Goal: Task Accomplishment & Management: Manage account settings

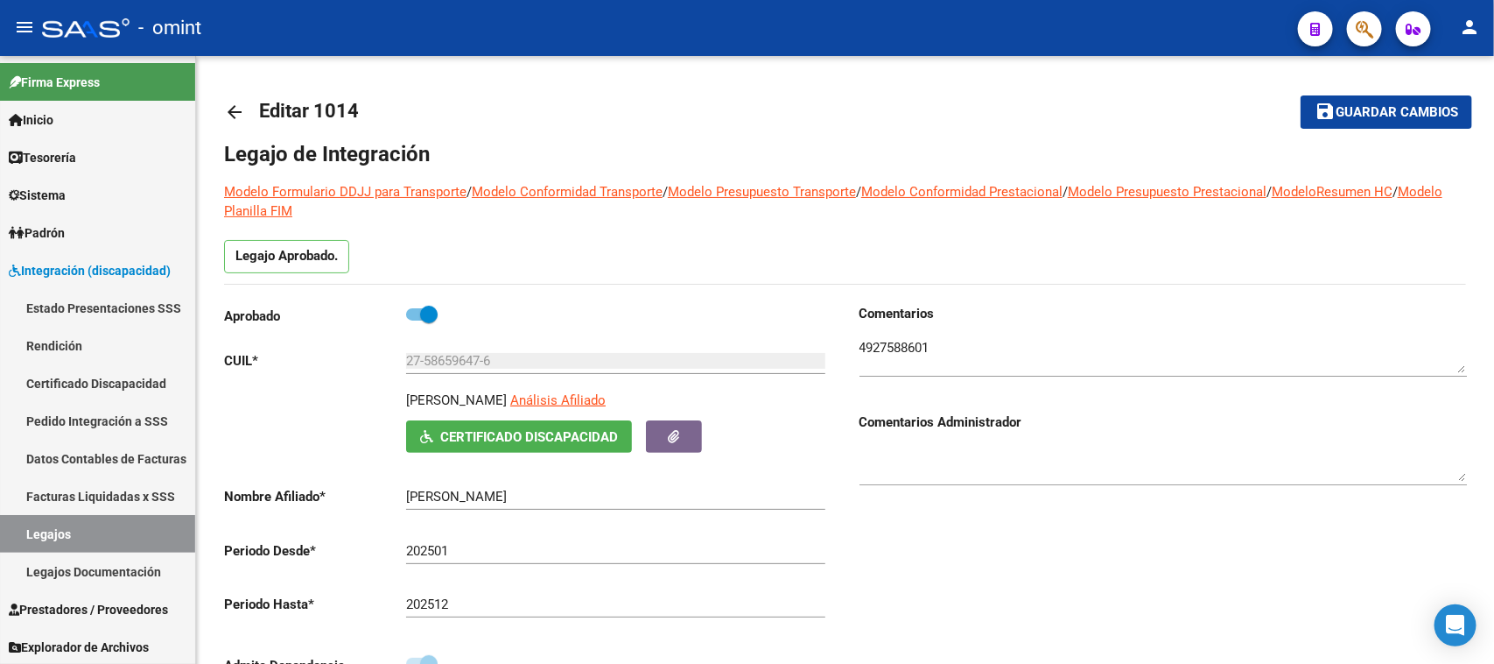
scroll to position [547, 0]
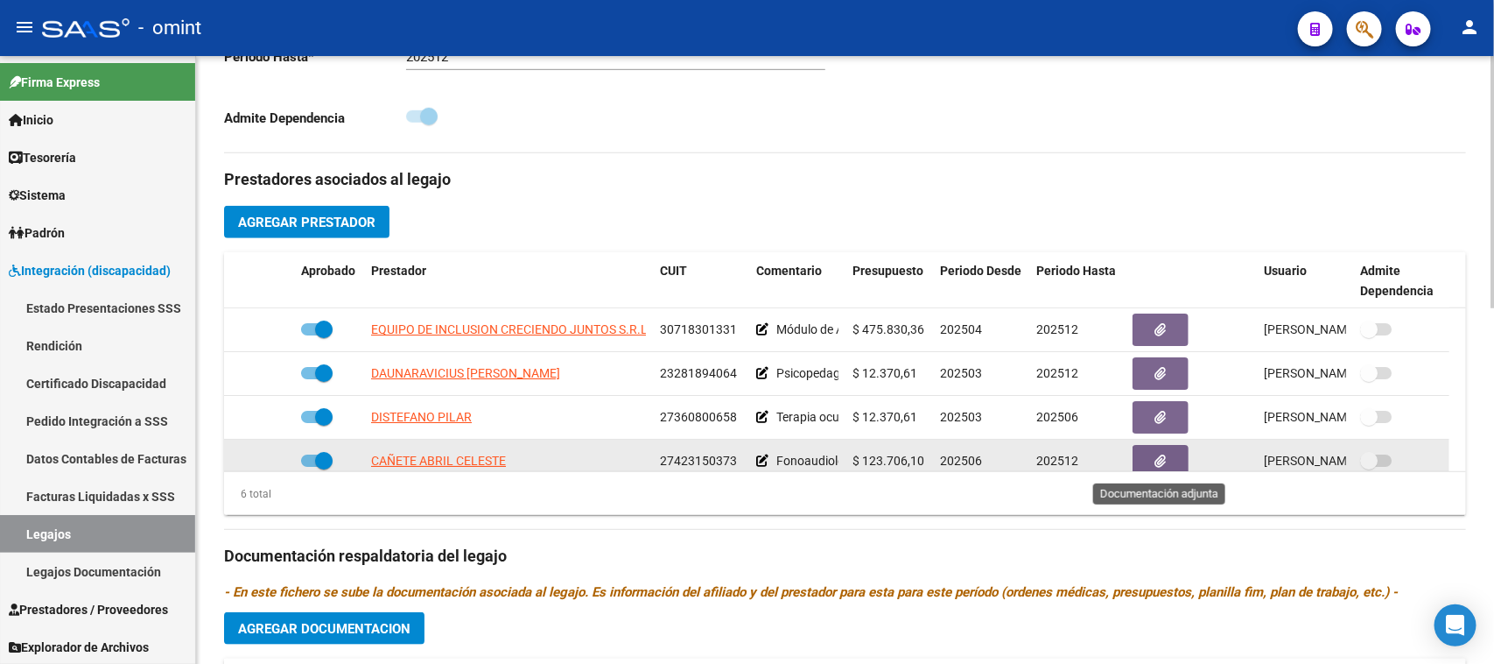
click at [1144, 464] on button "button" at bounding box center [1161, 461] width 56 height 32
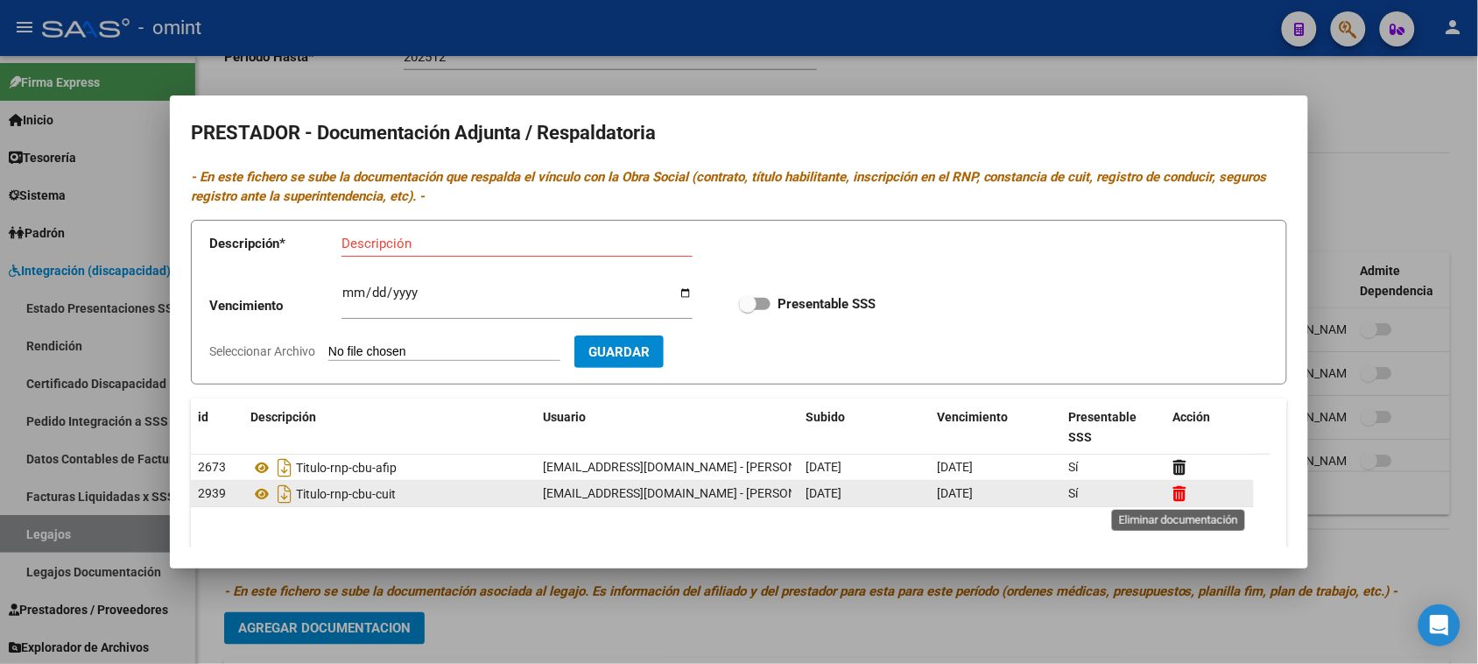
click at [1180, 497] on icon at bounding box center [1179, 493] width 13 height 17
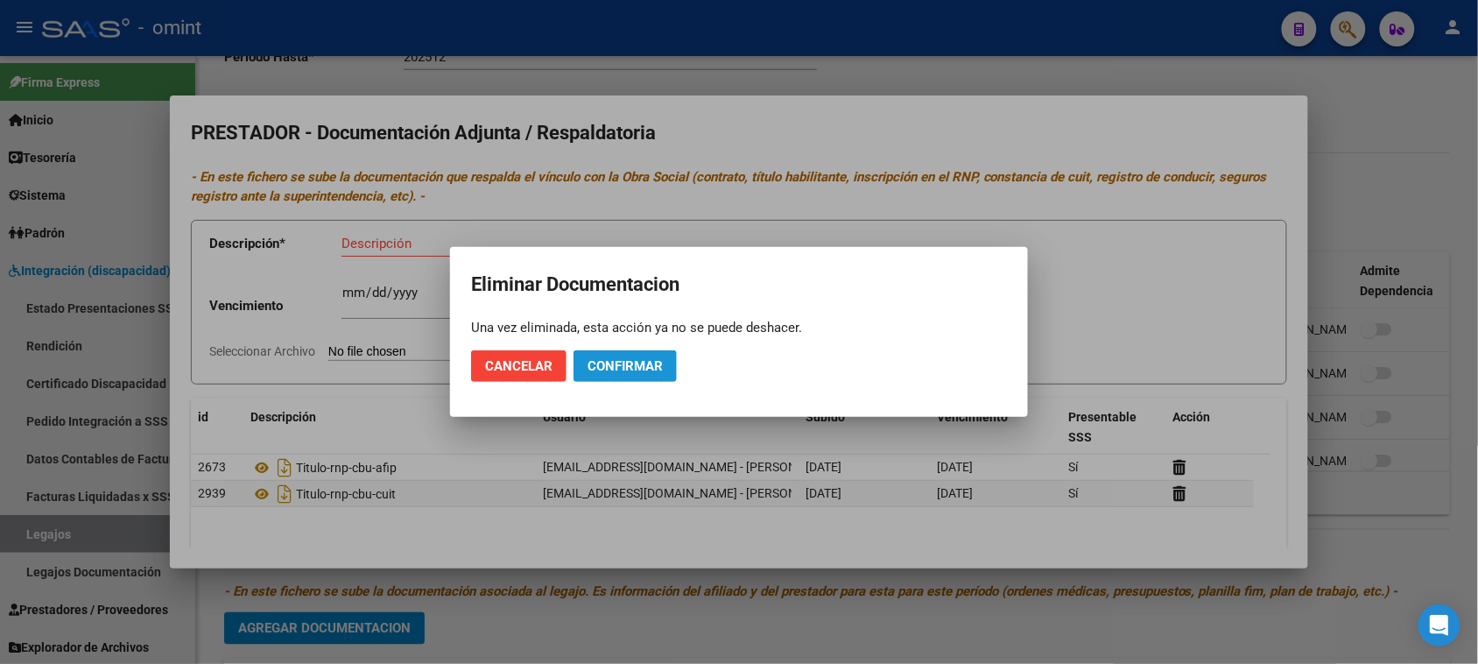
click at [606, 376] on button "Confirmar" at bounding box center [624, 366] width 103 height 32
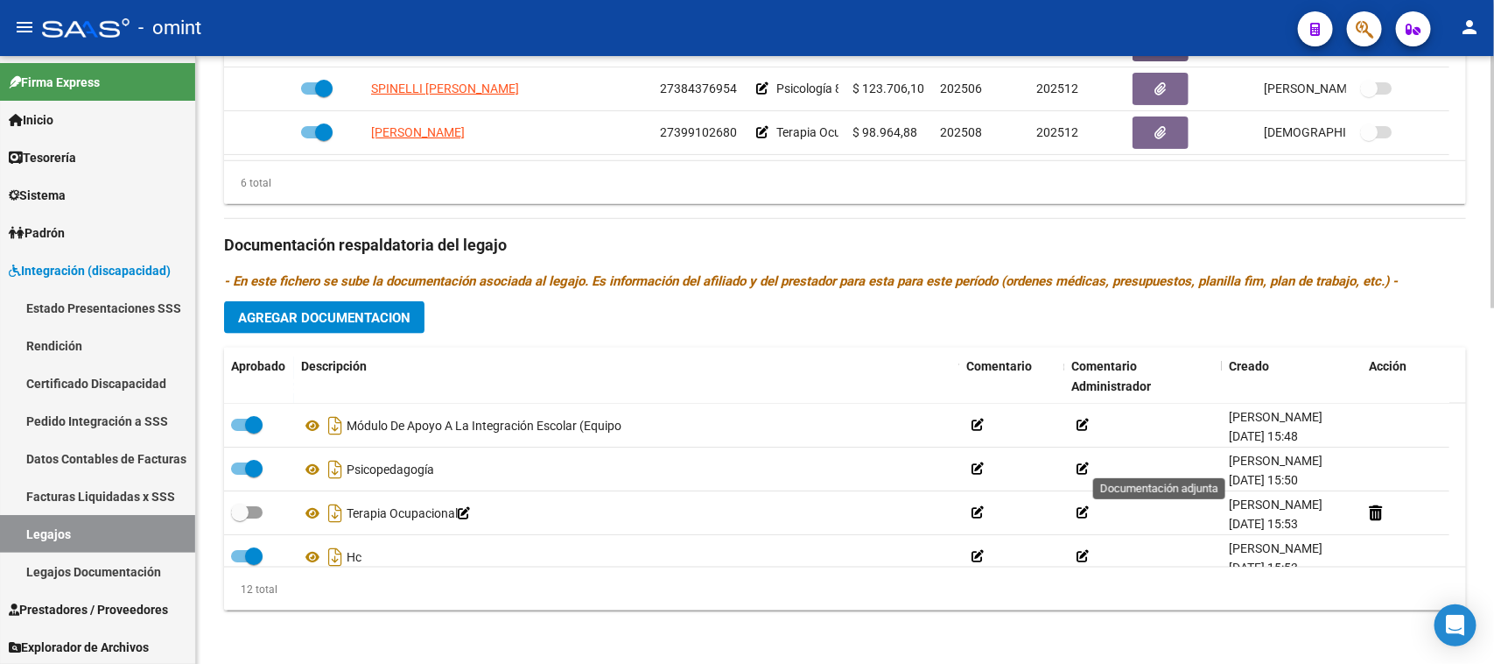
scroll to position [859, 0]
drag, startPoint x: 339, startPoint y: 515, endPoint x: 439, endPoint y: 569, distance: 113.6
click at [340, 515] on icon "Descargar documento" at bounding box center [335, 512] width 23 height 28
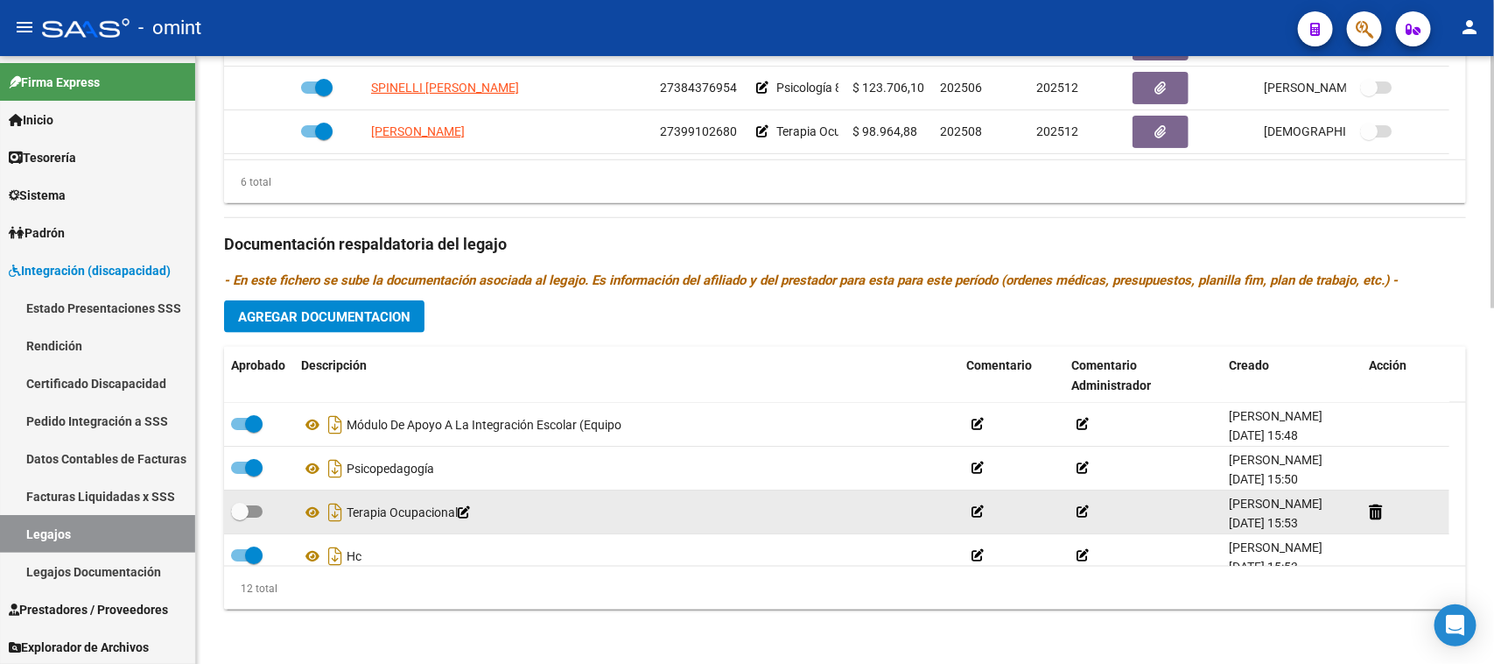
click at [277, 503] on div at bounding box center [259, 512] width 56 height 23
click at [255, 512] on span at bounding box center [247, 511] width 32 height 12
click at [240, 517] on input "checkbox" at bounding box center [239, 517] width 1 height 1
checkbox input "true"
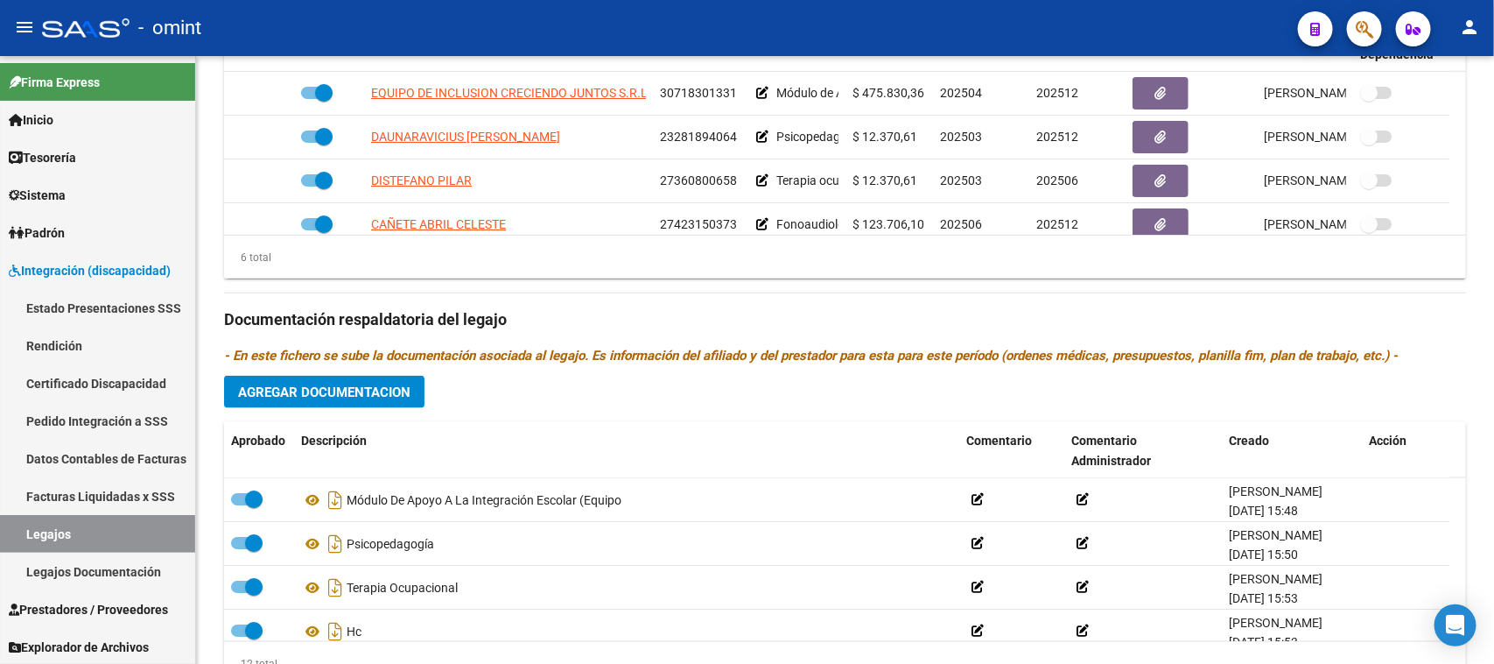
scroll to position [749, 0]
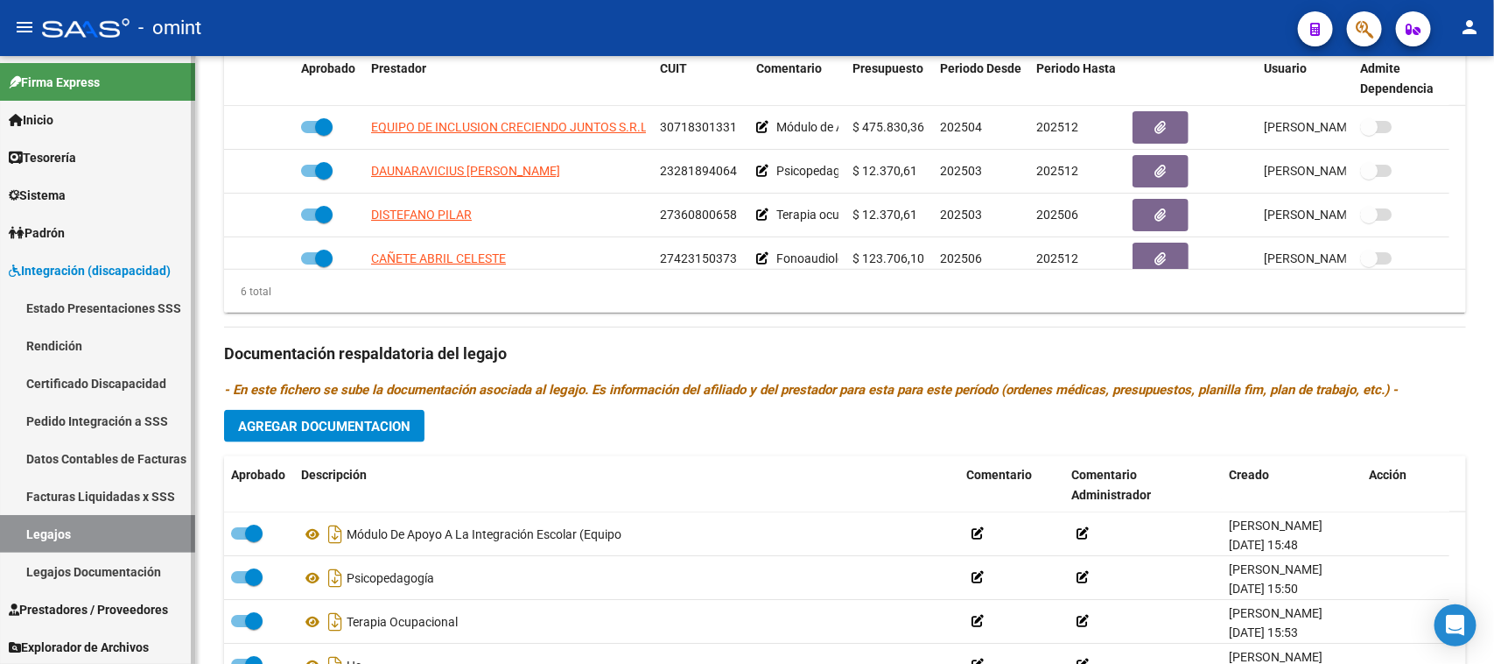
click at [88, 528] on link "Legajos" at bounding box center [97, 534] width 195 height 38
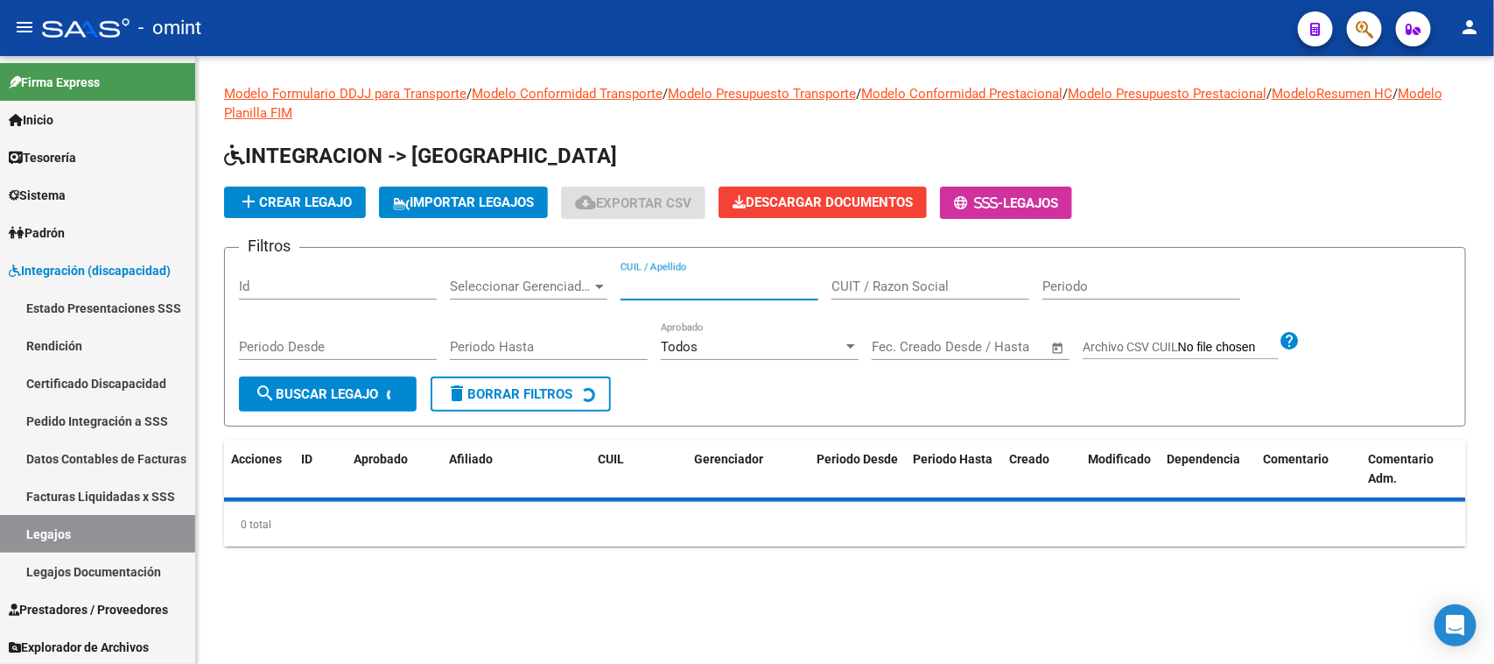
click at [706, 282] on input "CUIL / Apellido" at bounding box center [720, 286] width 198 height 16
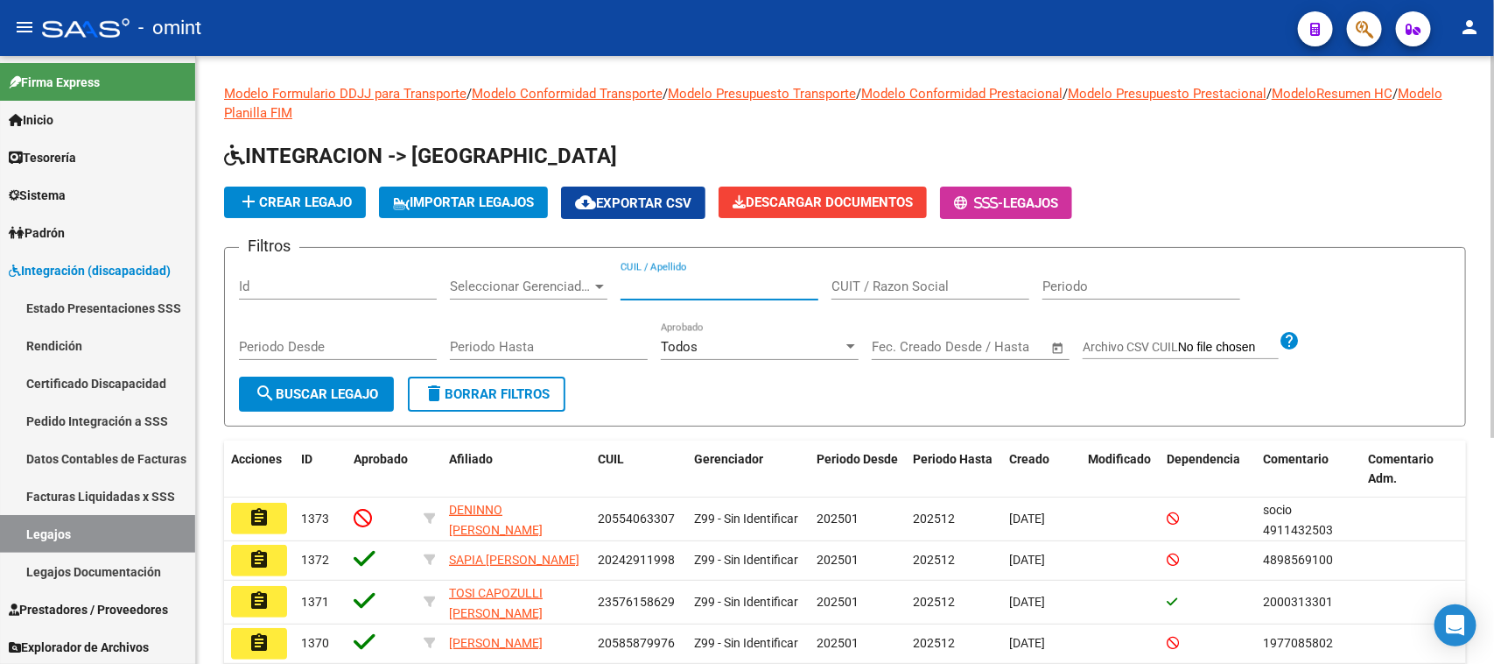
paste input "57646305"
click at [338, 381] on button "search Buscar Legajo" at bounding box center [316, 393] width 155 height 35
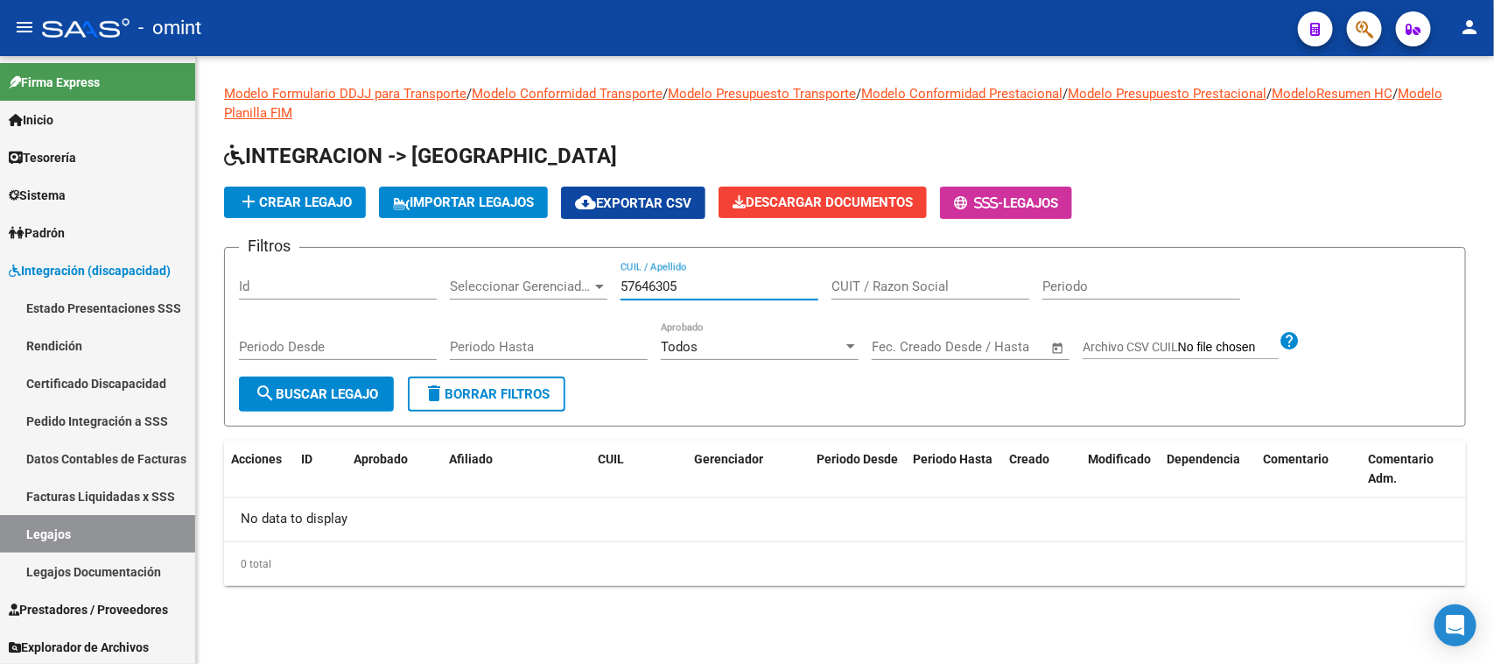
drag, startPoint x: 685, startPoint y: 280, endPoint x: 534, endPoint y: 278, distance: 151.5
click at [534, 278] on div "Filtros Id Seleccionar Gerenciador Seleccionar Gerenciador 57646305 CUIL / Apel…" at bounding box center [845, 319] width 1213 height 115
paste input "27593080000"
type input "27593080000"
click at [348, 388] on span "search Buscar Legajo" at bounding box center [316, 394] width 123 height 16
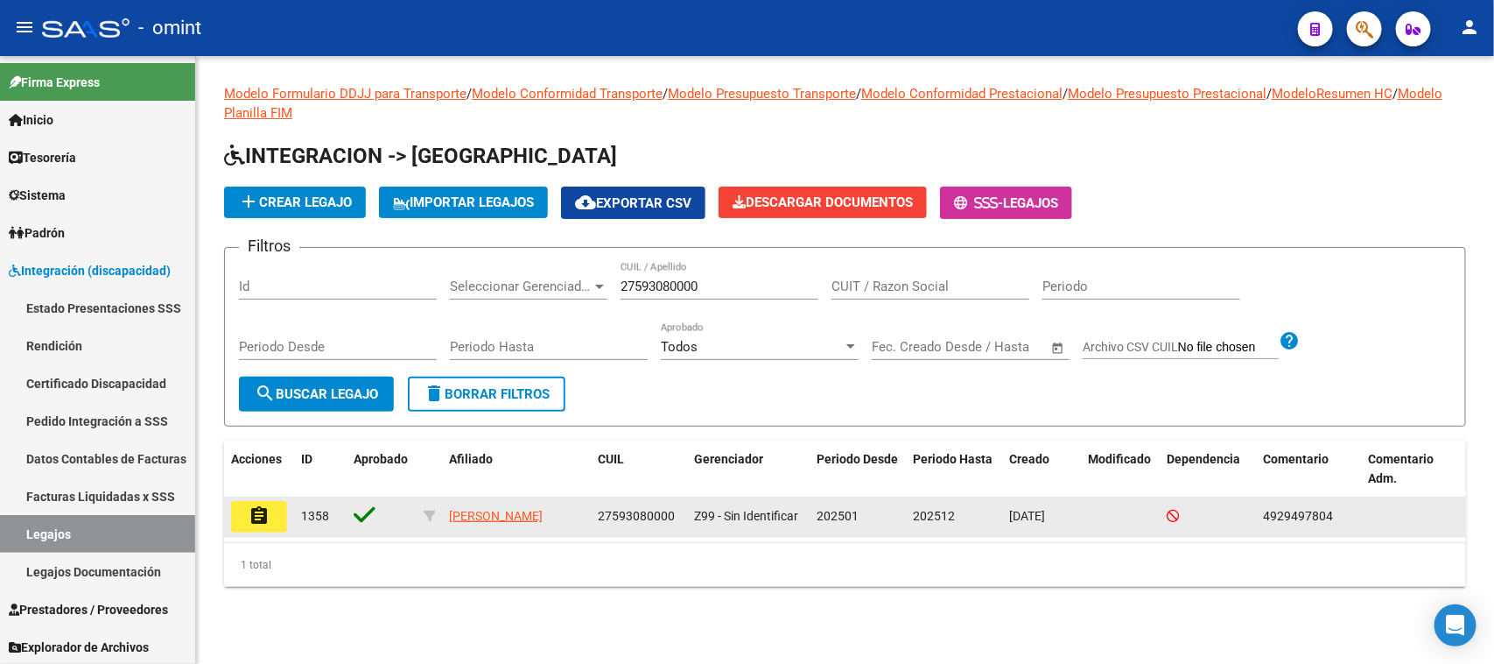
click at [276, 515] on button "assignment" at bounding box center [259, 517] width 56 height 32
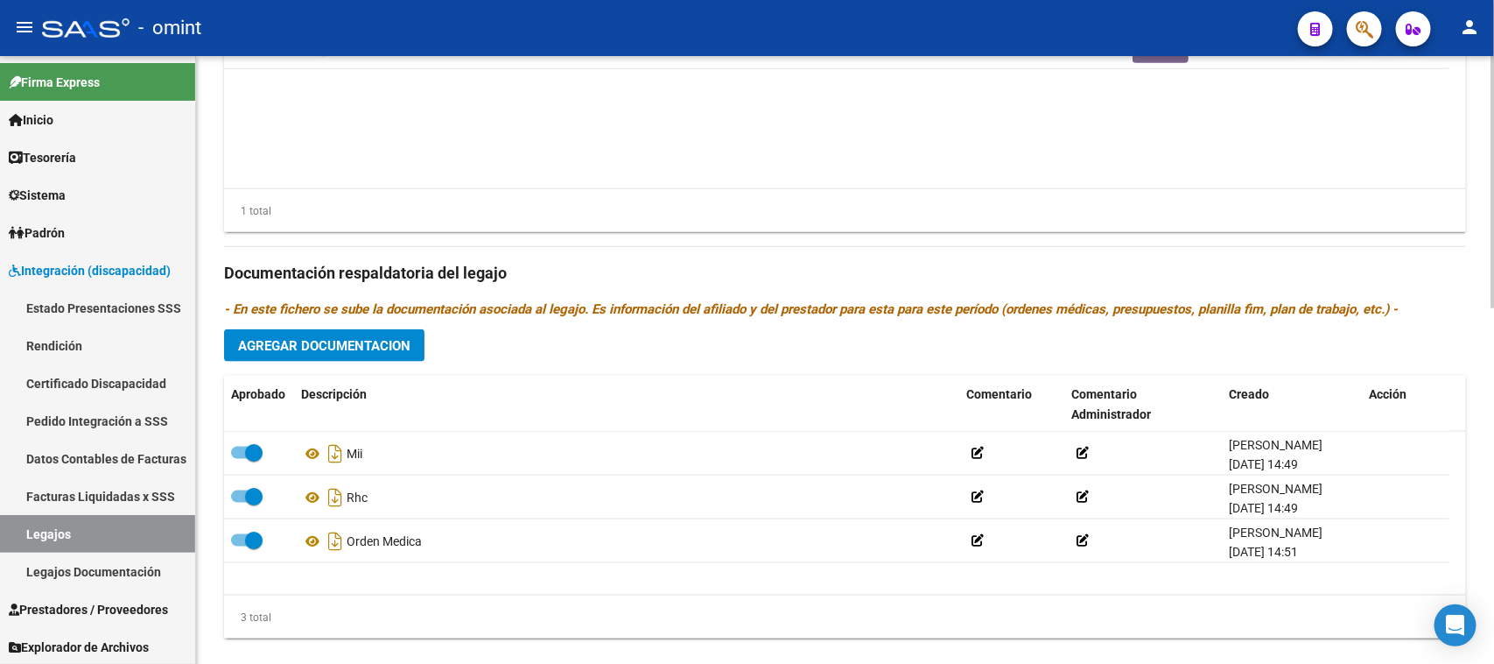
scroll to position [859, 0]
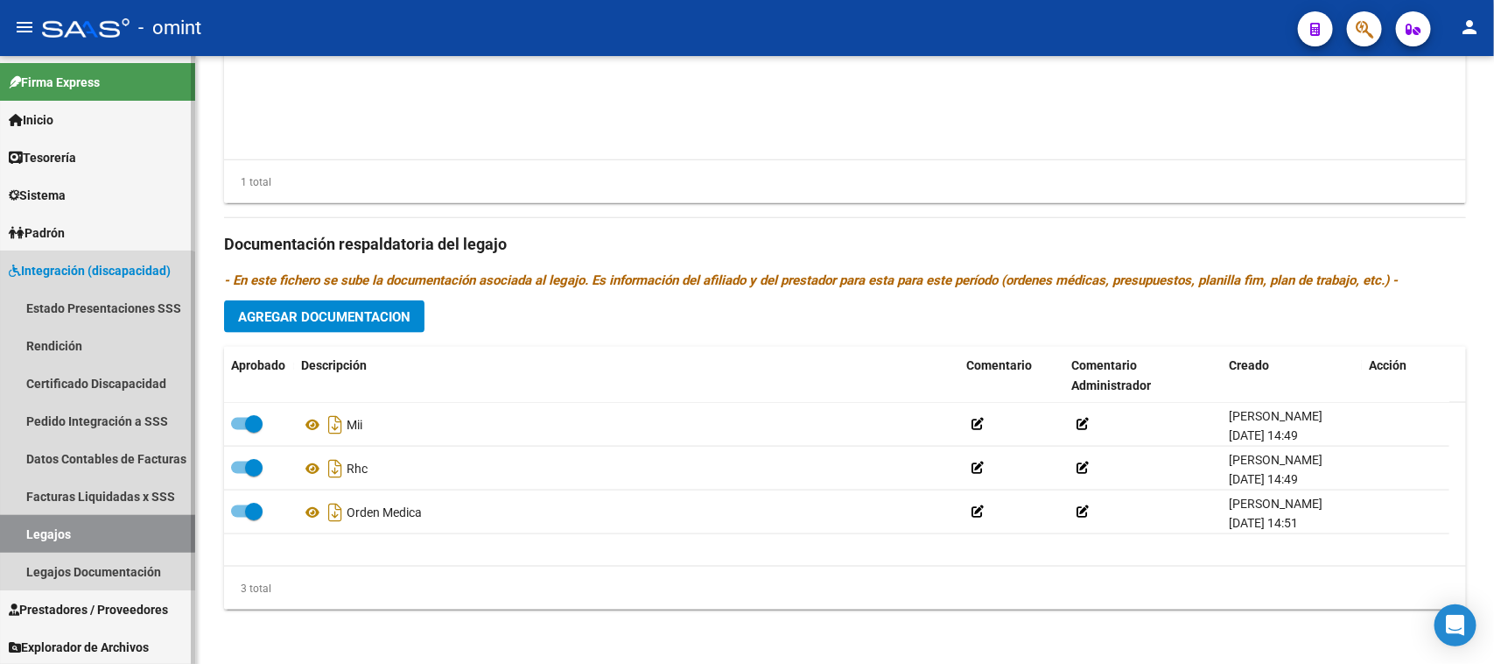
click at [95, 528] on link "Legajos" at bounding box center [97, 534] width 195 height 38
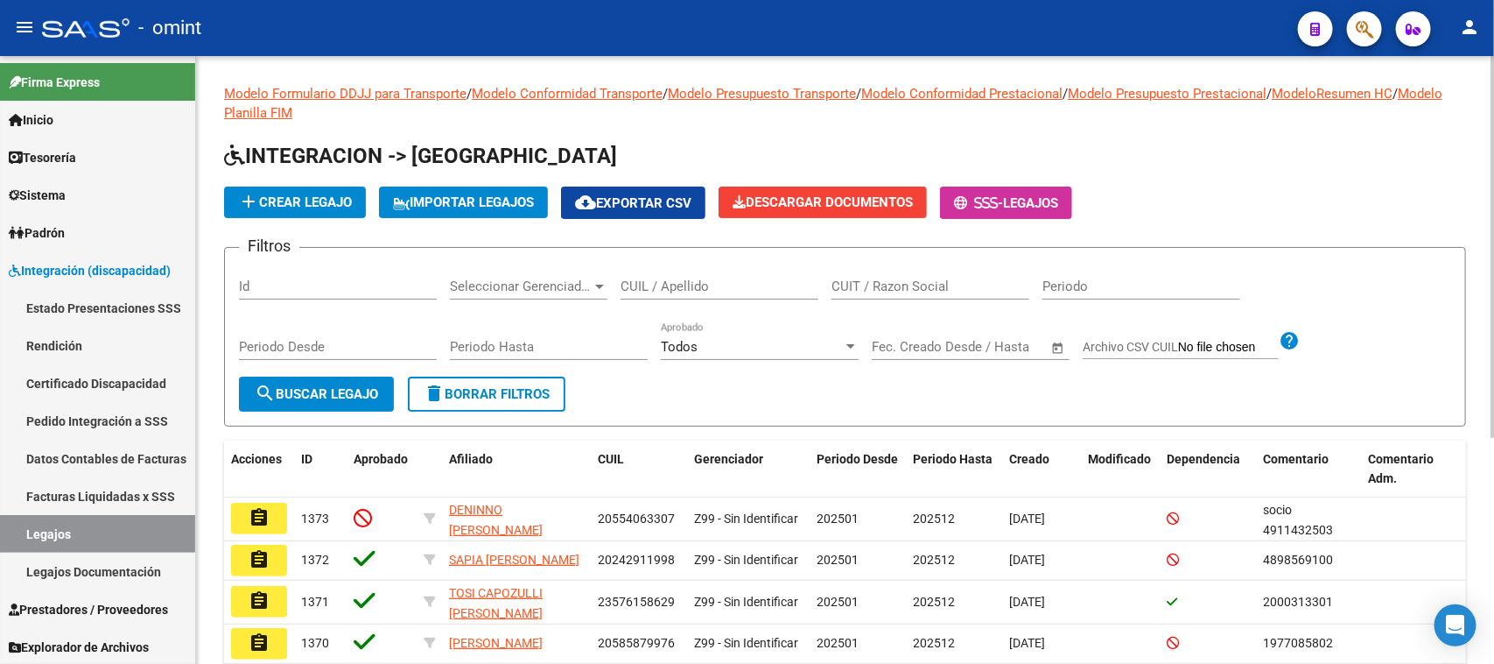
click at [707, 278] on input "CUIL / Apellido" at bounding box center [720, 286] width 198 height 16
paste input "20588163955"
type input "20588163955"
click at [337, 390] on span "search Buscar Legajo" at bounding box center [316, 394] width 123 height 16
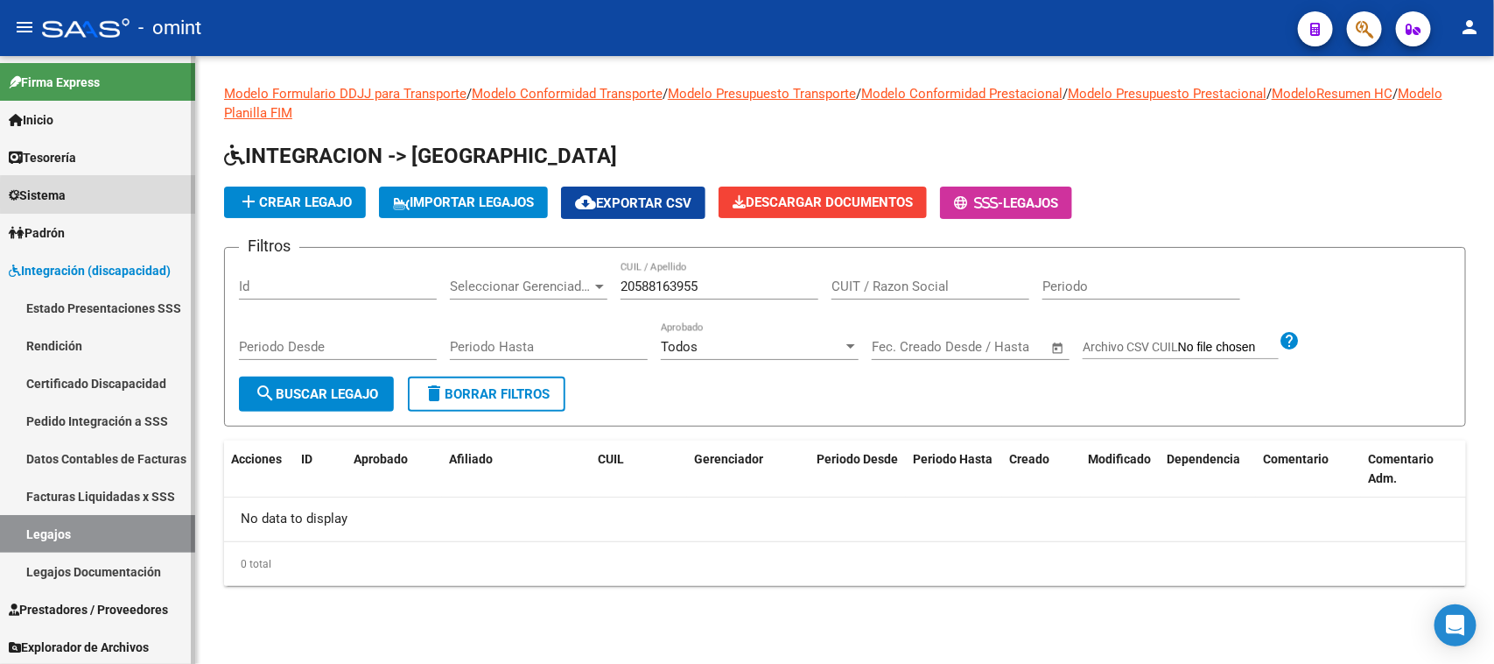
click at [115, 195] on link "Sistema" at bounding box center [97, 195] width 195 height 38
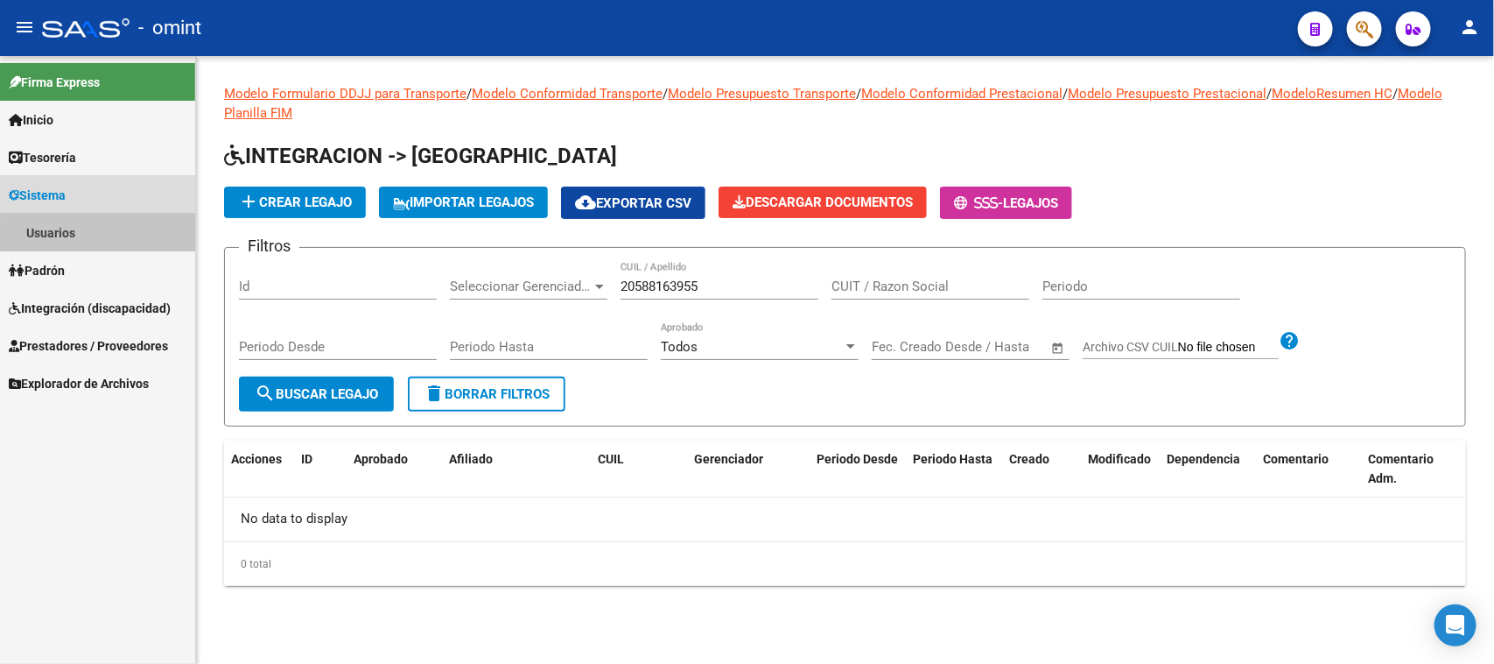
click at [109, 235] on link "Usuarios" at bounding box center [97, 233] width 195 height 38
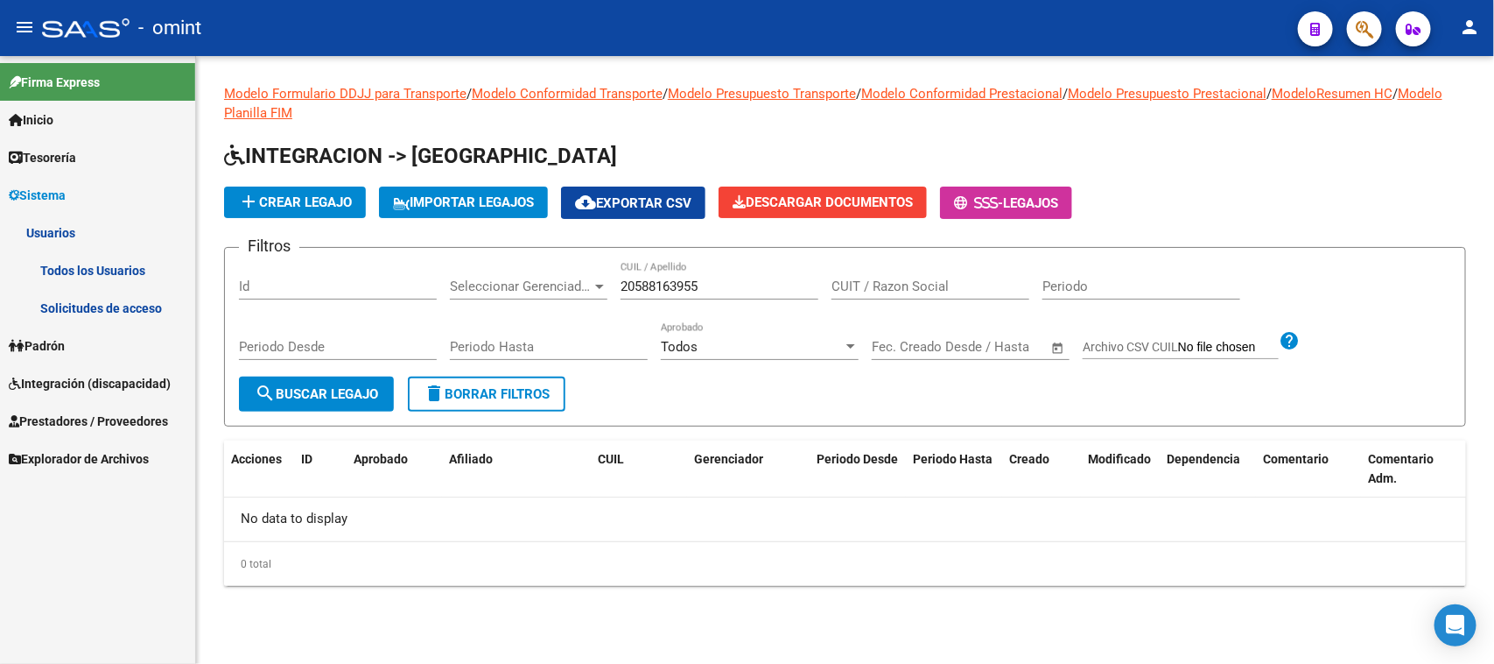
click at [108, 302] on link "Solicitudes de acceso" at bounding box center [97, 308] width 195 height 38
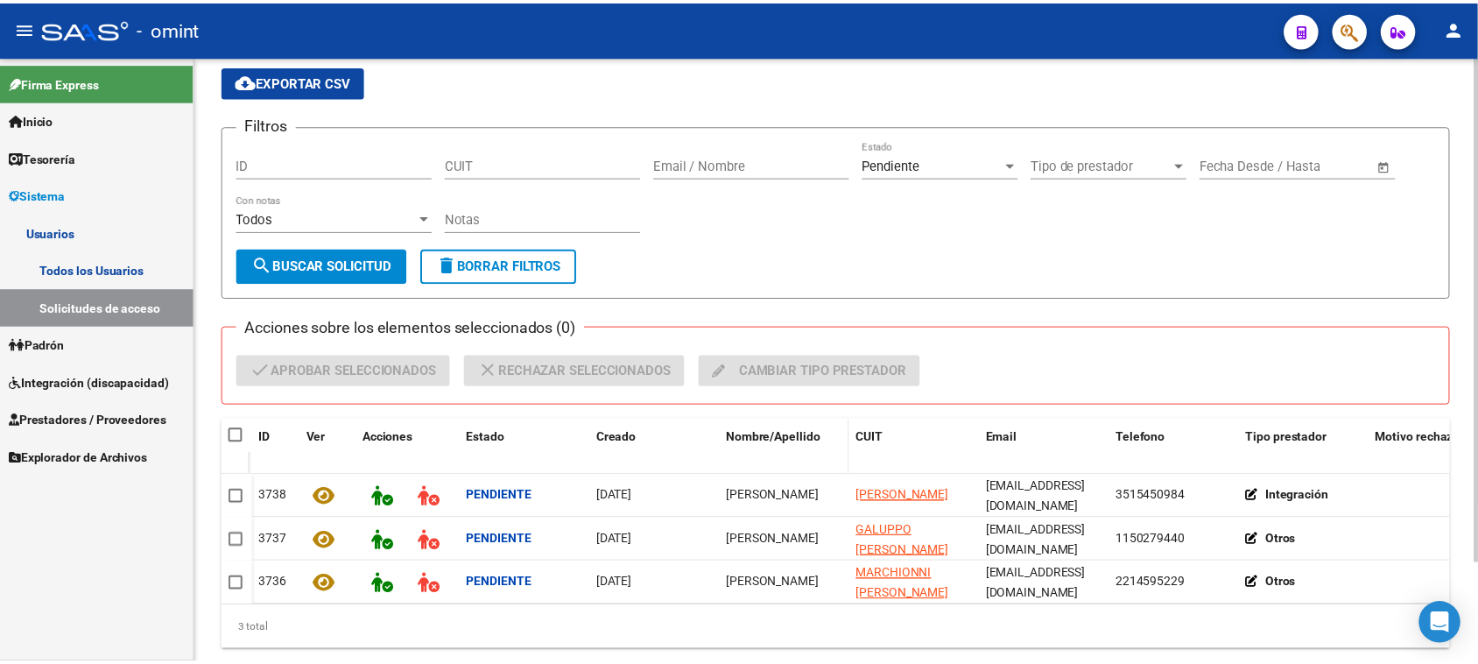
scroll to position [120, 0]
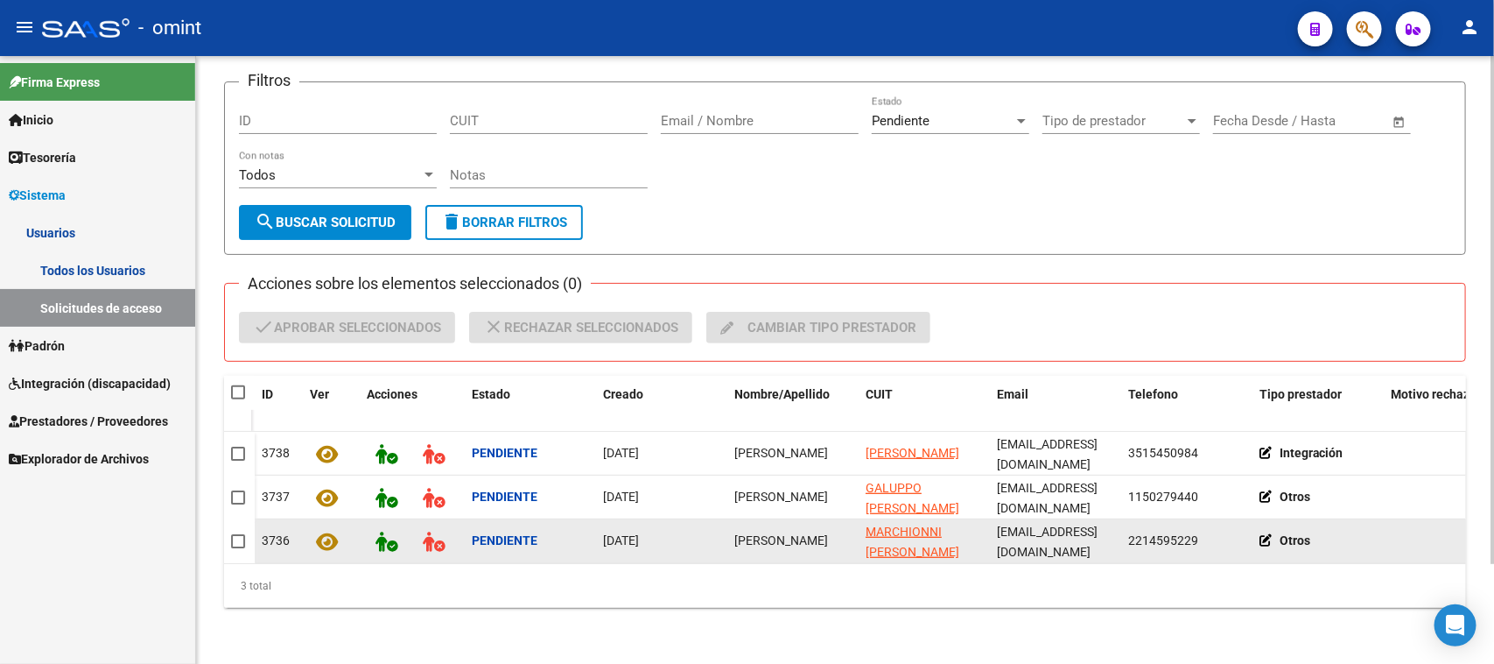
click at [749, 533] on span "[PERSON_NAME]" at bounding box center [782, 540] width 94 height 14
copy span "[PERSON_NAME]"
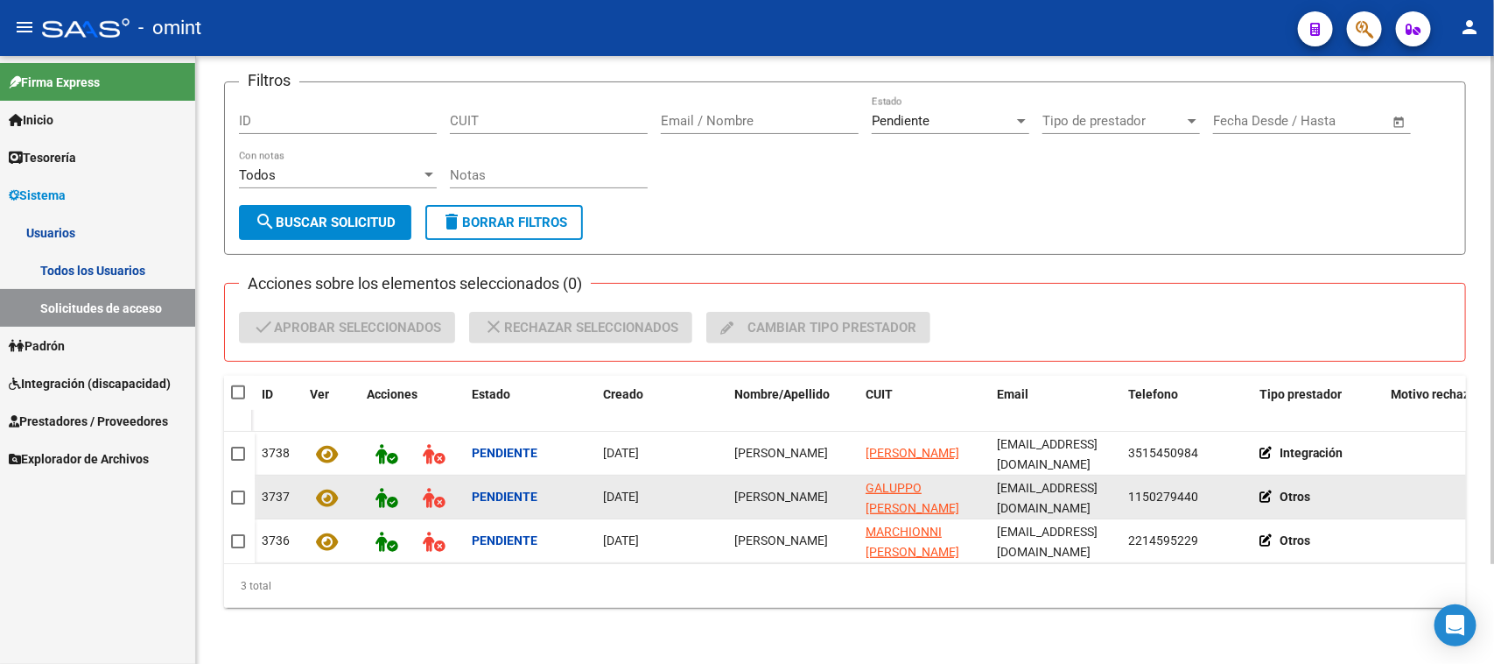
click at [789, 487] on div "[PERSON_NAME]" at bounding box center [793, 497] width 117 height 20
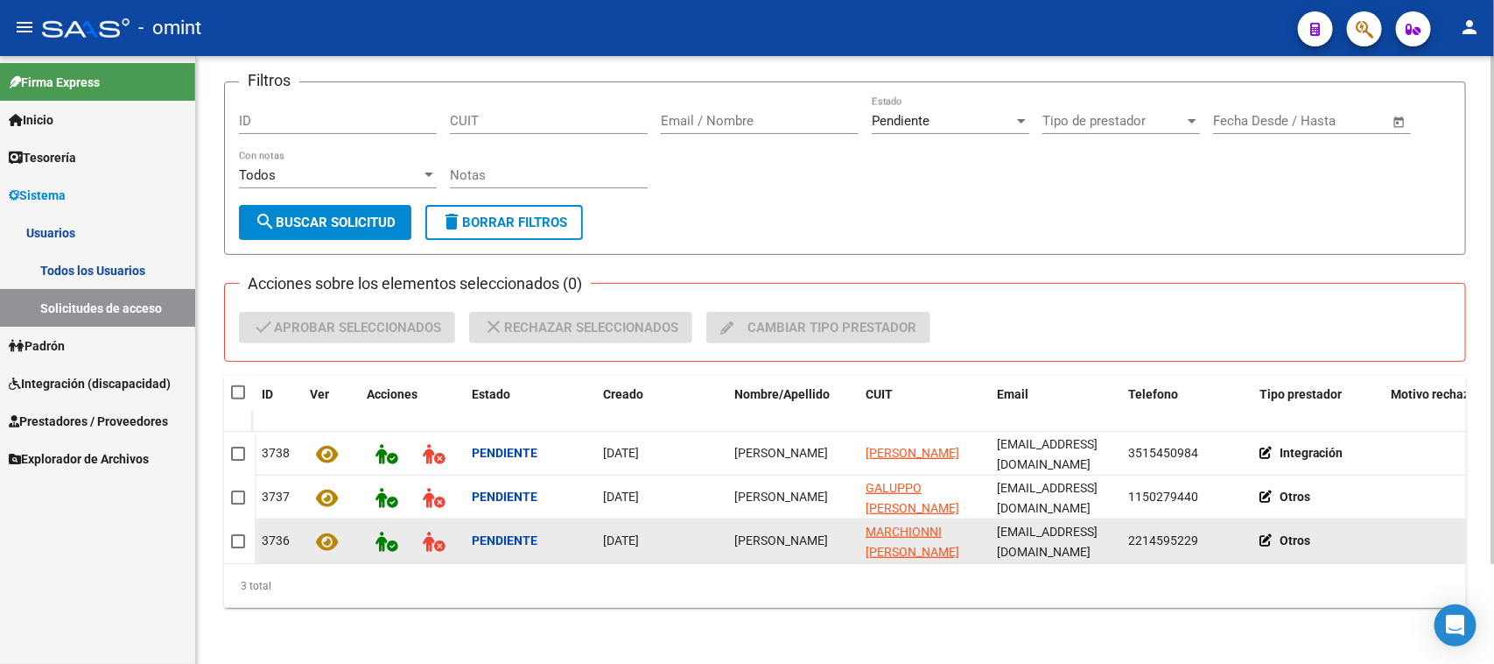
copy span "[PERSON_NAME]"
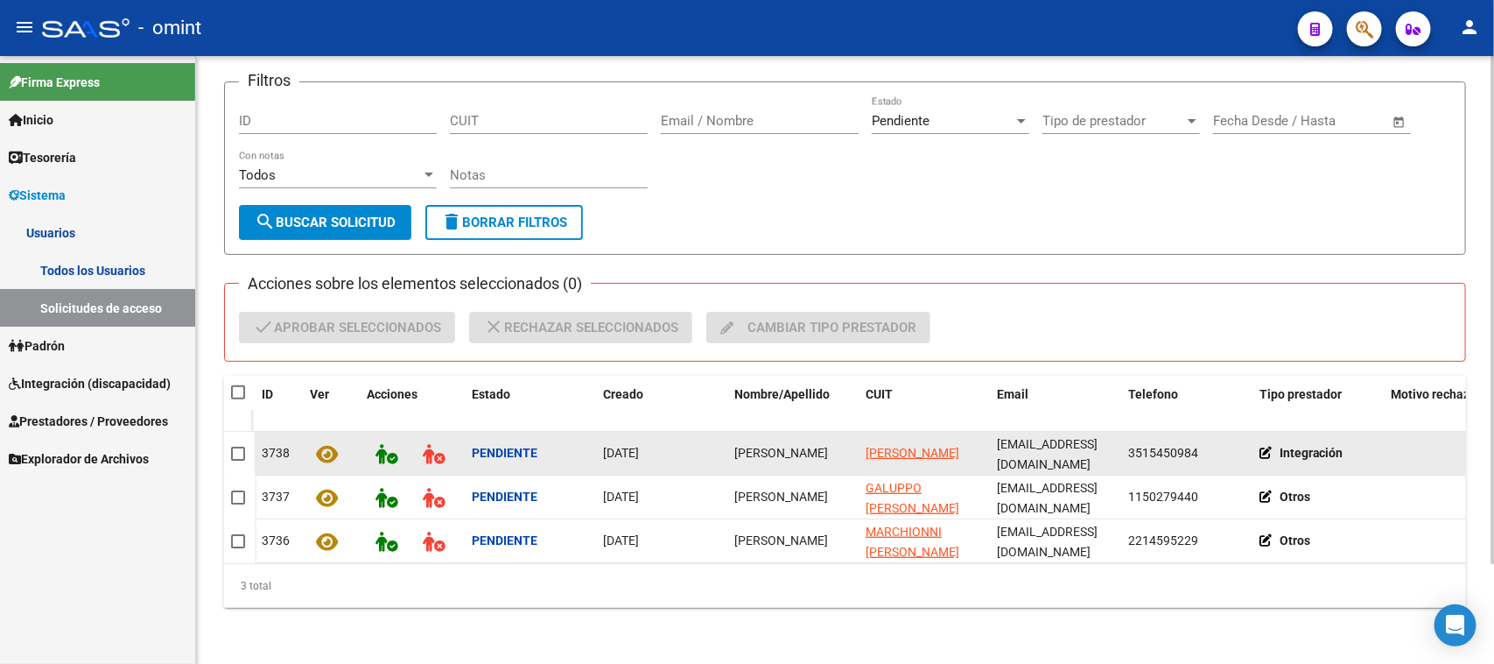
click at [763, 446] on span "[PERSON_NAME]" at bounding box center [782, 453] width 94 height 14
copy span "[PERSON_NAME]"
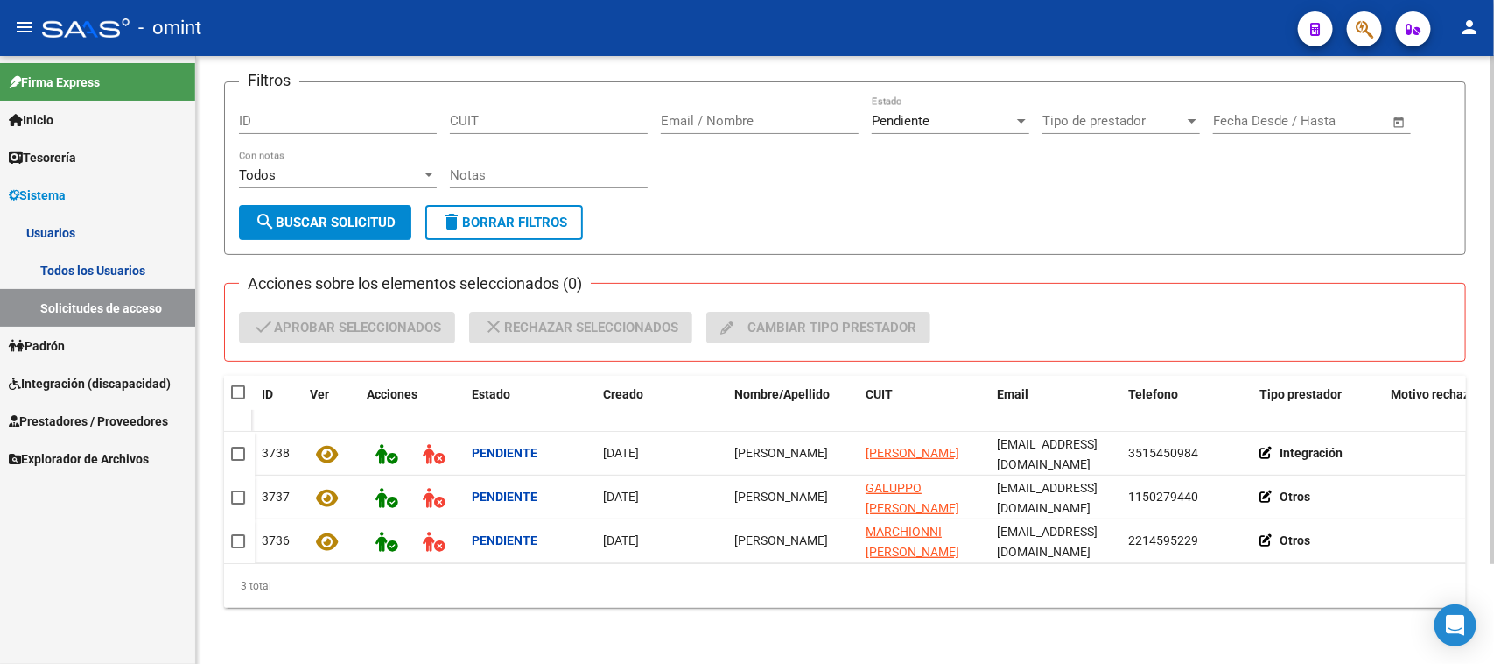
click at [238, 385] on span at bounding box center [238, 392] width 14 height 14
click at [238, 399] on input "checkbox" at bounding box center [237, 399] width 1 height 1
checkbox input "true"
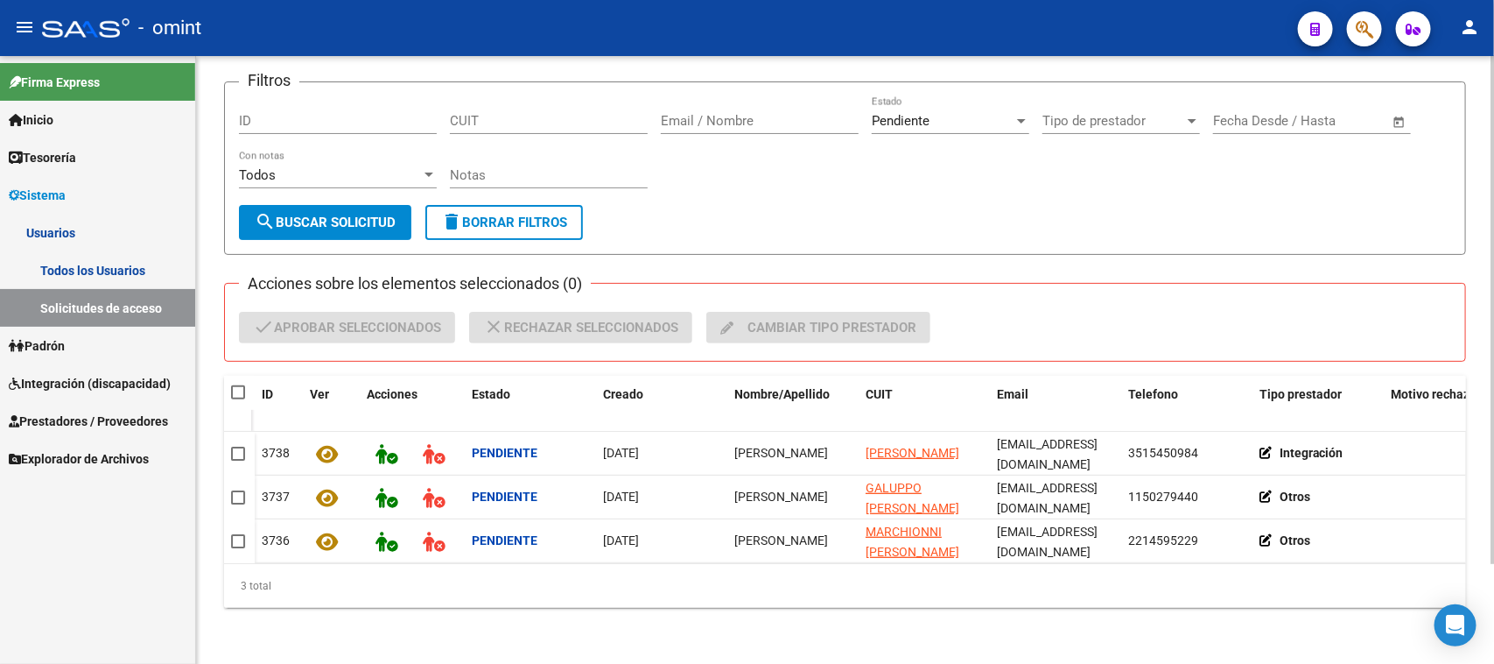
checkbox input "true"
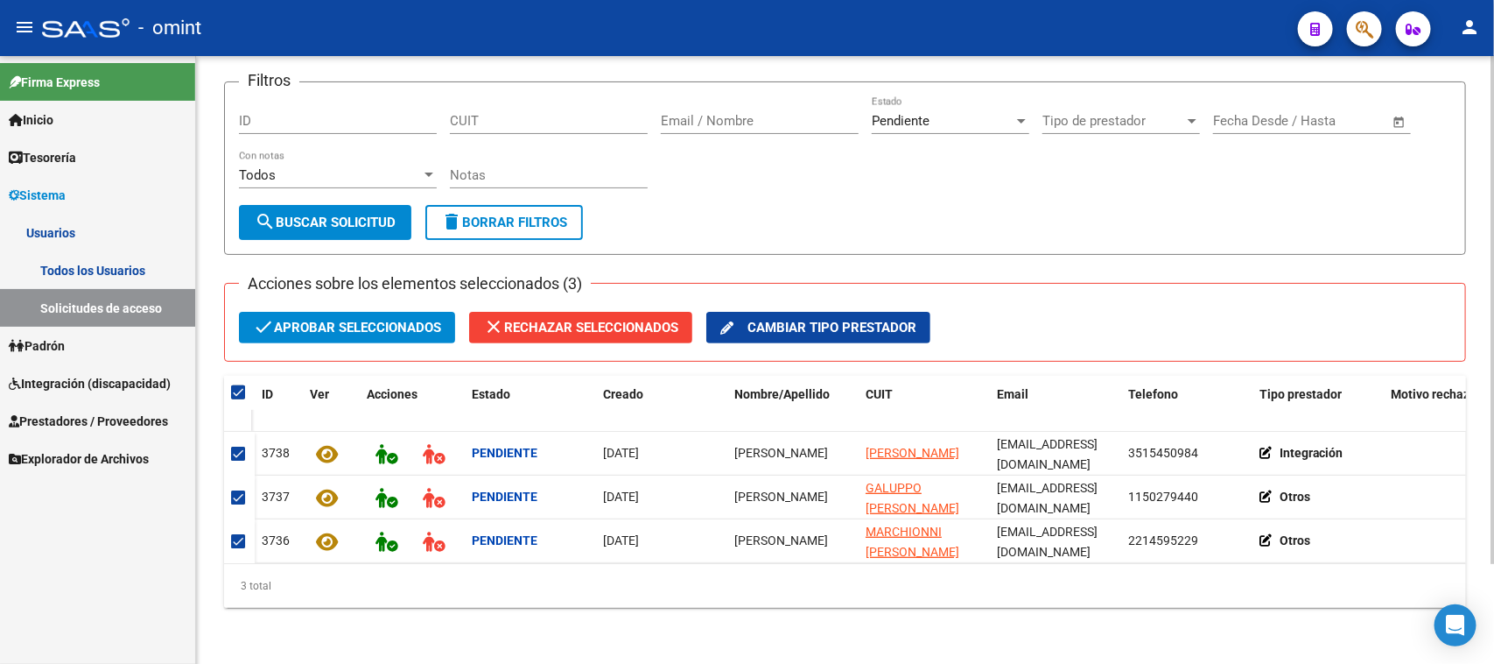
click at [281, 312] on span "check Aprobar seleccionados" at bounding box center [347, 328] width 188 height 32
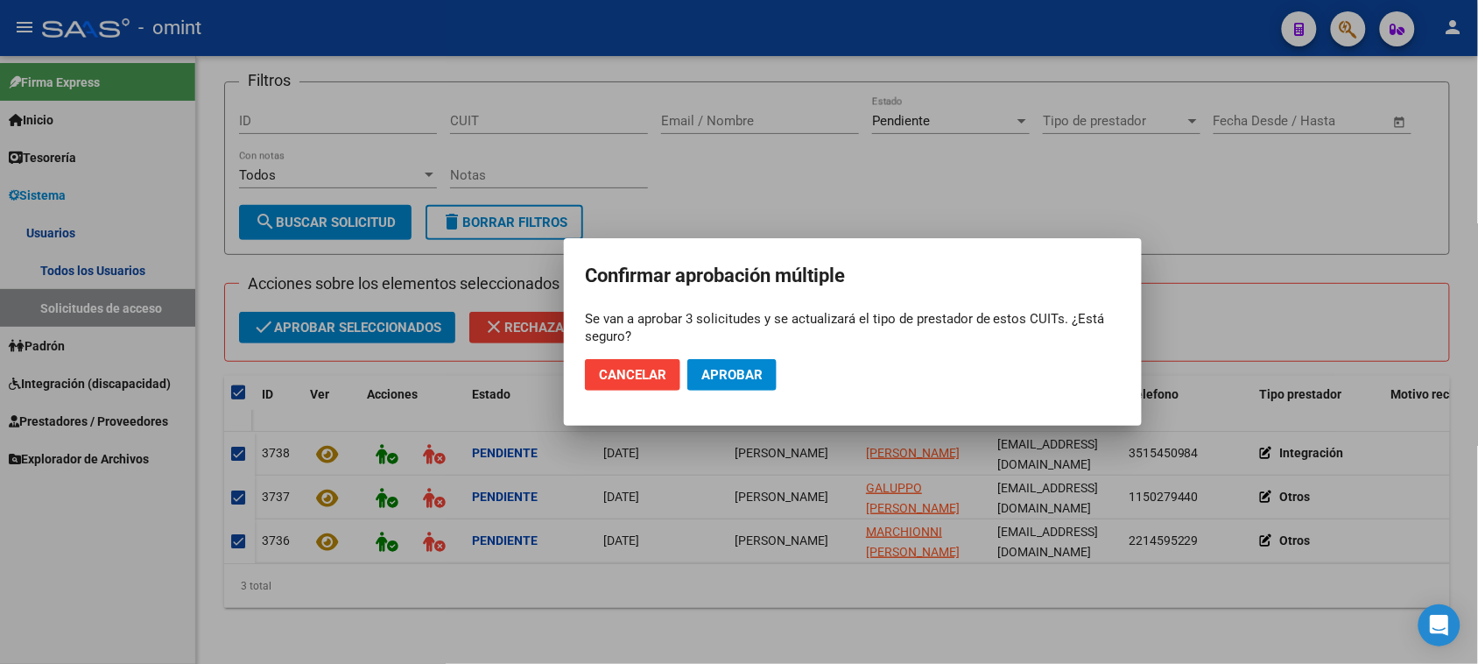
click at [715, 391] on mat-dialog-actions "Cancelar Aprobar" at bounding box center [853, 375] width 536 height 60
click at [724, 379] on span "Aprobar" at bounding box center [731, 375] width 61 height 16
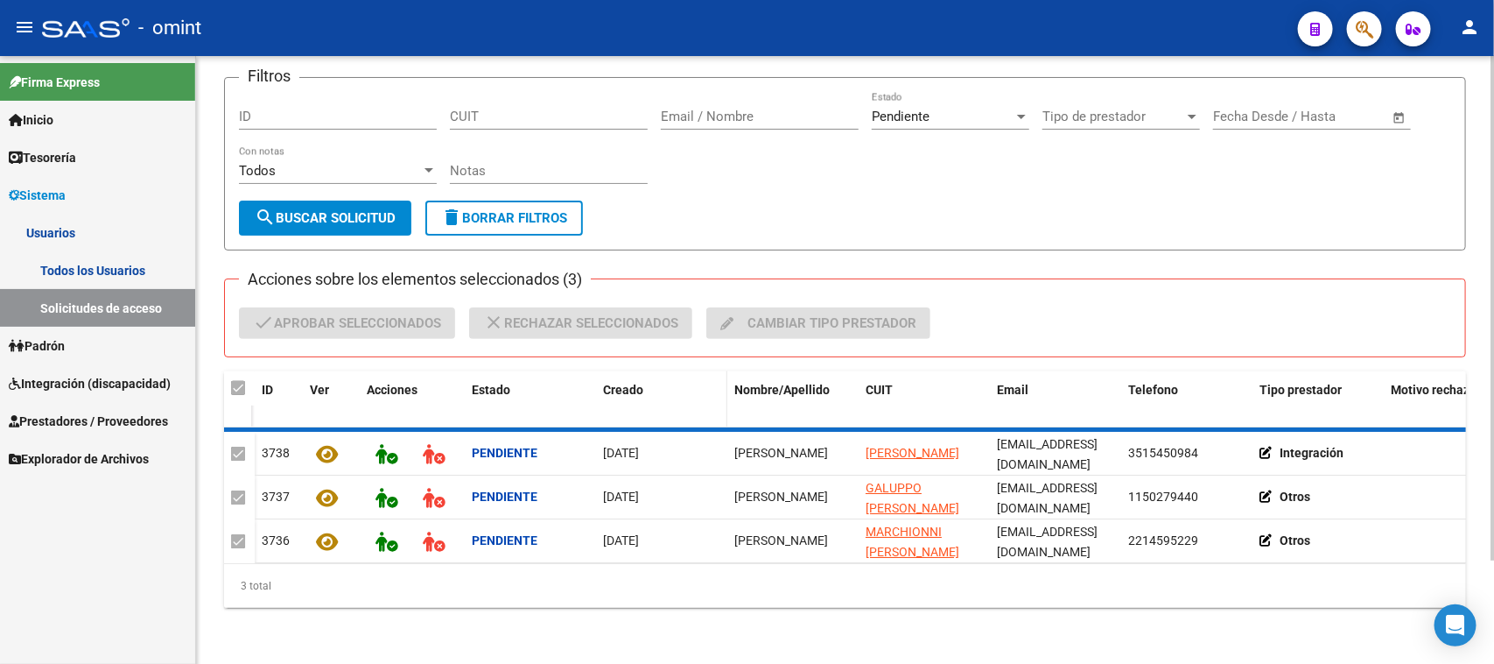
checkbox input "false"
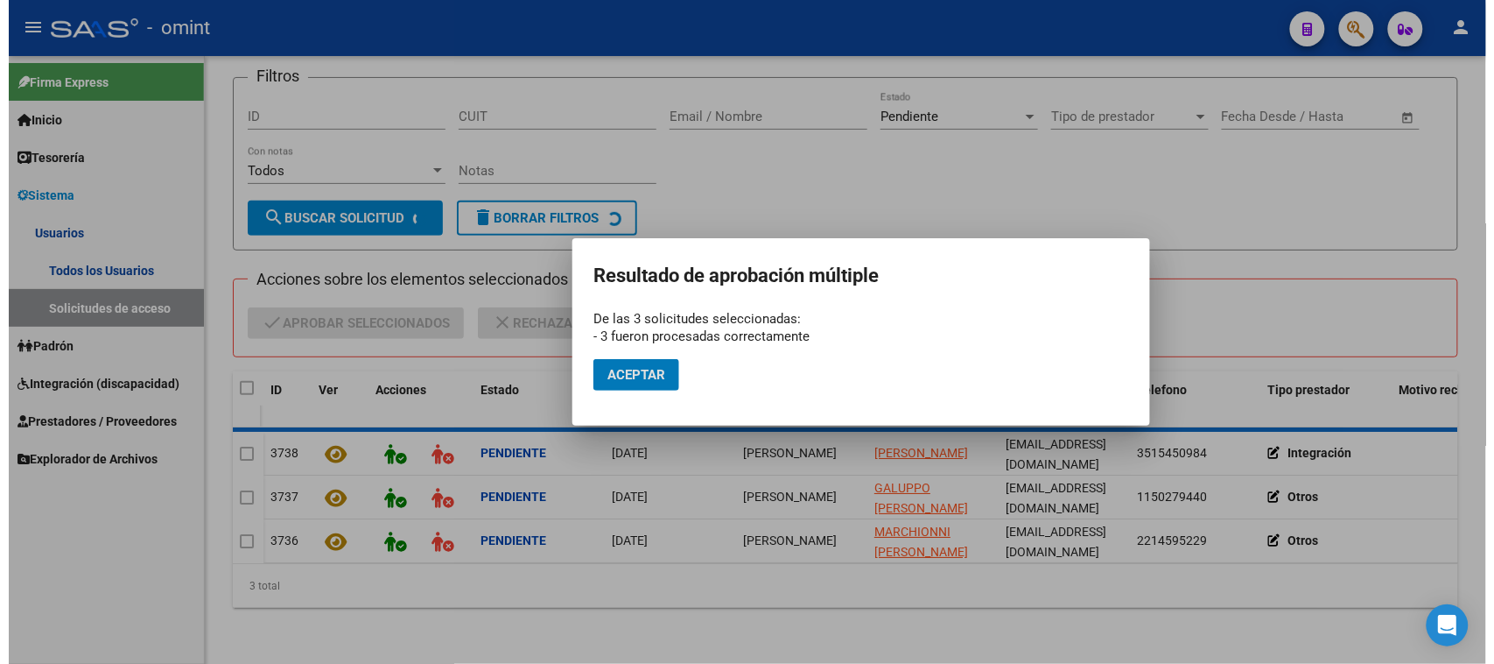
scroll to position [16, 0]
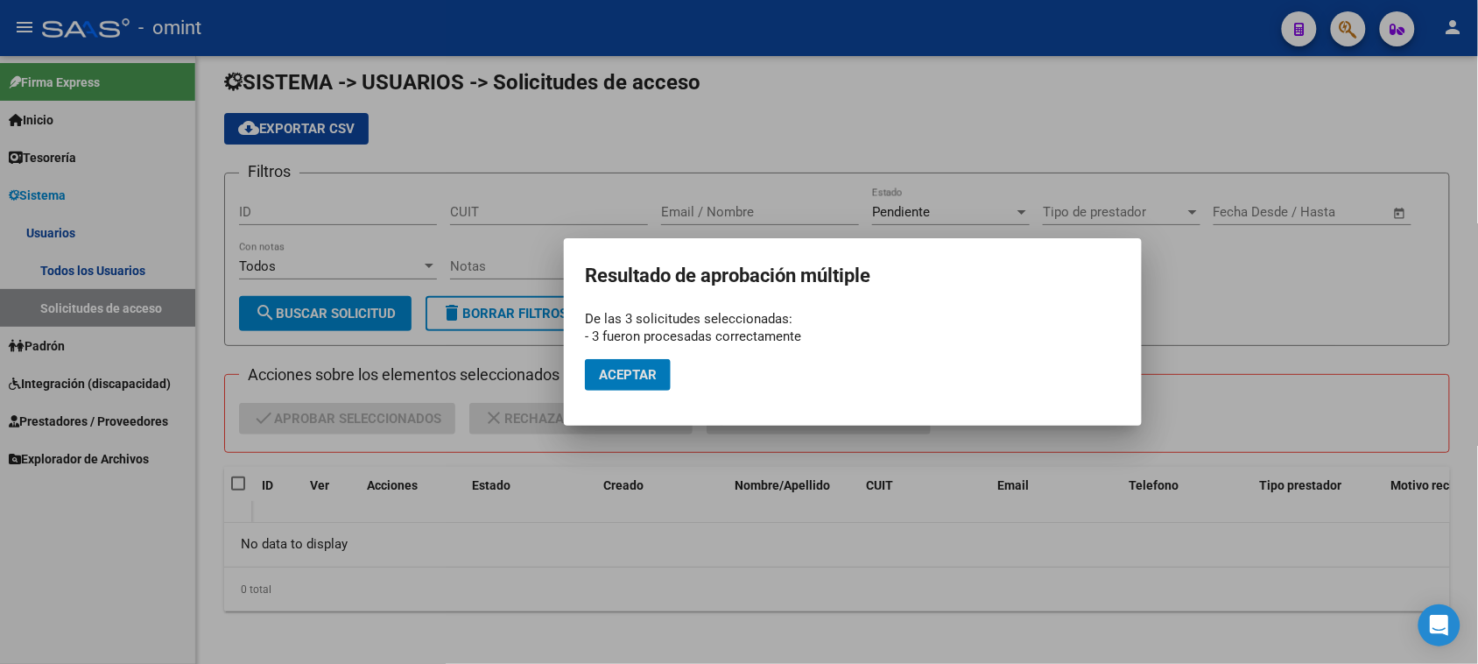
click at [661, 379] on button "Aceptar" at bounding box center [628, 375] width 86 height 32
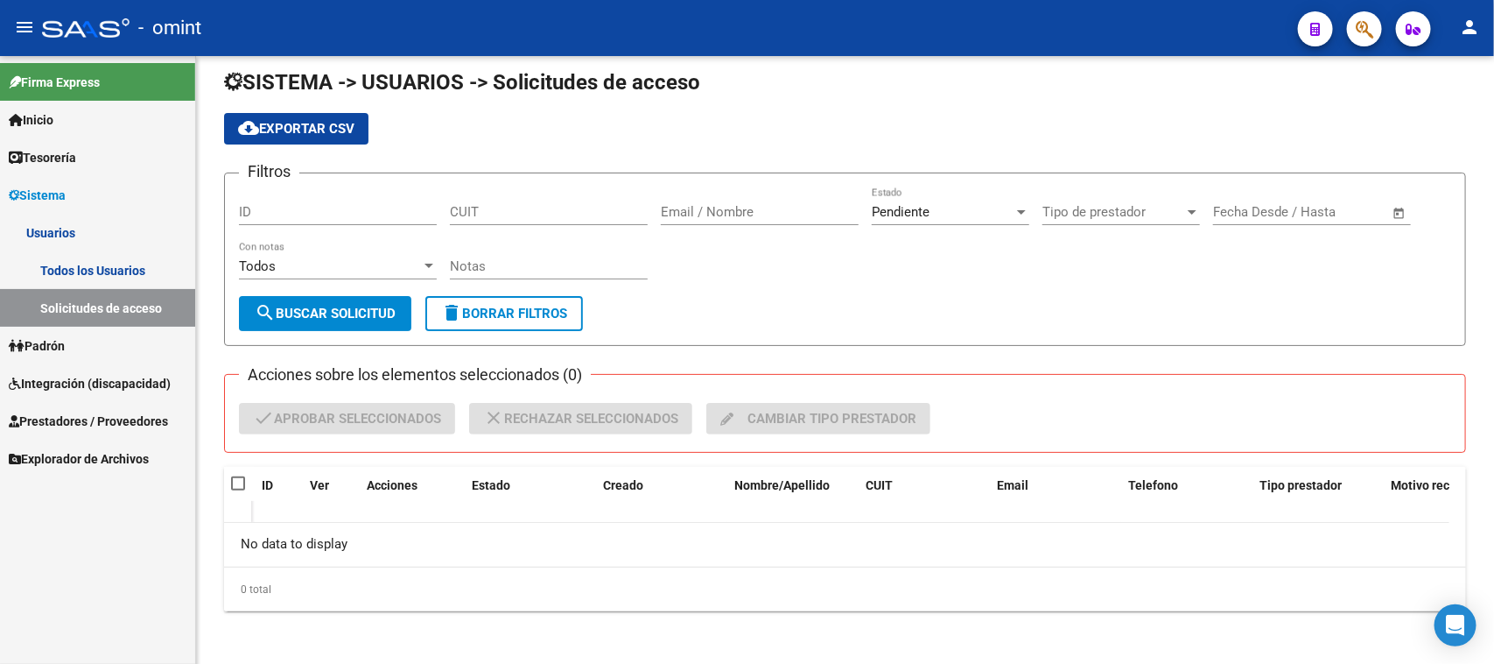
drag, startPoint x: 137, startPoint y: 261, endPoint x: 175, endPoint y: 254, distance: 38.3
click at [137, 264] on link "Todos los Usuarios" at bounding box center [97, 270] width 195 height 38
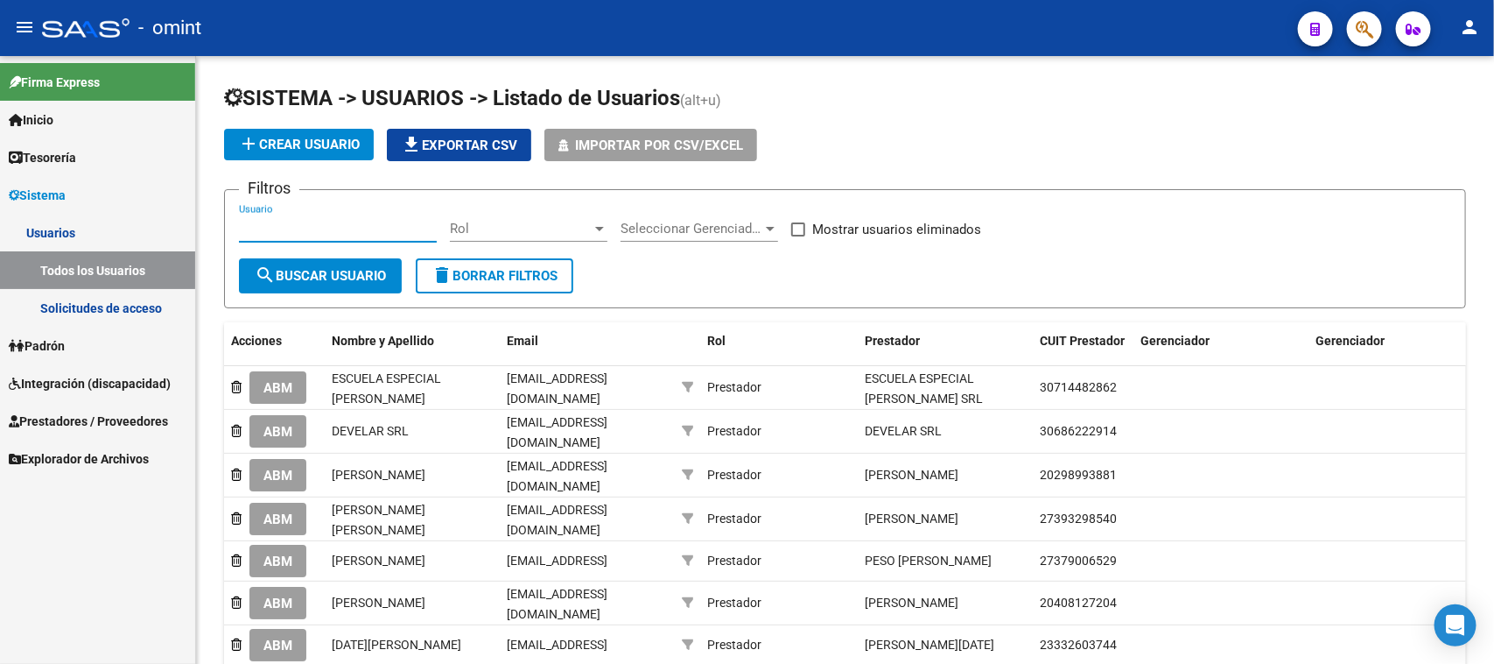
click at [338, 228] on input "Usuario" at bounding box center [338, 229] width 198 height 16
paste input "[PERSON_NAME]"
type input "[PERSON_NAME]"
click at [374, 276] on span "search Buscar Usuario" at bounding box center [320, 276] width 131 height 16
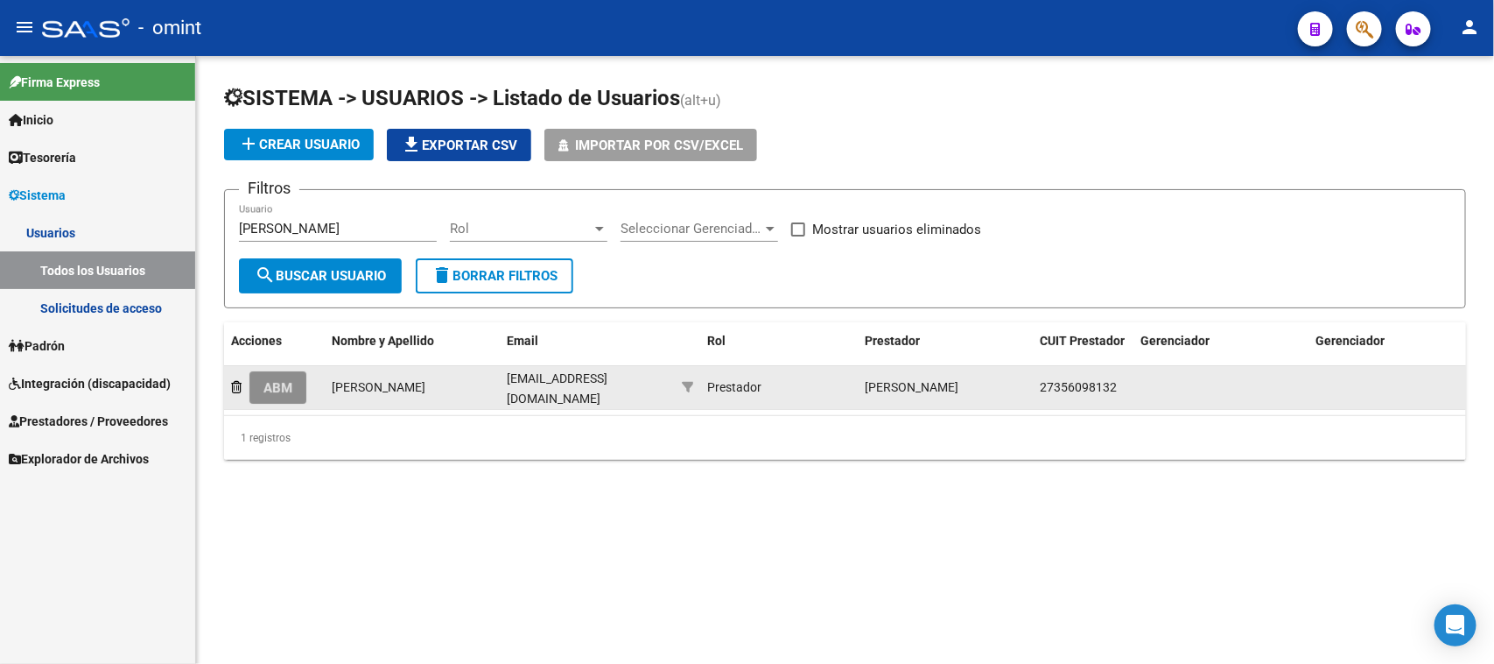
drag, startPoint x: 298, startPoint y: 375, endPoint x: 591, endPoint y: 400, distance: 294.4
click at [298, 374] on button "ABM" at bounding box center [278, 387] width 57 height 32
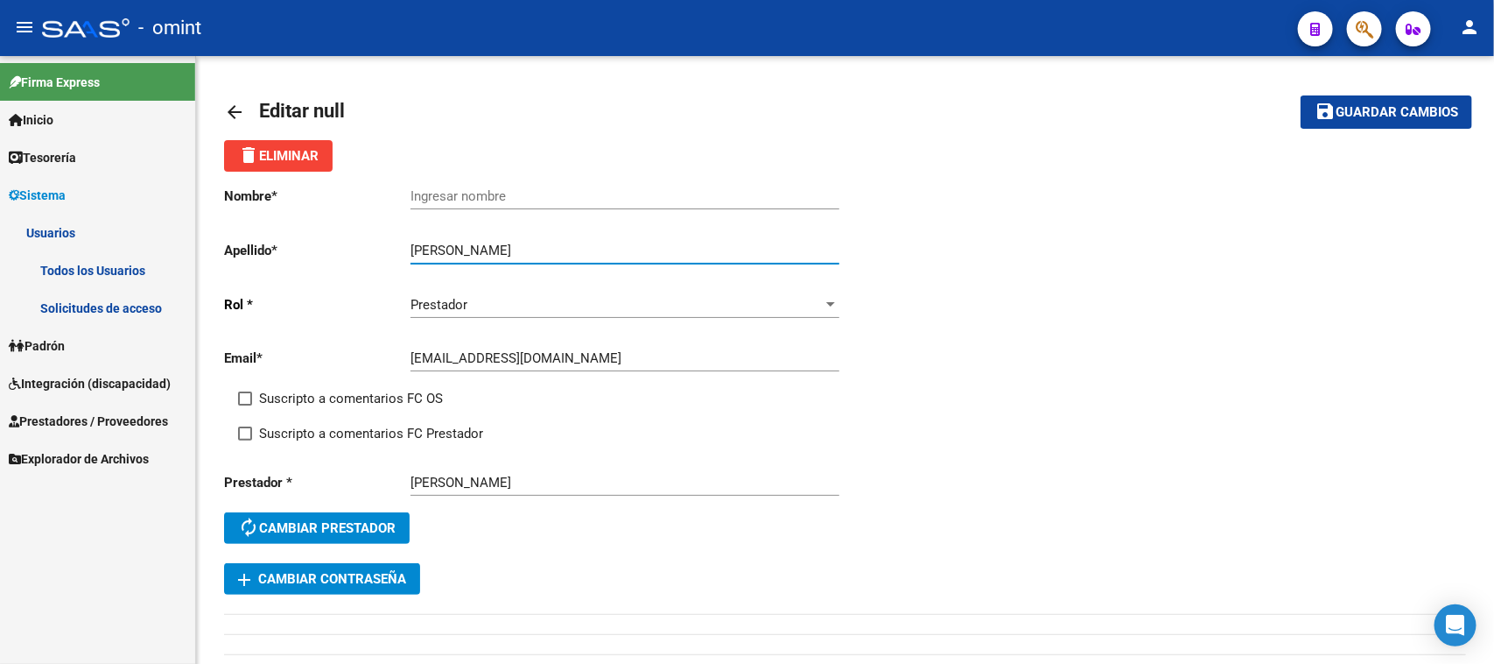
drag, startPoint x: 470, startPoint y: 247, endPoint x: 158, endPoint y: 251, distance: 312.6
click at [162, 248] on mat-sidenav-container "Firma Express Inicio Calendario SSS Instructivos Contacto OS Tesorería Extracto…" at bounding box center [747, 360] width 1494 height 608
type input "manese"
click at [474, 199] on input "Ingresar nombre" at bounding box center [625, 196] width 429 height 16
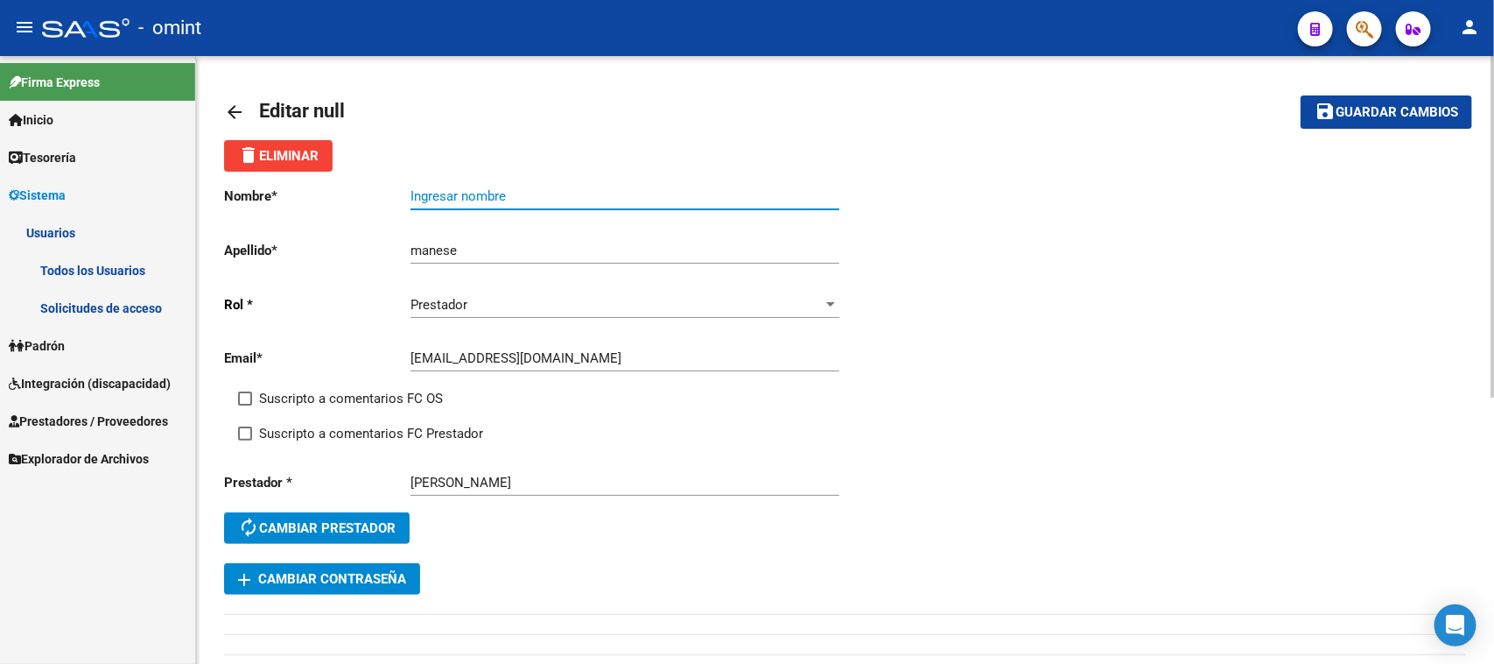
paste input "[PERSON_NAME]"
type input "[PERSON_NAME]"
click at [289, 395] on span "Suscripto a comentarios FC OS" at bounding box center [351, 398] width 184 height 21
click at [245, 405] on input "Suscripto a comentarios FC OS" at bounding box center [244, 405] width 1 height 1
checkbox input "true"
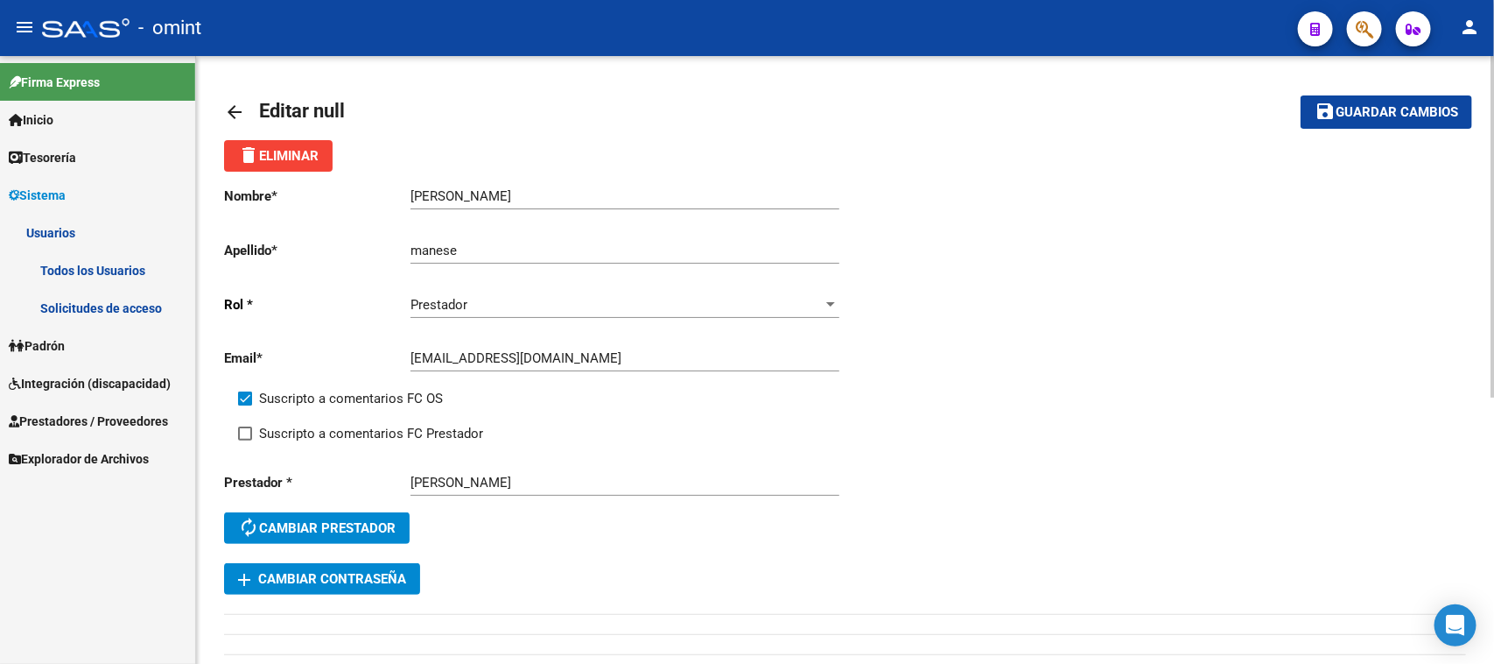
click at [307, 438] on span "Suscripto a comentarios FC Prestador" at bounding box center [371, 433] width 224 height 21
click at [245, 440] on input "Suscripto a comentarios FC Prestador" at bounding box center [244, 440] width 1 height 1
checkbox input "true"
drag, startPoint x: 1348, startPoint y: 105, endPoint x: 1287, endPoint y: 124, distance: 64.2
click at [1348, 105] on span "Guardar cambios" at bounding box center [1397, 113] width 123 height 16
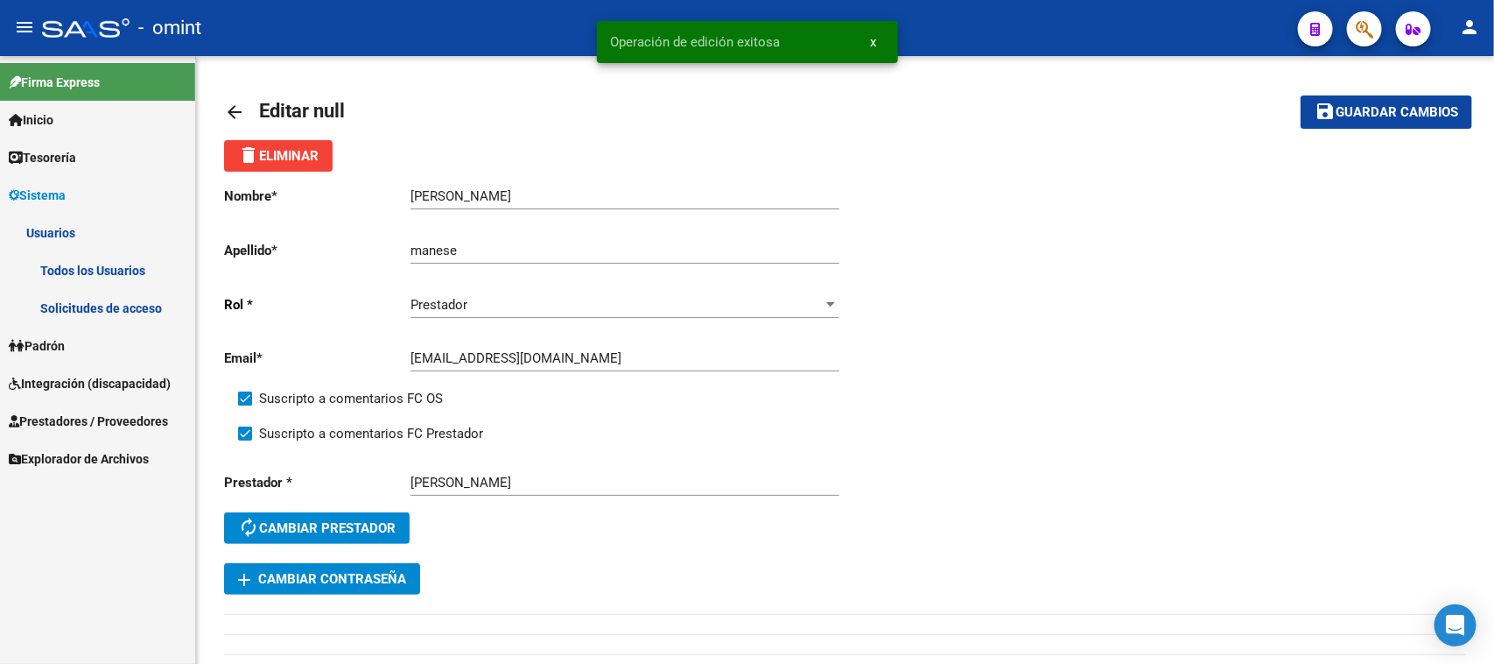
click at [123, 278] on link "Todos los Usuarios" at bounding box center [97, 270] width 195 height 38
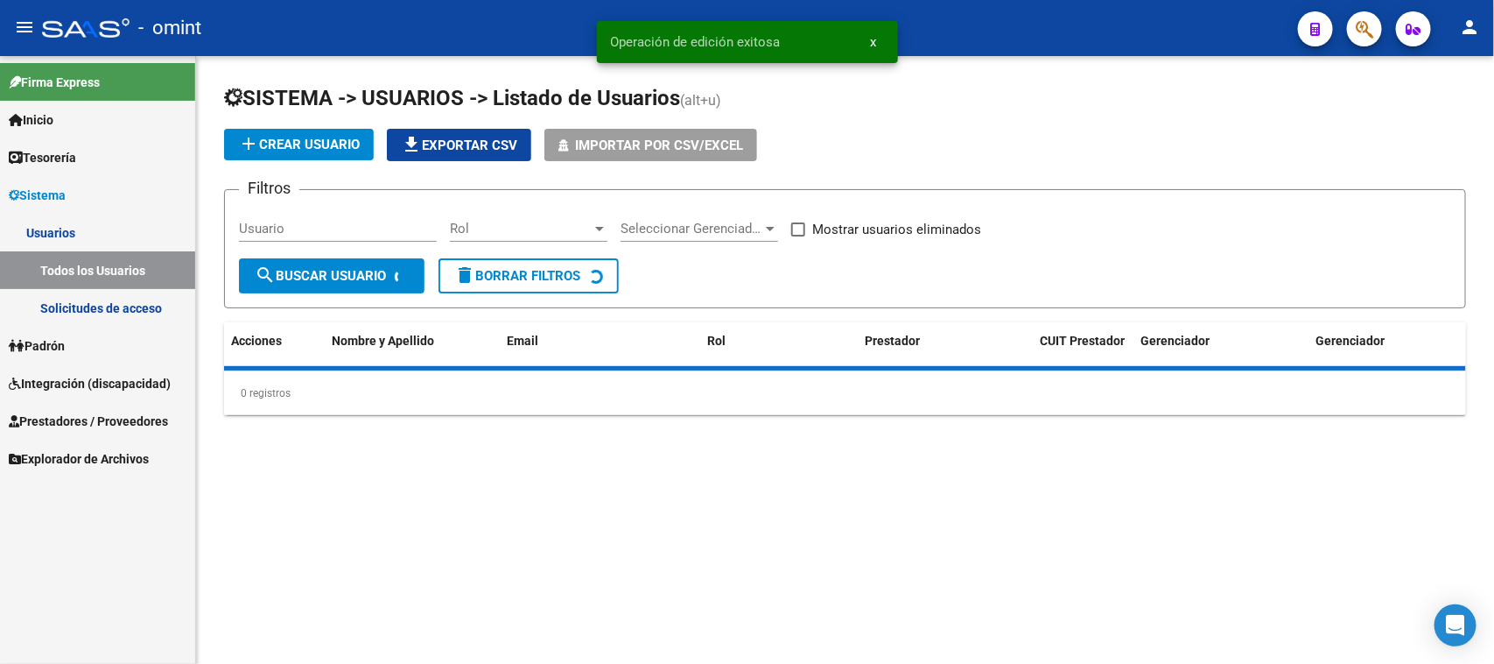
click at [342, 229] on input "Usuario" at bounding box center [338, 229] width 198 height 16
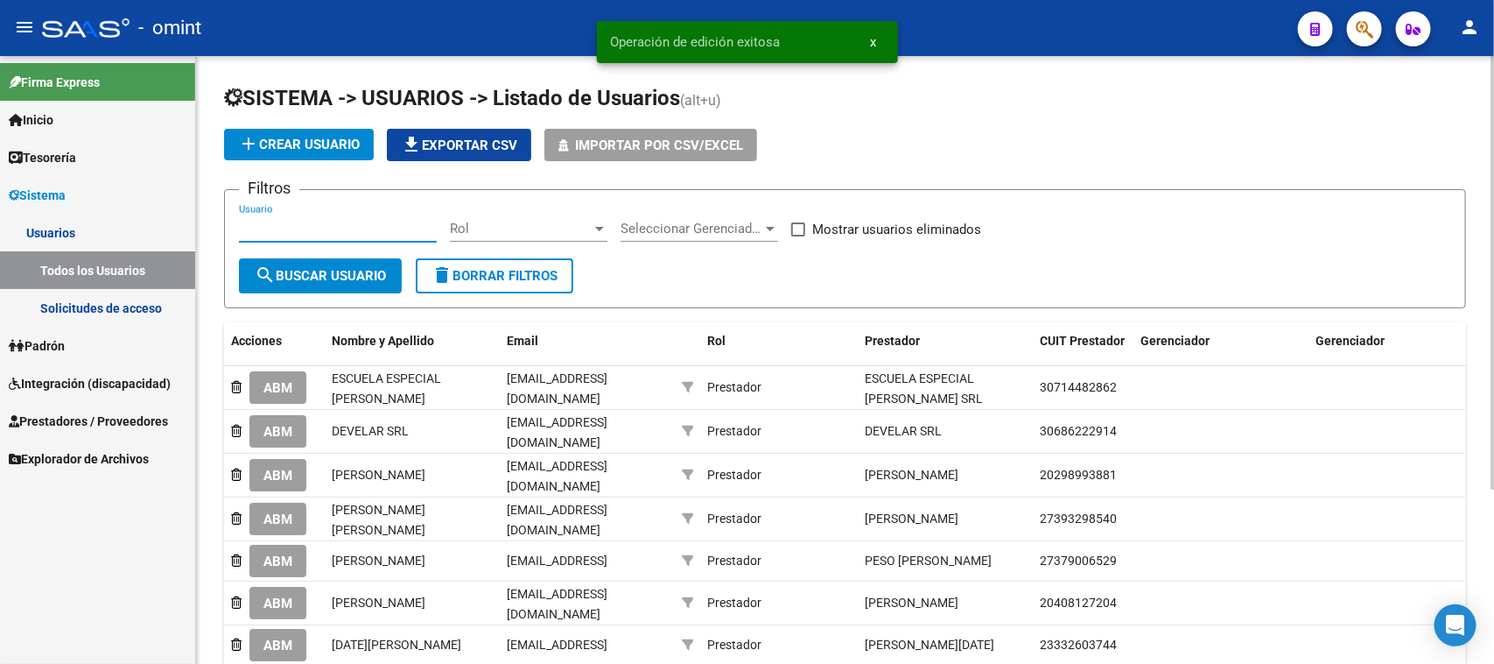
paste input "[PERSON_NAME]"
click at [340, 264] on button "search Buscar Usuario" at bounding box center [320, 275] width 163 height 35
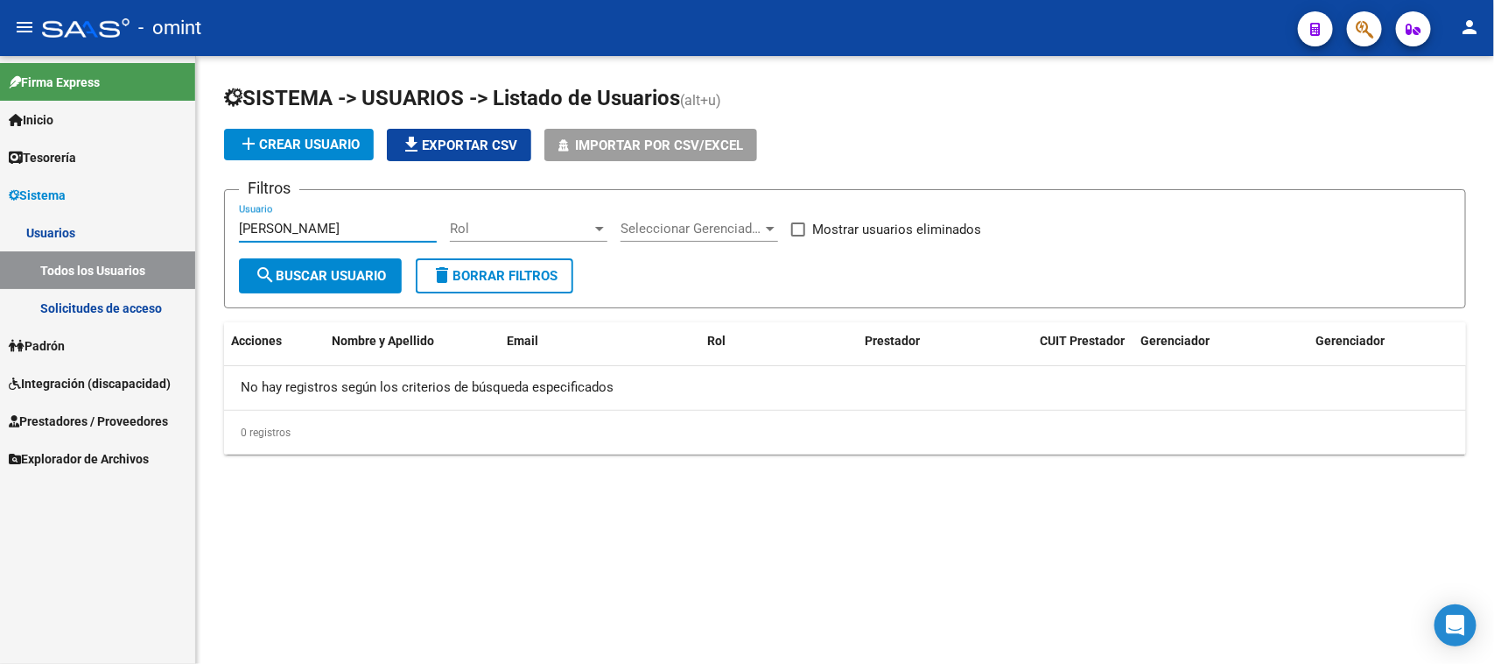
click at [328, 226] on input "[PERSON_NAME]" at bounding box center [338, 229] width 198 height 16
click at [335, 264] on button "search Buscar Usuario" at bounding box center [320, 275] width 163 height 35
drag, startPoint x: 330, startPoint y: 228, endPoint x: 197, endPoint y: 225, distance: 133.1
click at [197, 225] on div "SISTEMA -> USUARIOS -> Listado de Usuarios (alt+u) add Crear Usuario file_downl…" at bounding box center [845, 283] width 1298 height 454
type input "Galuppo"
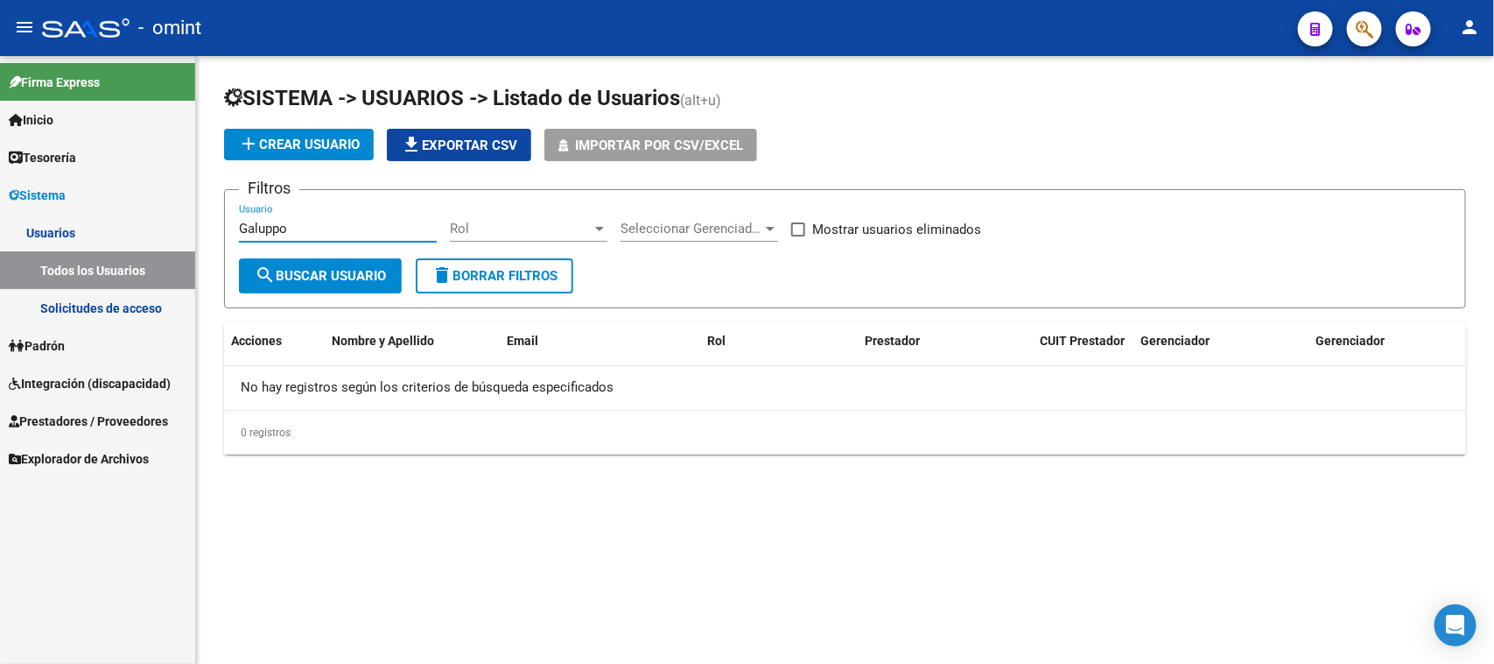
click at [299, 268] on span "search Buscar Usuario" at bounding box center [320, 276] width 131 height 16
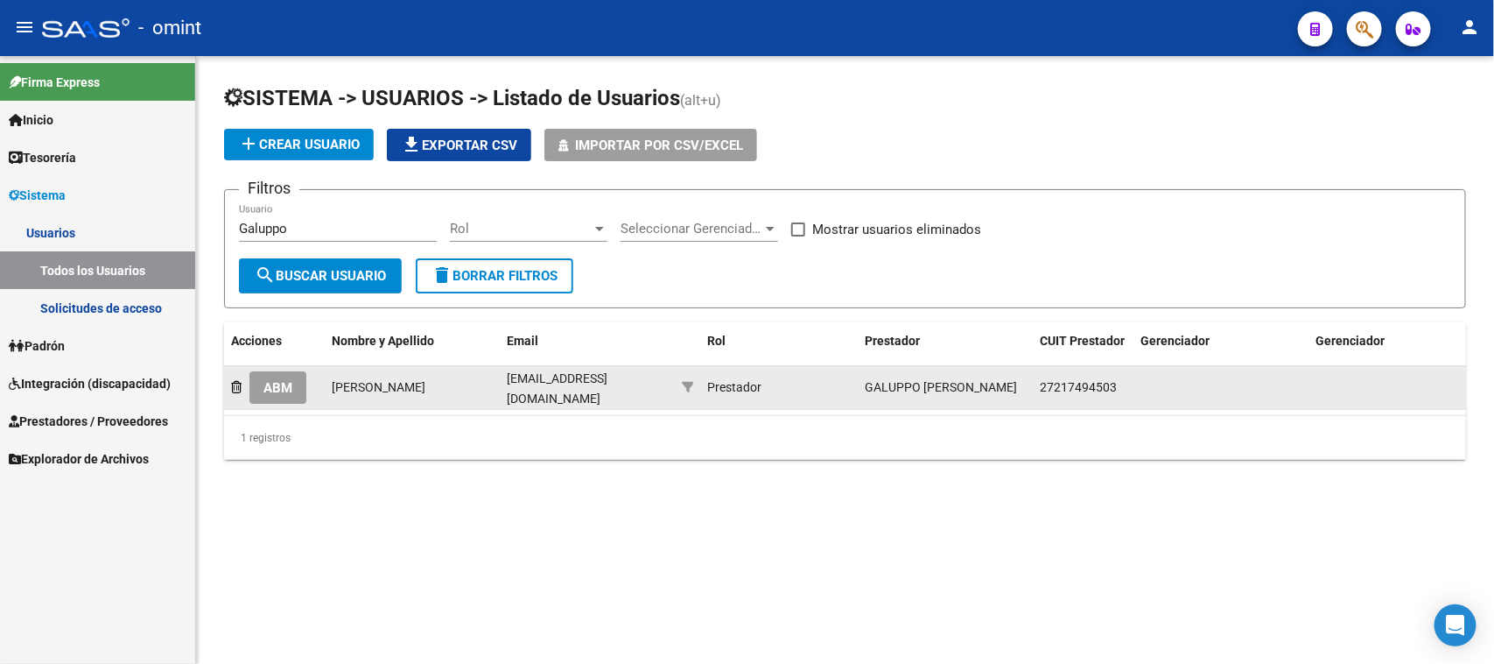
click at [276, 380] on span "ABM" at bounding box center [278, 388] width 29 height 16
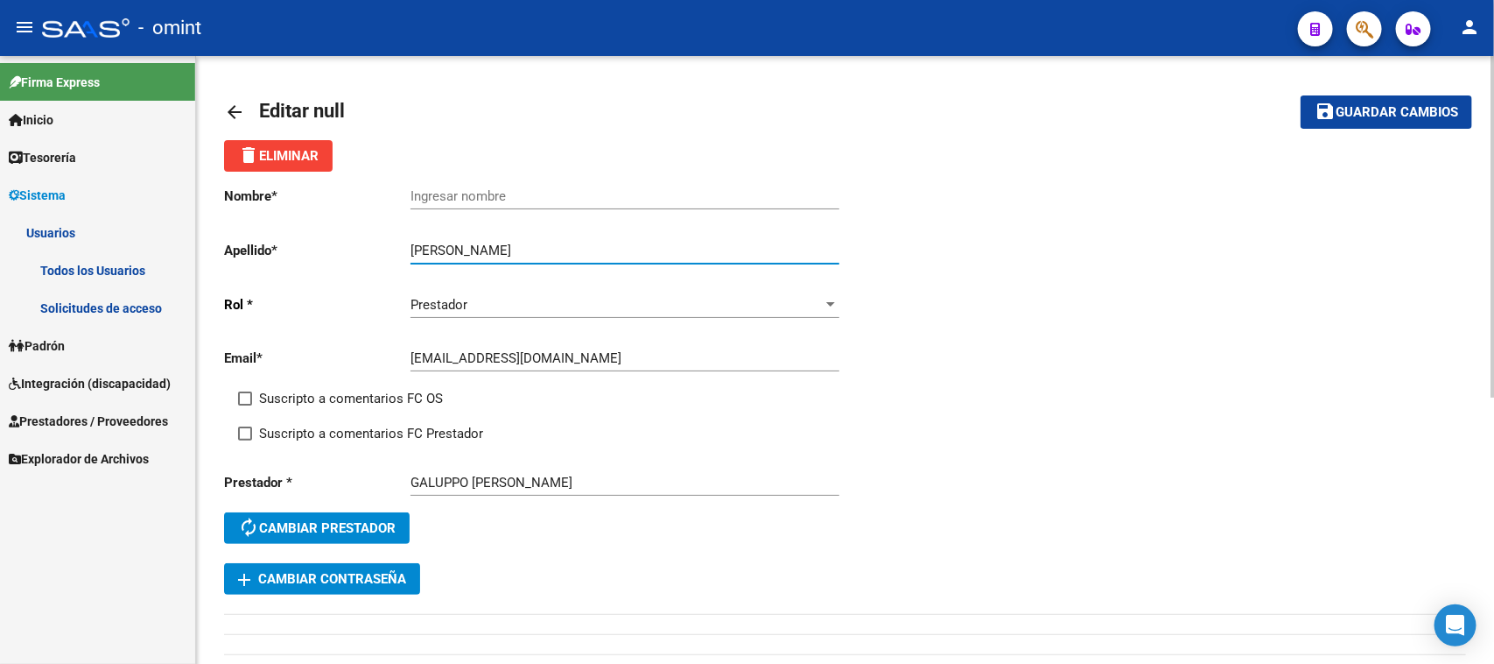
drag, startPoint x: 506, startPoint y: 250, endPoint x: 330, endPoint y: 232, distance: 176.8
click at [330, 232] on div "Nombre * Ingresar nombre Apellido * [PERSON_NAME] Ingresar apellido [PERSON_NAM…" at bounding box center [535, 367] width 622 height 391
type input "Galuppo"
click at [460, 188] on input "Ingresar nombre" at bounding box center [625, 196] width 429 height 16
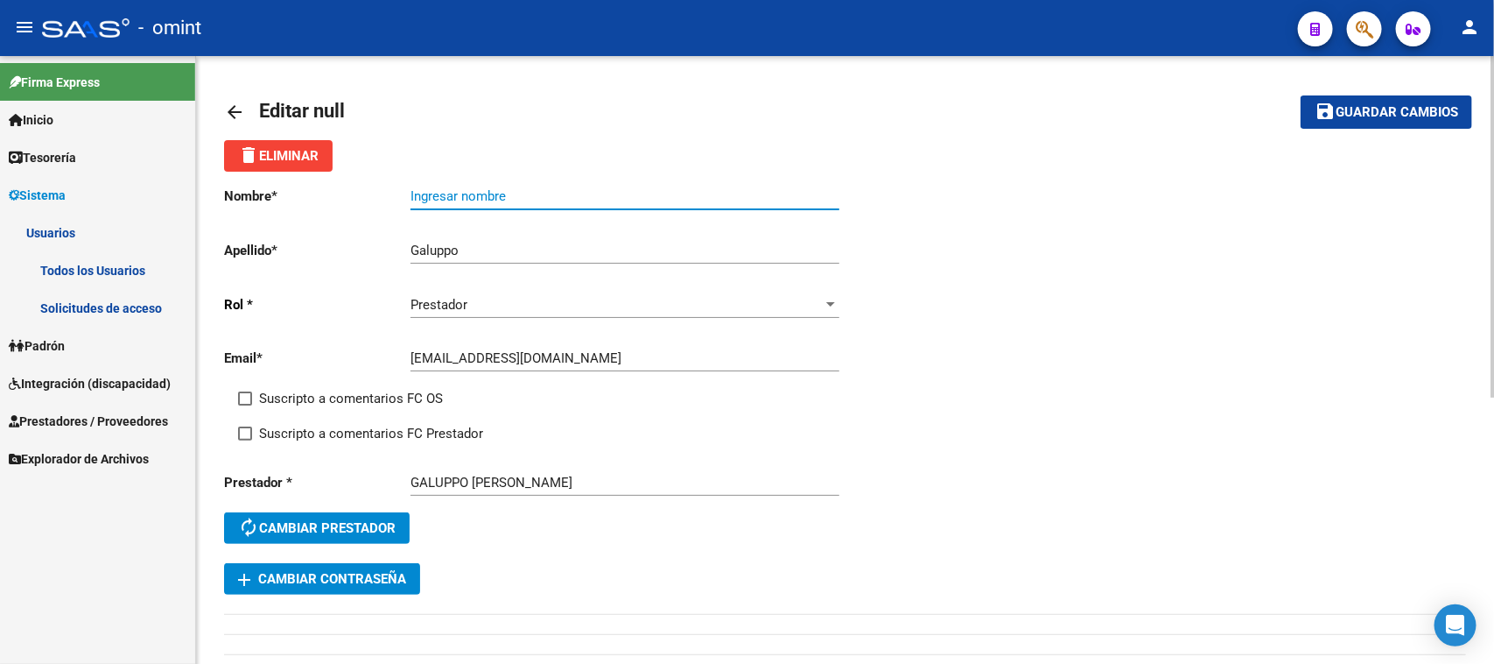
paste input "[PERSON_NAME]"
click at [418, 193] on input "[PERSON_NAME]" at bounding box center [625, 196] width 429 height 16
type input "[PERSON_NAME]"
click at [309, 390] on div "Nombre * [PERSON_NAME] nombre Apellido * [PERSON_NAME] apellido [PERSON_NAME] *…" at bounding box center [535, 367] width 622 height 391
click at [309, 410] on div "Suscripto a comentarios FC OS" at bounding box center [549, 405] width 622 height 35
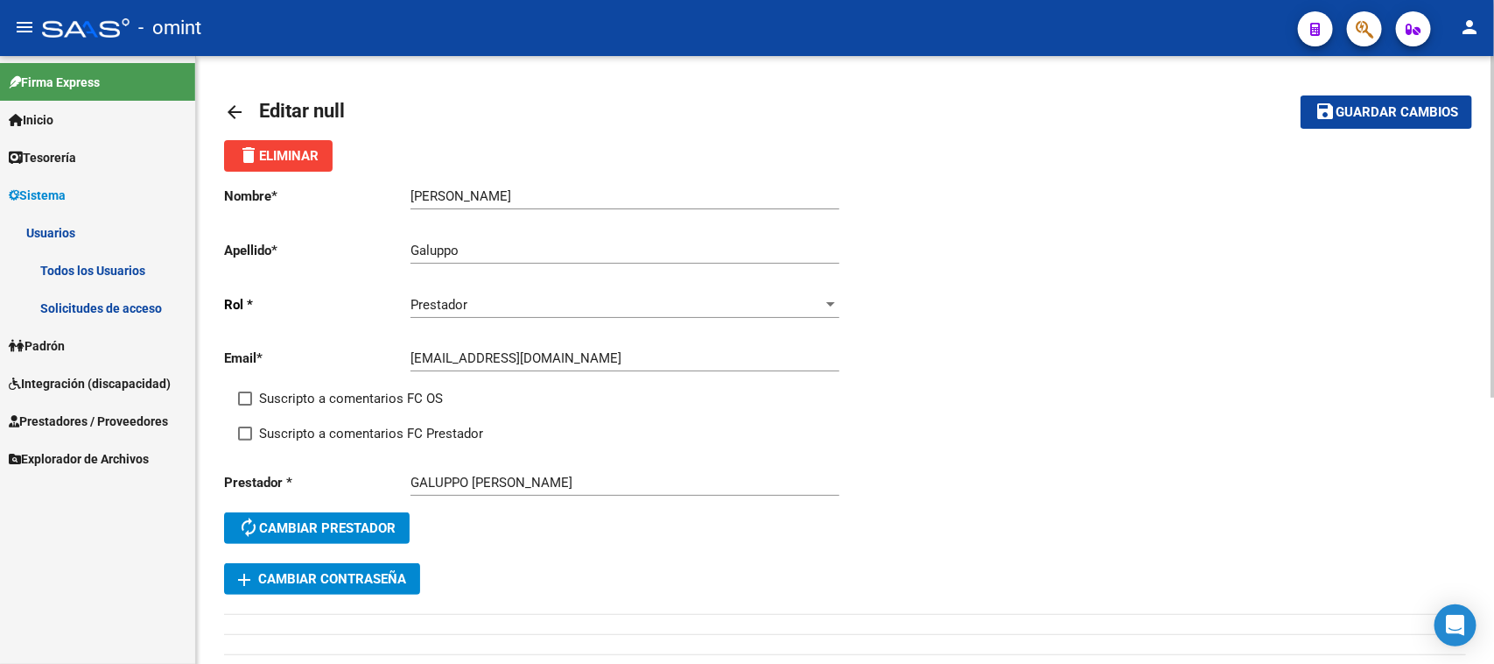
click at [307, 423] on span "Suscripto a comentarios FC Prestador" at bounding box center [371, 433] width 224 height 21
click at [245, 440] on input "Suscripto a comentarios FC Prestador" at bounding box center [244, 440] width 1 height 1
checkbox input "true"
click at [312, 399] on span "Suscripto a comentarios FC OS" at bounding box center [351, 398] width 184 height 21
click at [245, 405] on input "Suscripto a comentarios FC OS" at bounding box center [244, 405] width 1 height 1
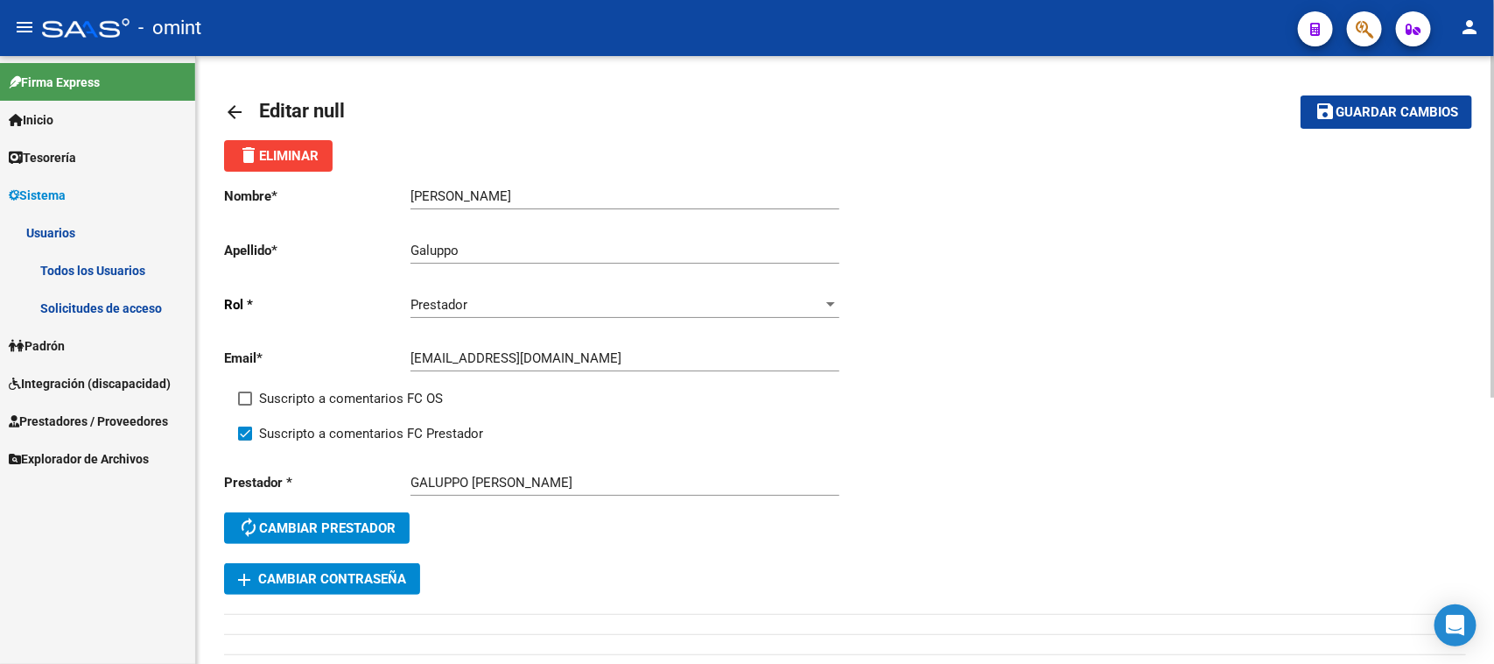
checkbox input "true"
click at [1367, 107] on span "Guardar cambios" at bounding box center [1397, 113] width 123 height 16
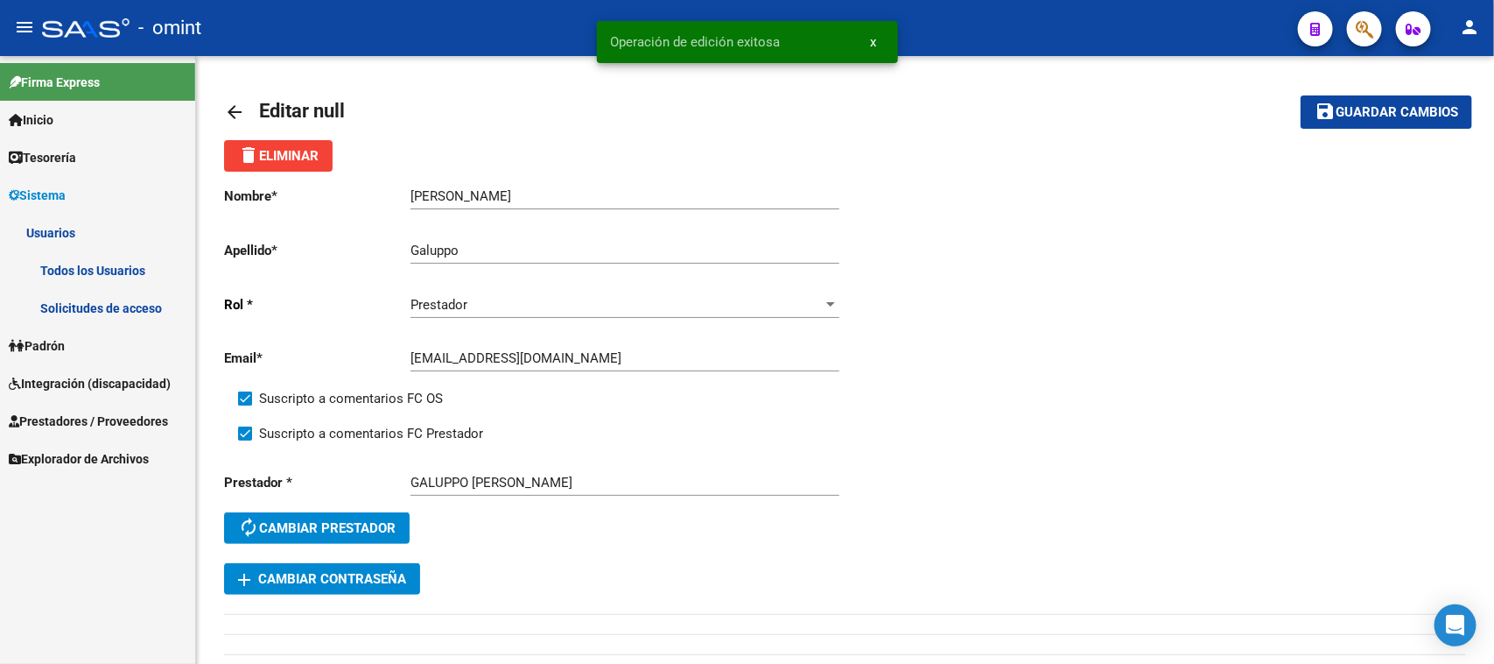
click at [102, 274] on link "Todos los Usuarios" at bounding box center [97, 270] width 195 height 38
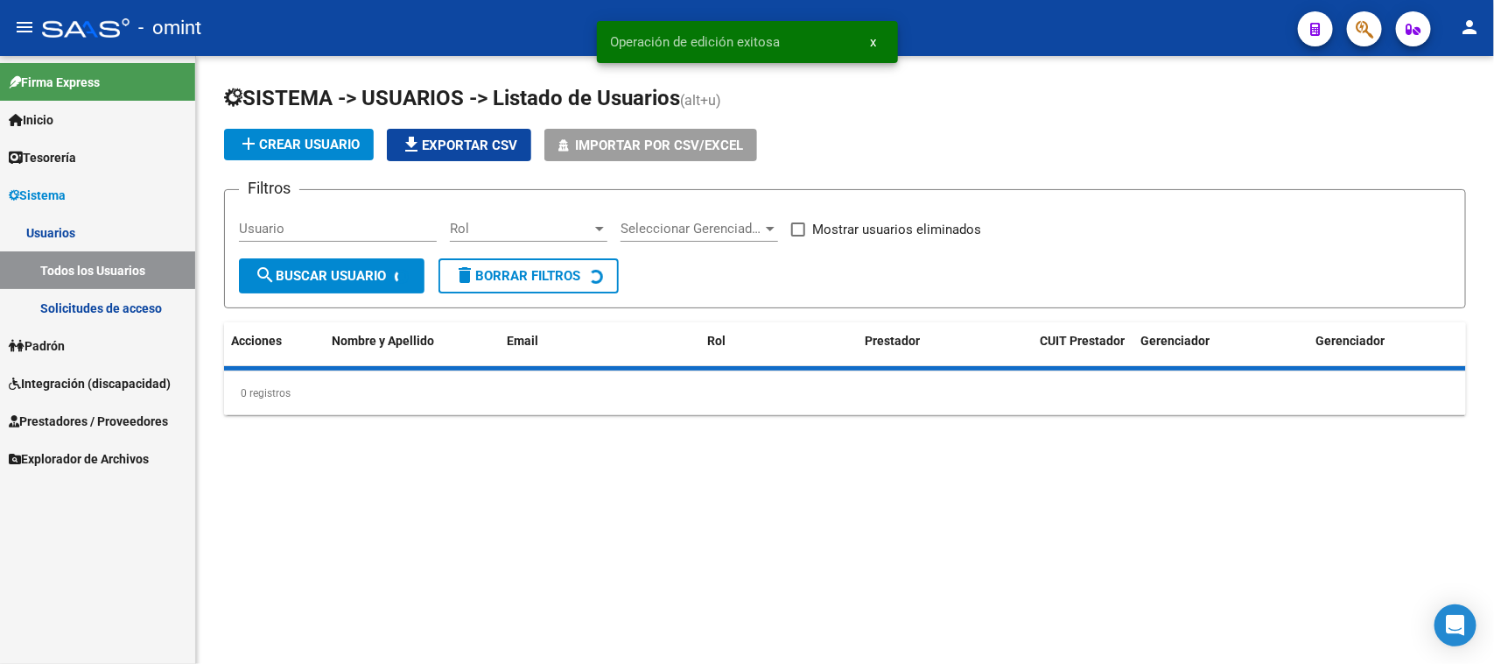
click at [370, 233] on input "Usuario" at bounding box center [338, 229] width 198 height 16
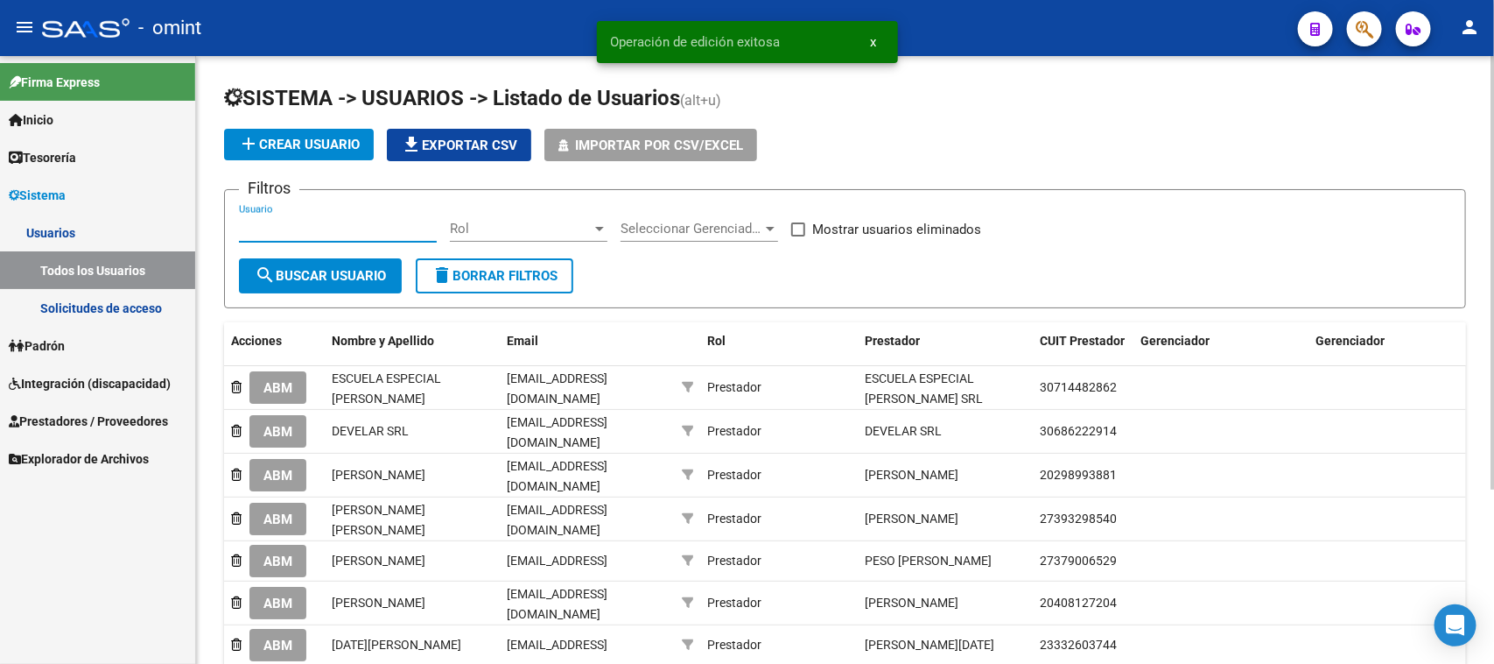
paste input "[PERSON_NAME]"
type input "[PERSON_NAME]"
click at [334, 268] on span "search Buscar Usuario" at bounding box center [320, 276] width 131 height 16
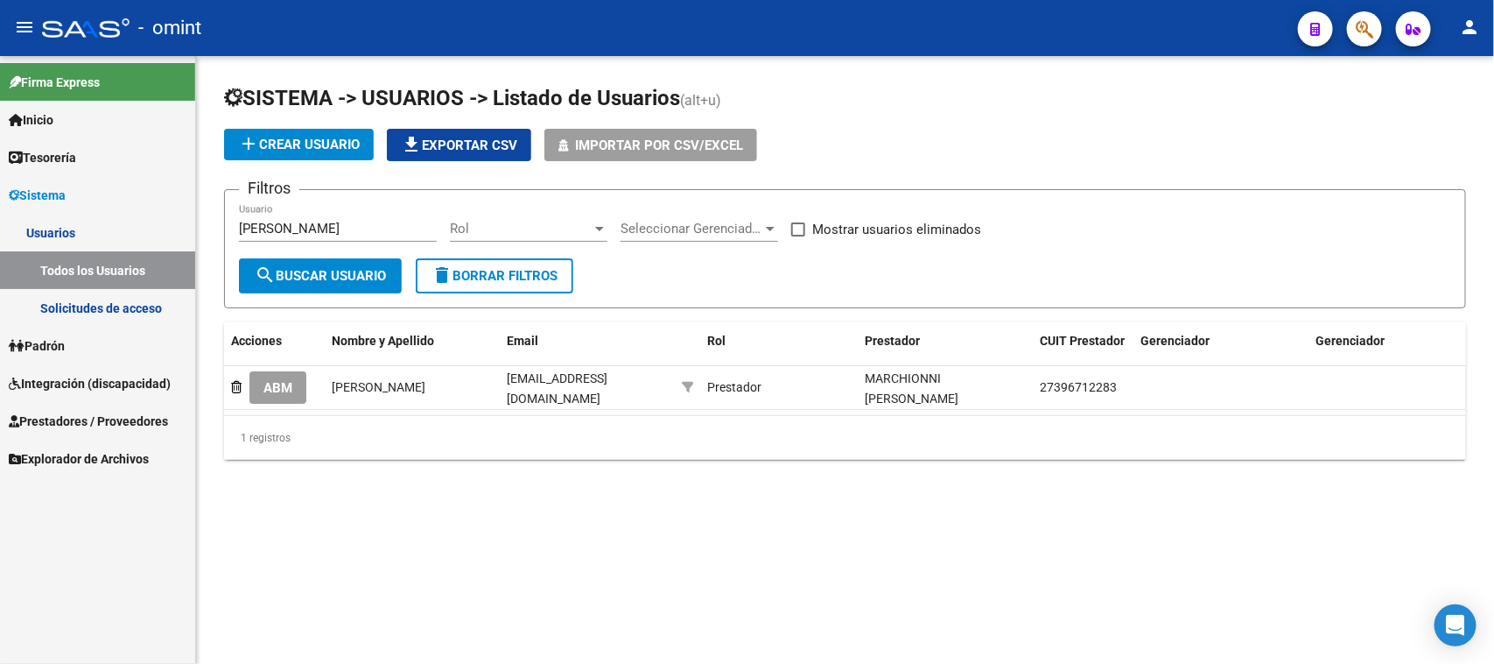
drag, startPoint x: 277, startPoint y: 377, endPoint x: 385, endPoint y: 374, distance: 108.6
click at [276, 380] on span "ABM" at bounding box center [278, 388] width 29 height 16
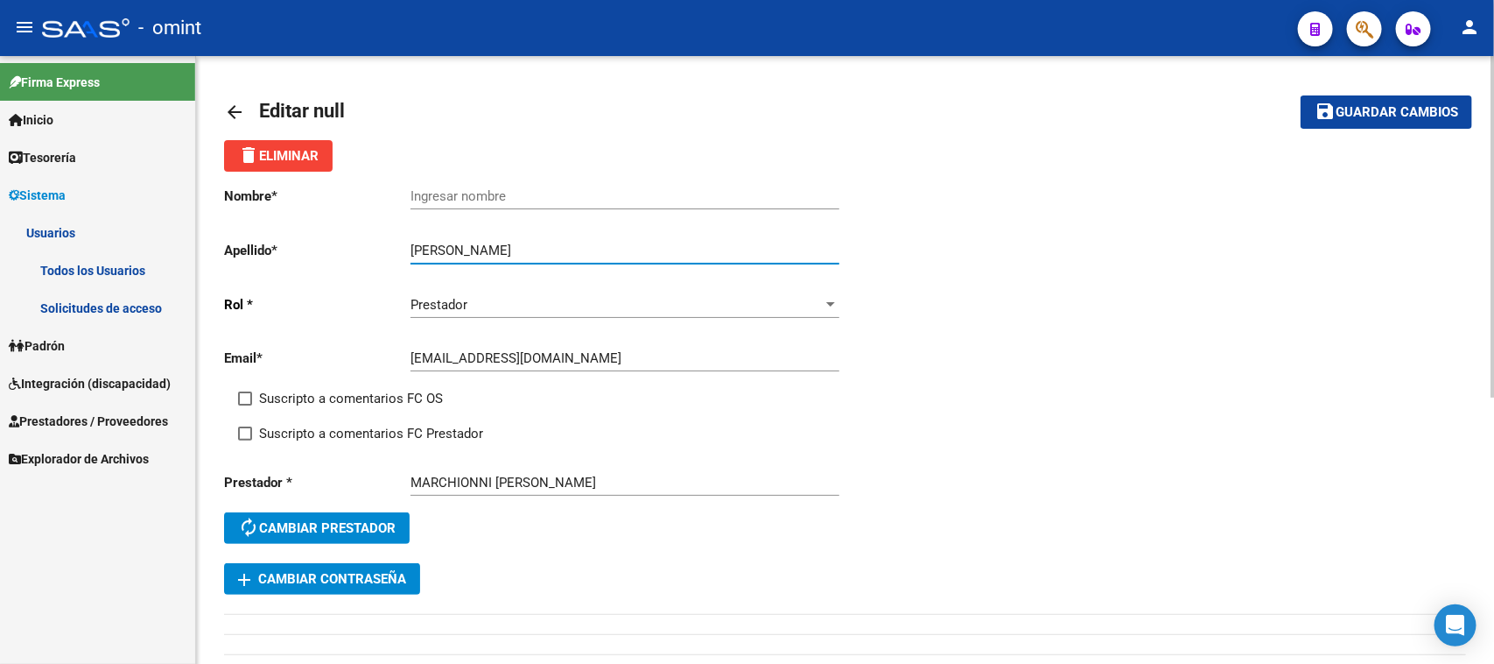
drag, startPoint x: 518, startPoint y: 243, endPoint x: 287, endPoint y: 246, distance: 231.1
click at [287, 246] on app-form-text-field "Apellido * [PERSON_NAME] Ingresar apellido" at bounding box center [531, 251] width 615 height 16
type input "Marchionni"
click at [518, 202] on input "Ingresar nombre" at bounding box center [625, 196] width 429 height 16
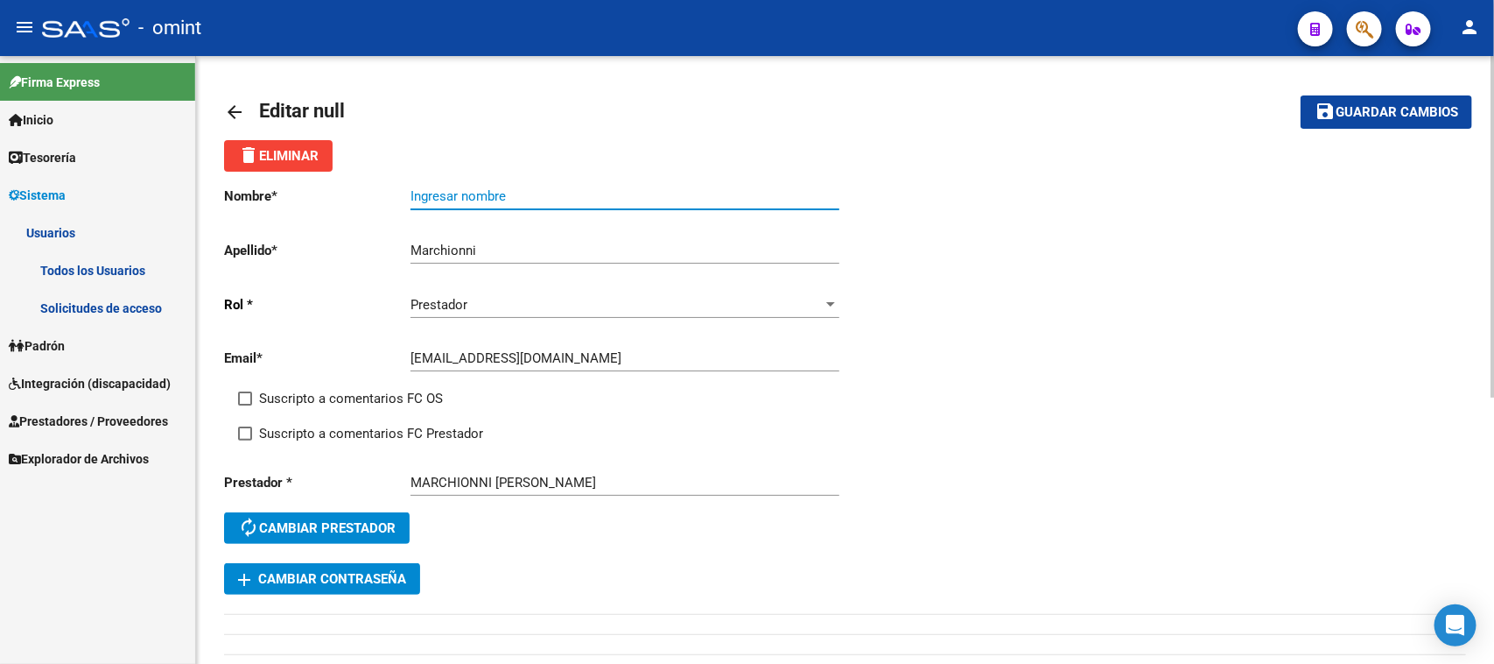
paste input "[PERSON_NAME]"
type input "[PERSON_NAME]"
click at [281, 388] on span "Suscripto a comentarios FC OS" at bounding box center [351, 398] width 184 height 21
click at [245, 405] on input "Suscripto a comentarios FC OS" at bounding box center [244, 405] width 1 height 1
checkbox input "true"
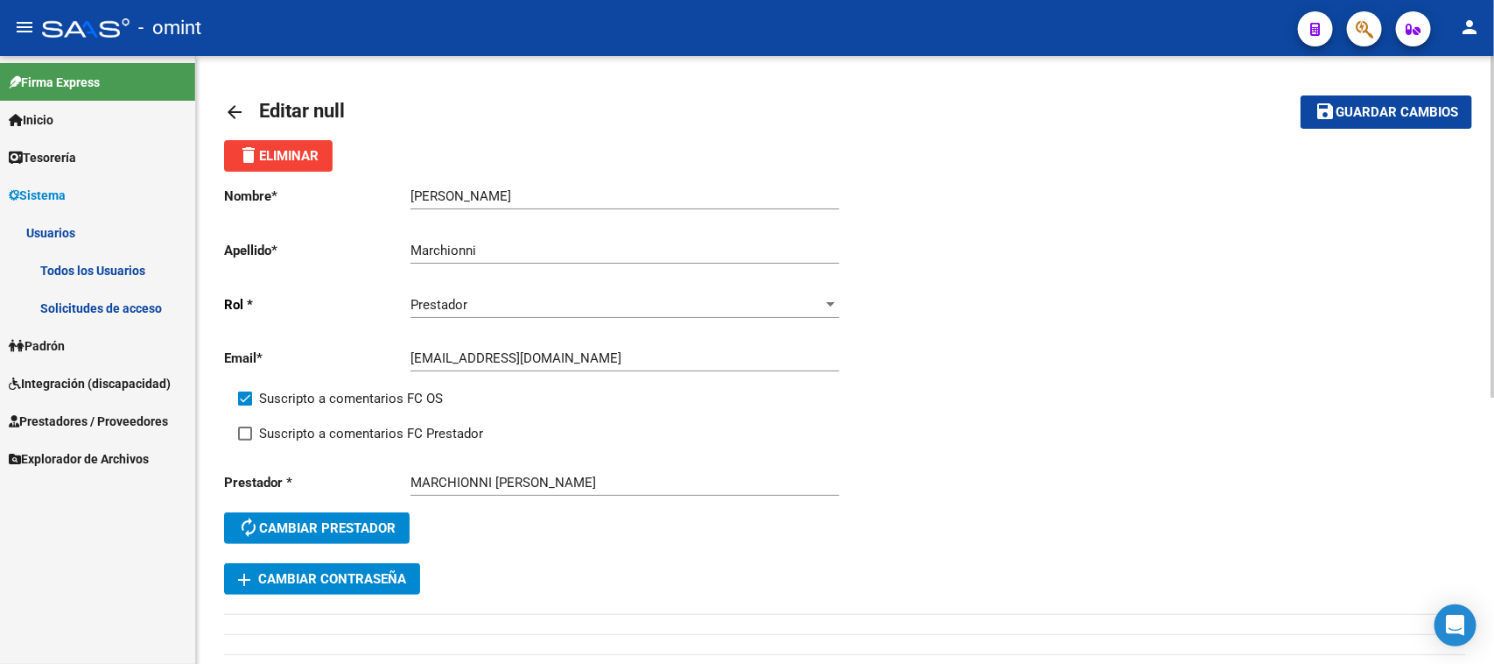
click at [289, 423] on span "Suscripto a comentarios FC Prestador" at bounding box center [371, 433] width 224 height 21
click at [245, 440] on input "Suscripto a comentarios FC Prestador" at bounding box center [244, 440] width 1 height 1
checkbox input "true"
click at [1368, 124] on button "save Guardar cambios" at bounding box center [1387, 111] width 172 height 32
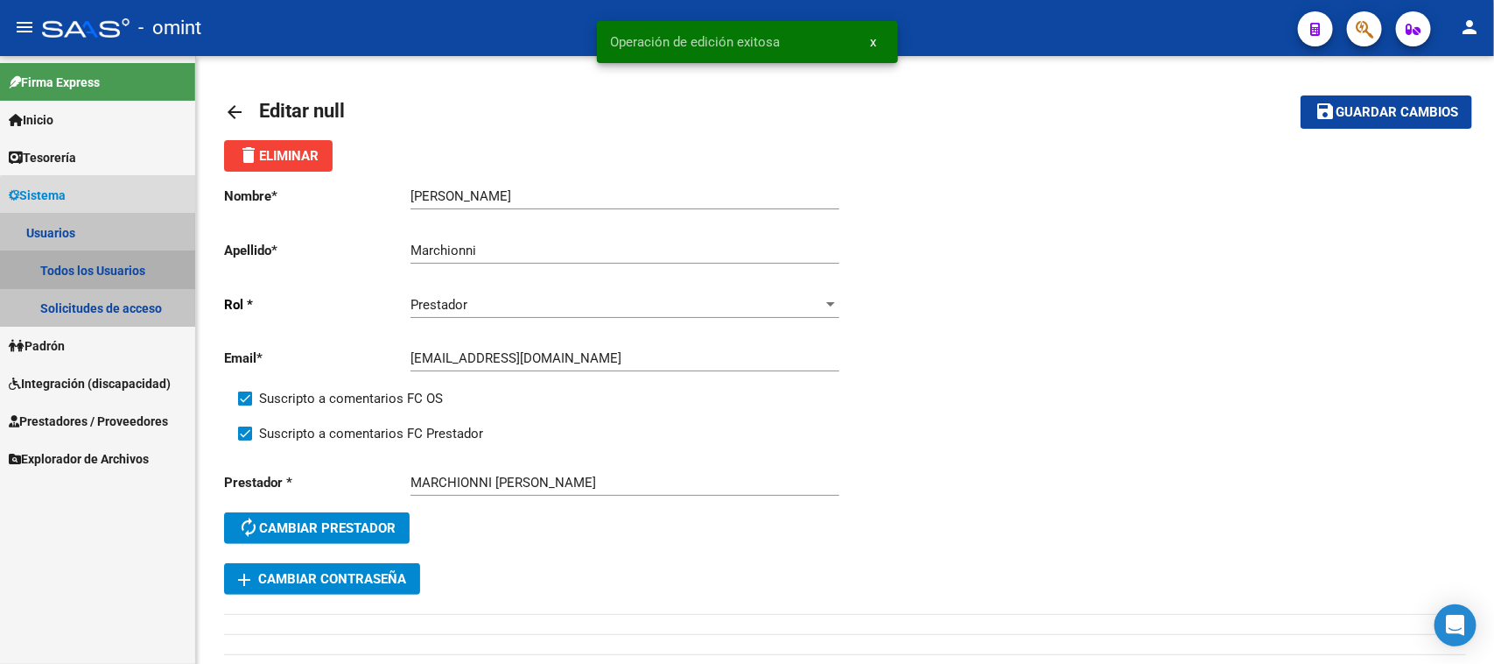
click at [103, 264] on link "Todos los Usuarios" at bounding box center [97, 270] width 195 height 38
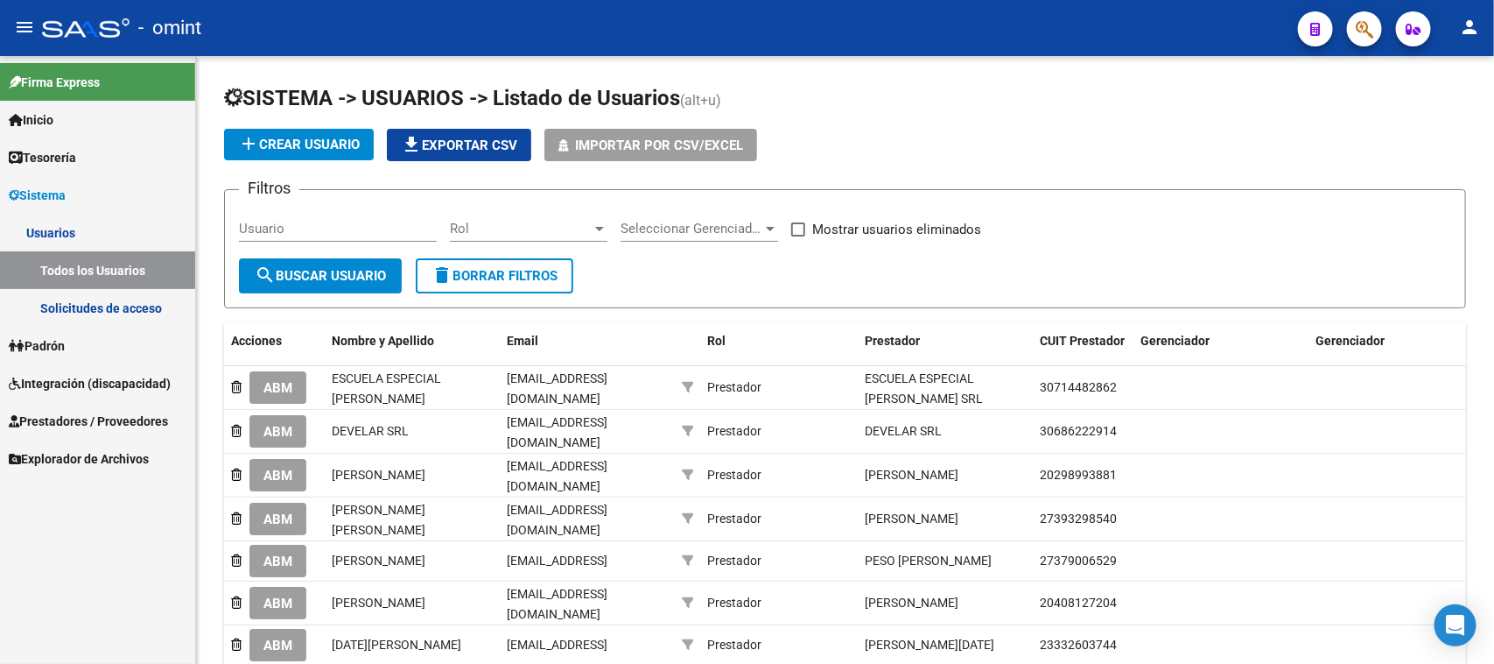
click at [58, 405] on link "Prestadores / Proveedores" at bounding box center [97, 421] width 195 height 38
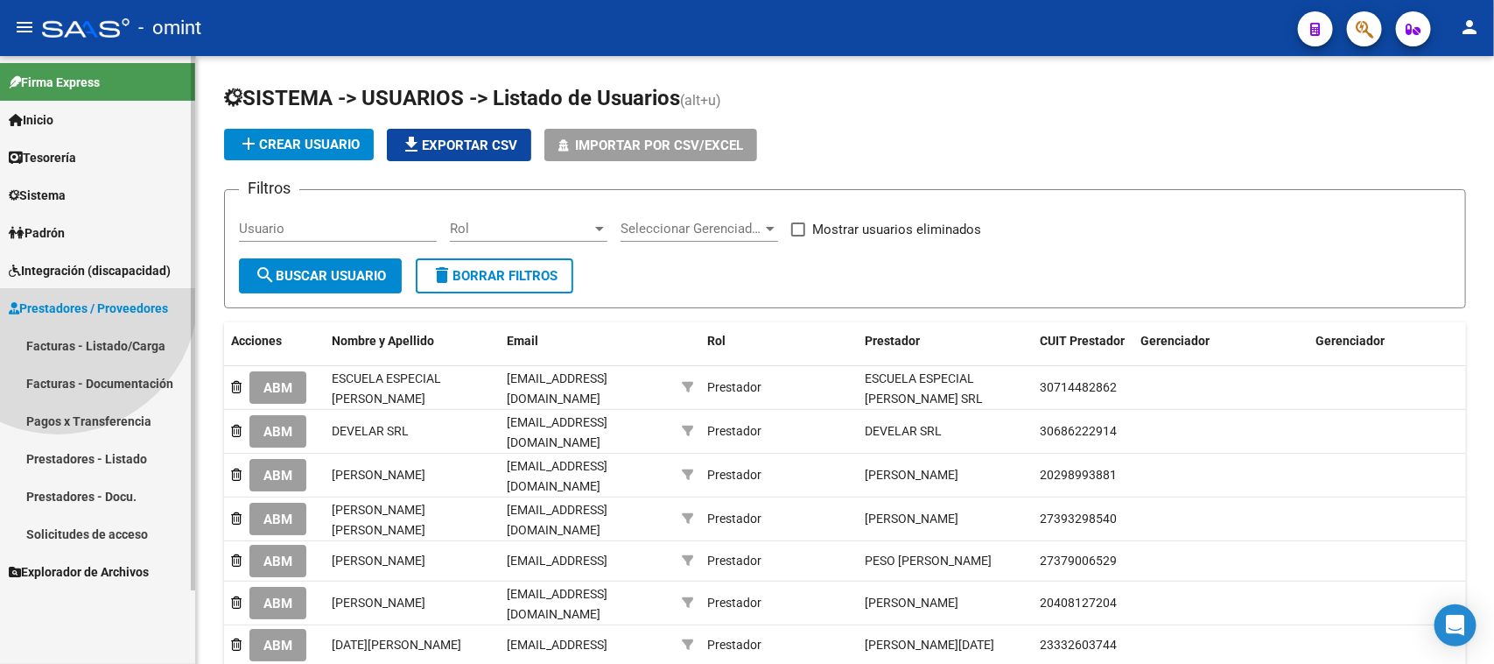
click at [59, 364] on link "Facturas - Listado/Carga" at bounding box center [97, 346] width 195 height 38
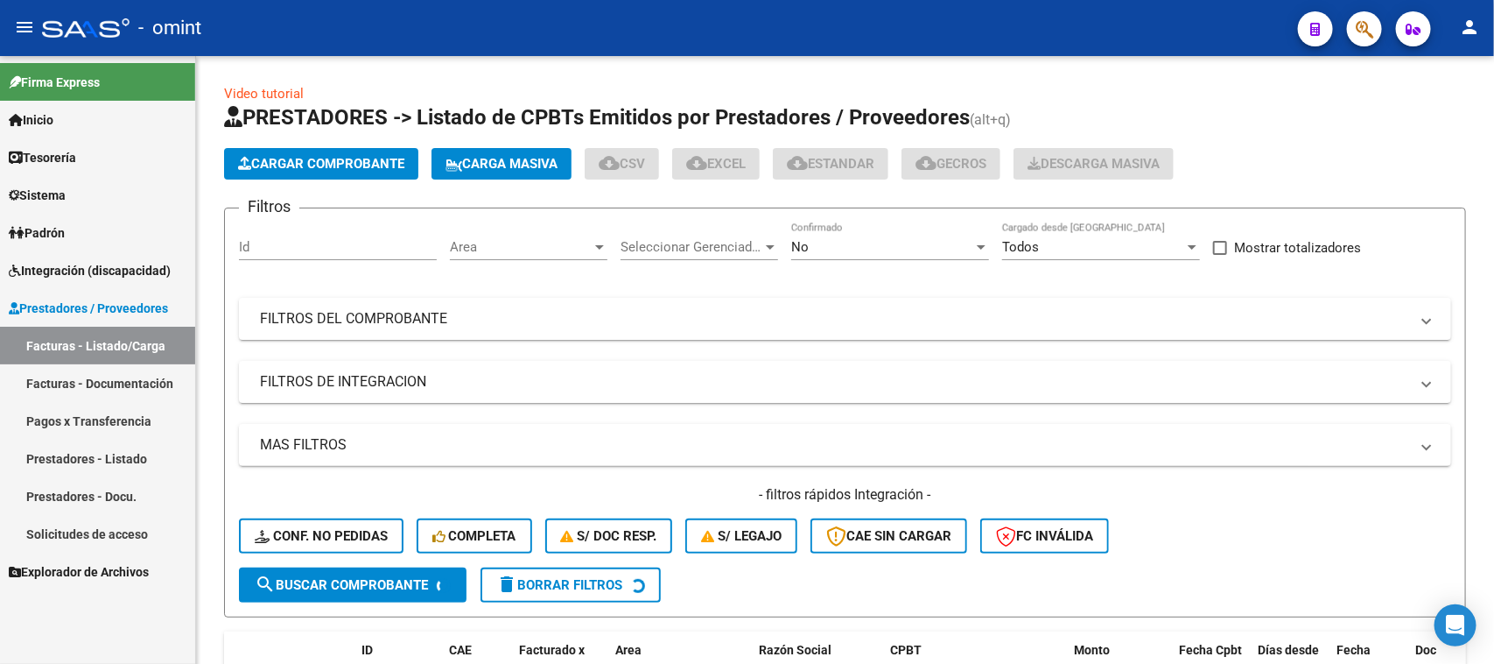
click at [85, 261] on span "Integración (discapacidad)" at bounding box center [90, 270] width 162 height 19
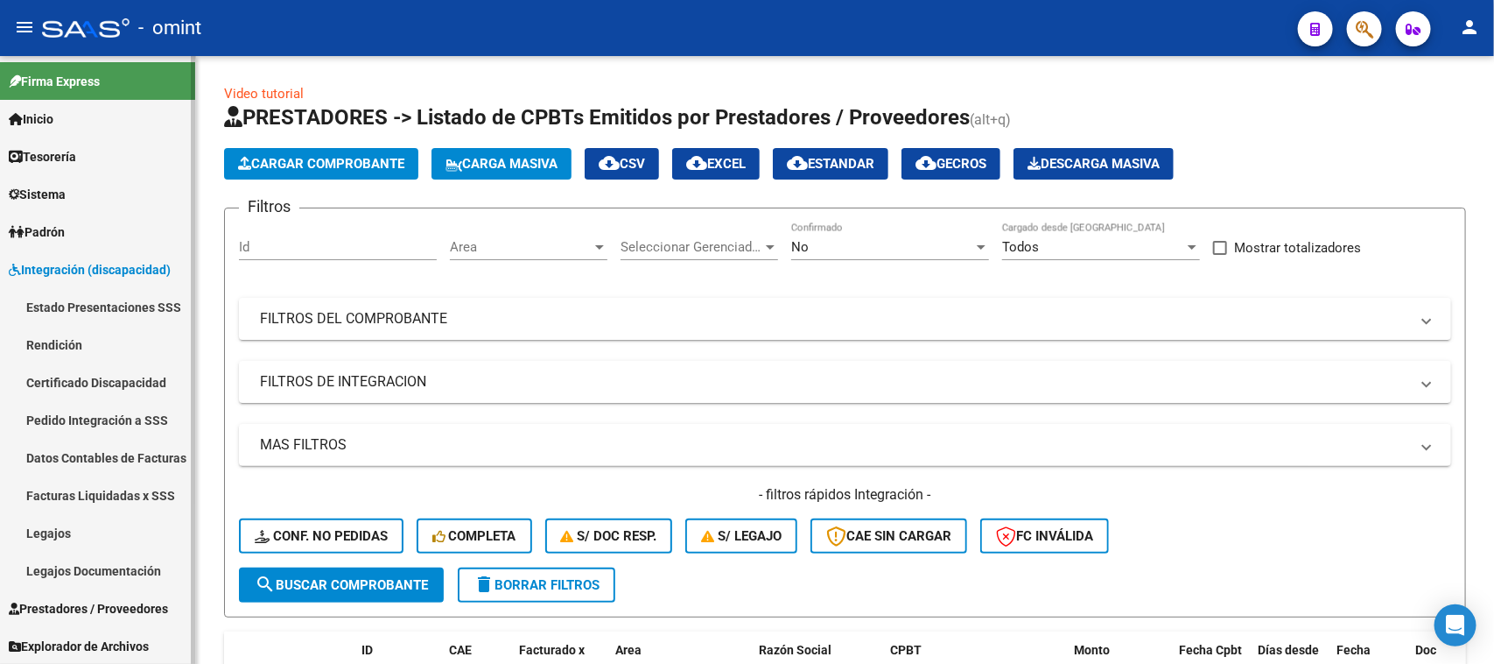
scroll to position [1, 0]
drag, startPoint x: 70, startPoint y: 601, endPoint x: 81, endPoint y: 592, distance: 14.9
click at [70, 602] on span "Prestadores / Proveedores" at bounding box center [88, 608] width 159 height 19
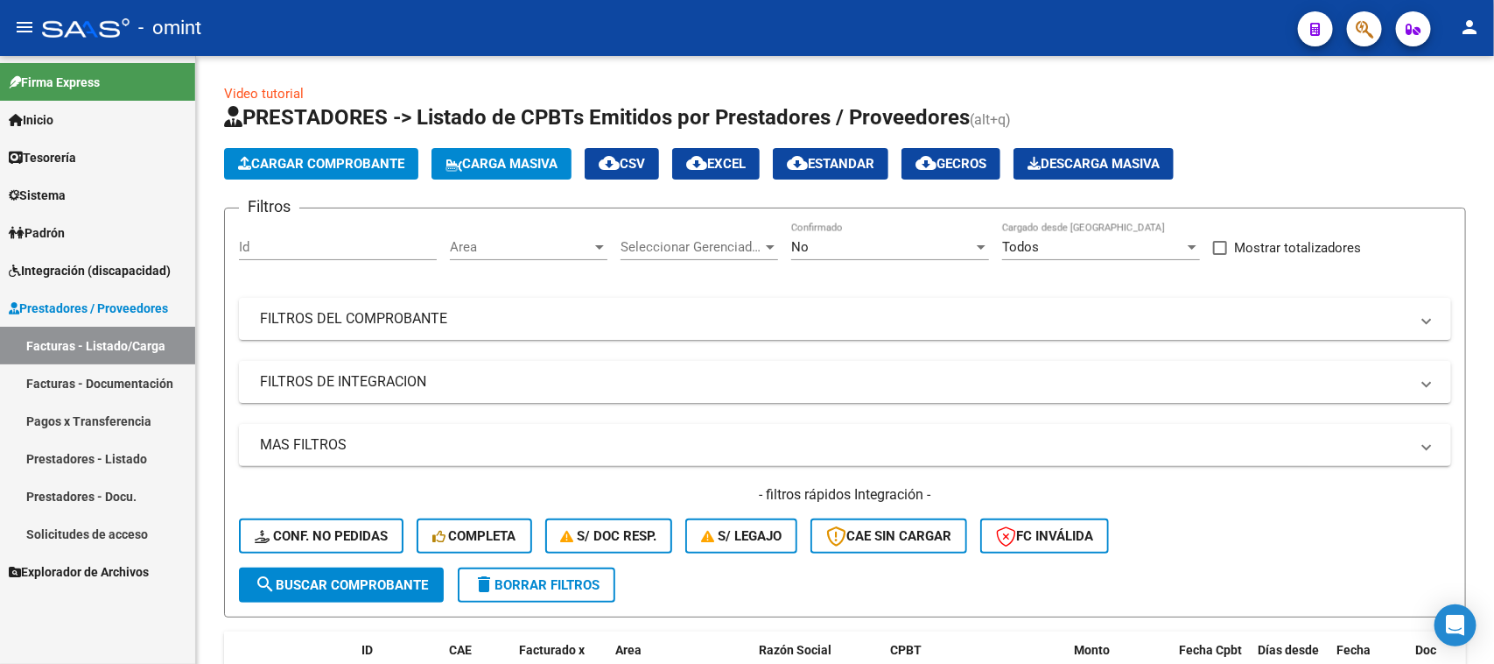
scroll to position [0, 0]
click at [88, 355] on link "Facturas - Listado/Carga" at bounding box center [97, 346] width 195 height 38
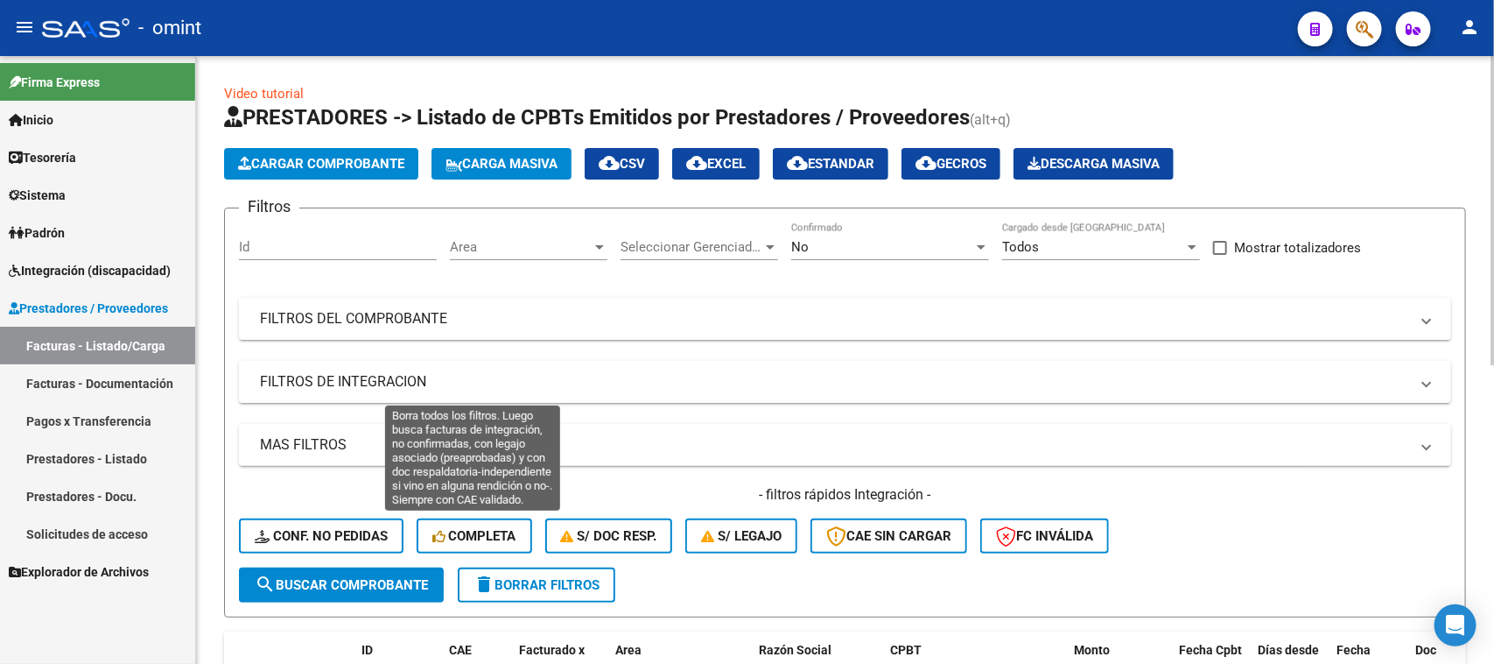
click at [449, 540] on span "Completa" at bounding box center [474, 536] width 84 height 16
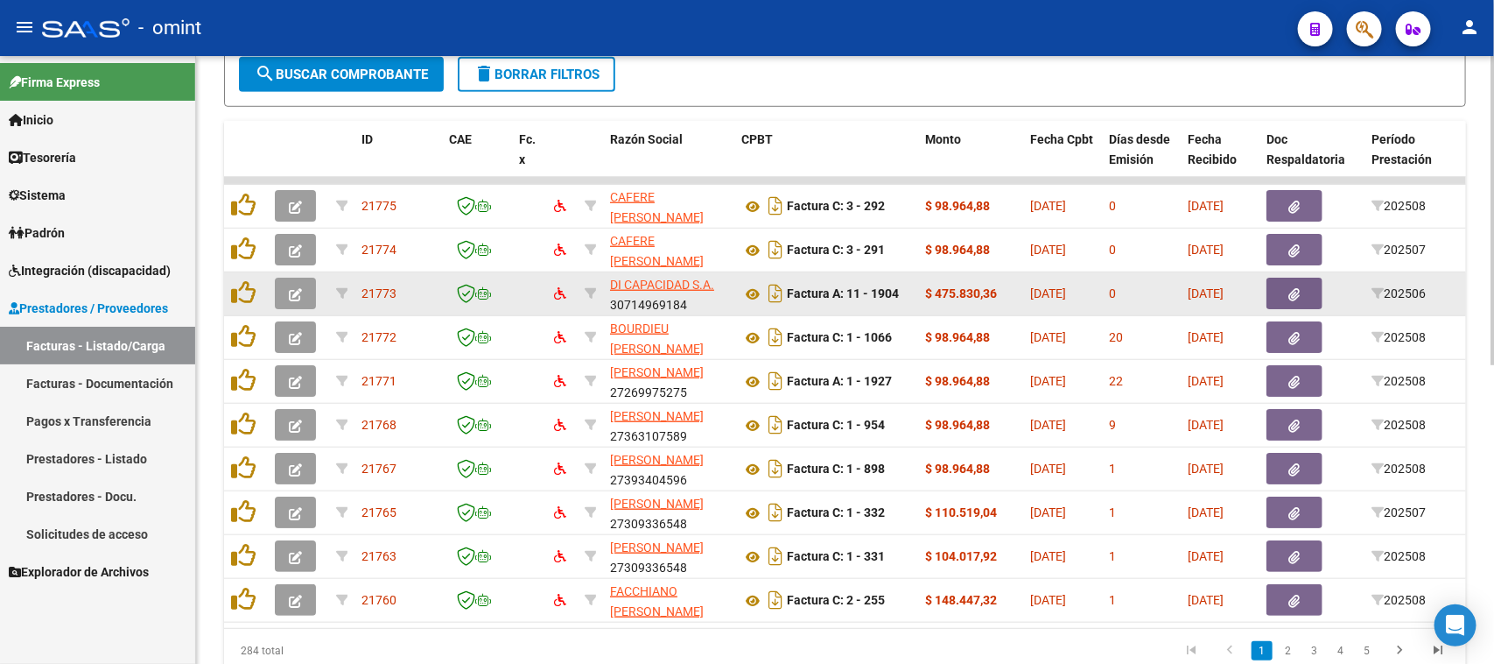
scroll to position [479, 0]
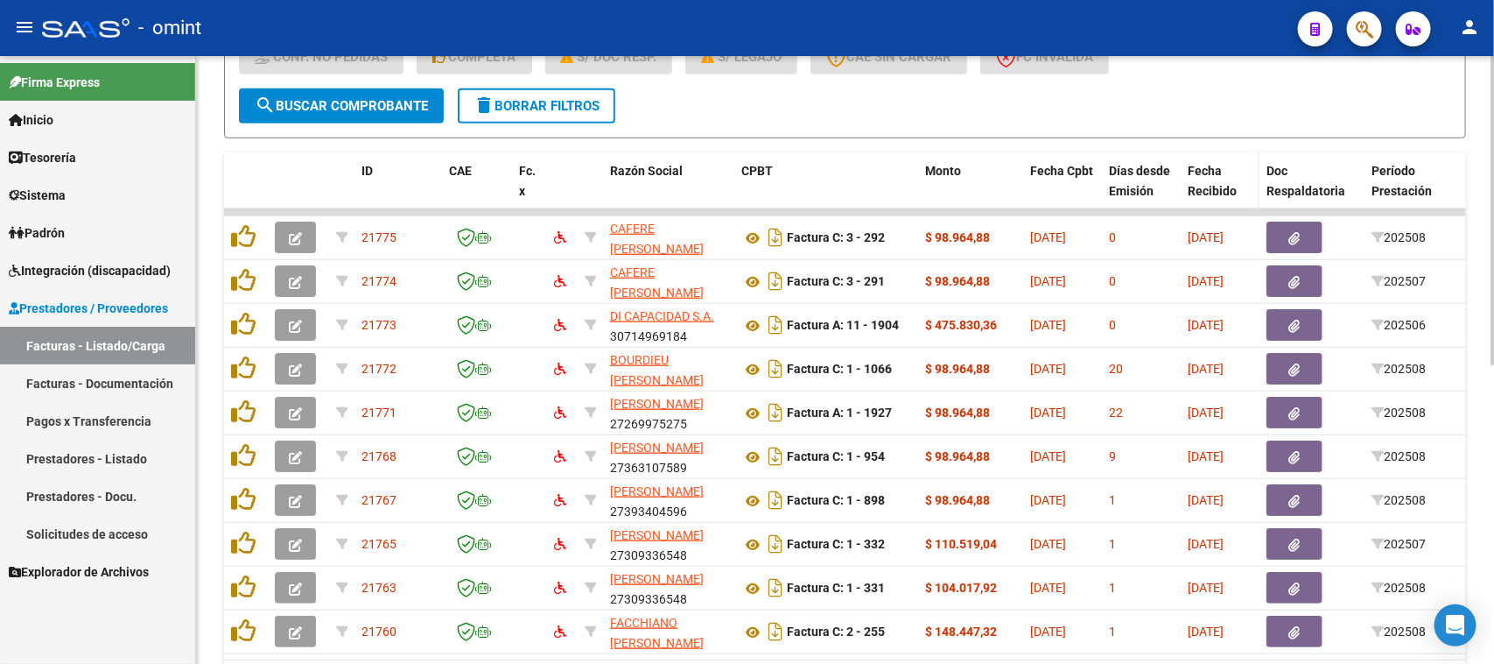
click at [1211, 173] on span "Fecha Recibido" at bounding box center [1212, 181] width 49 height 34
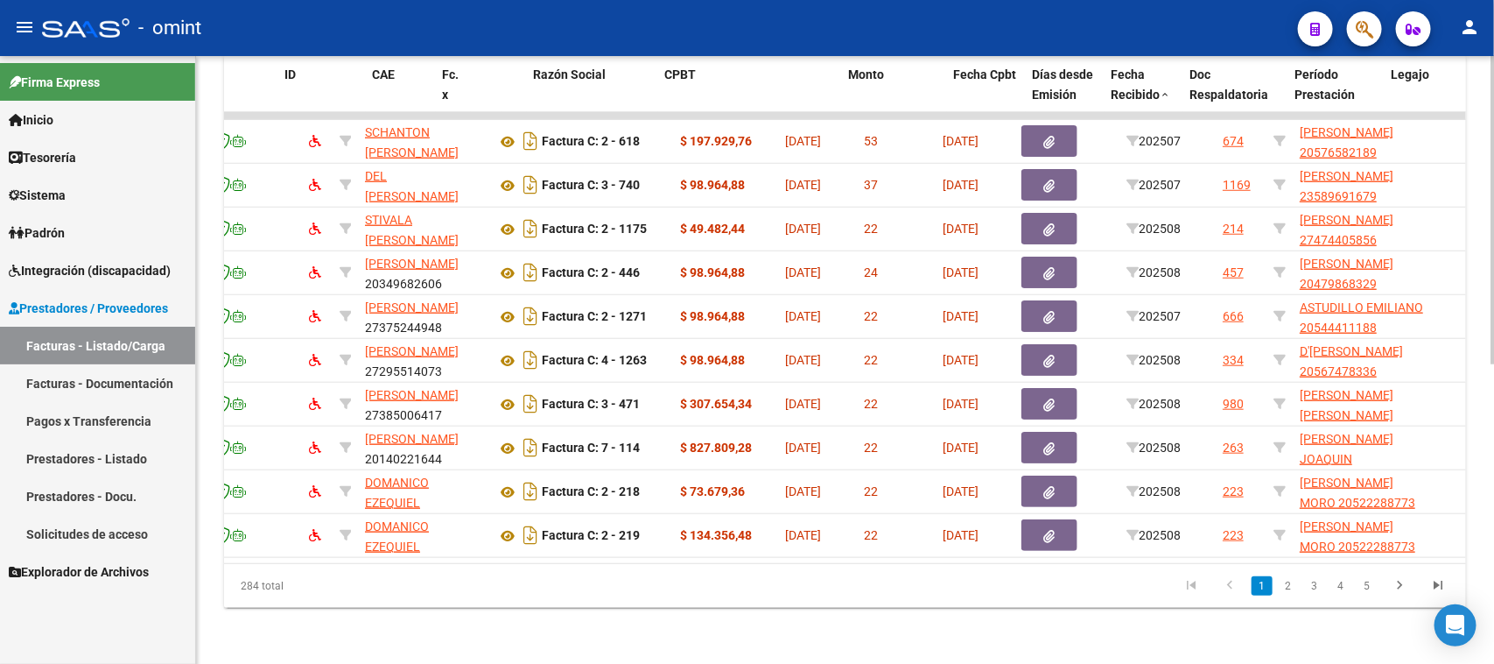
scroll to position [0, 0]
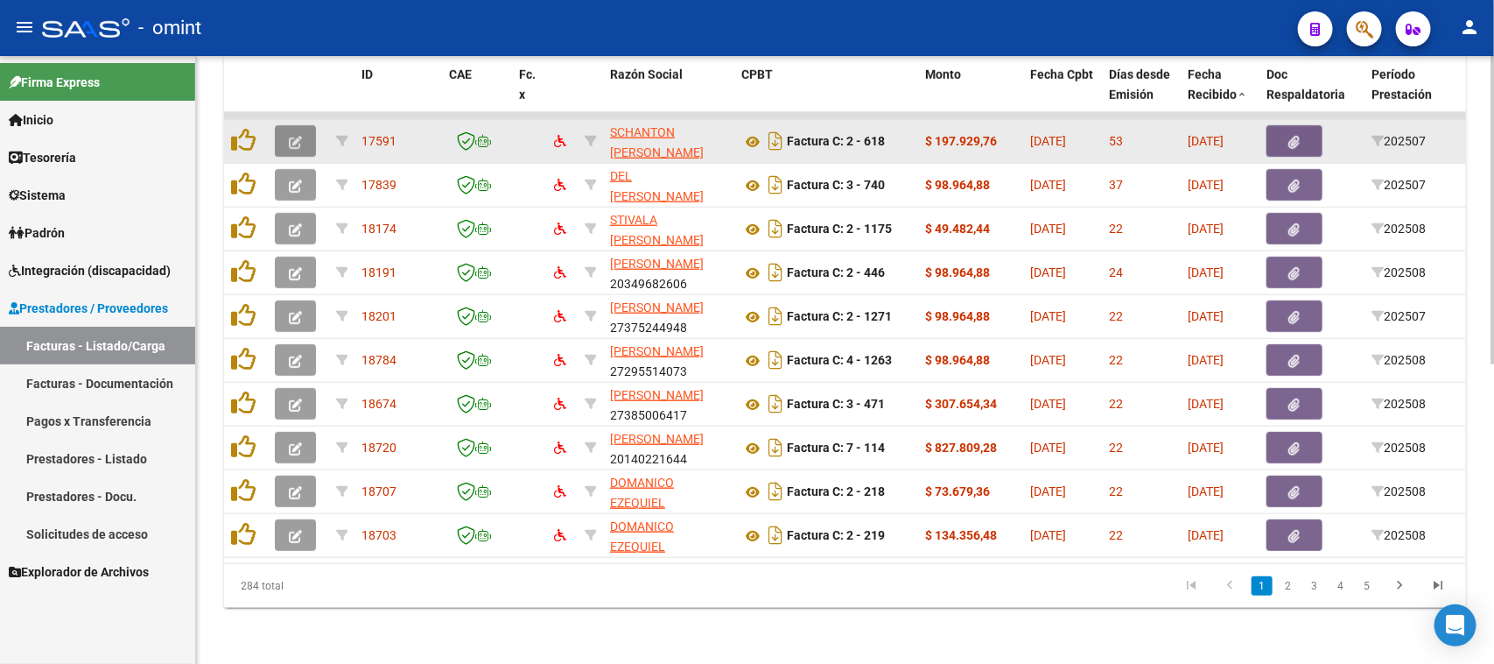
click at [299, 136] on icon "button" at bounding box center [295, 142] width 13 height 13
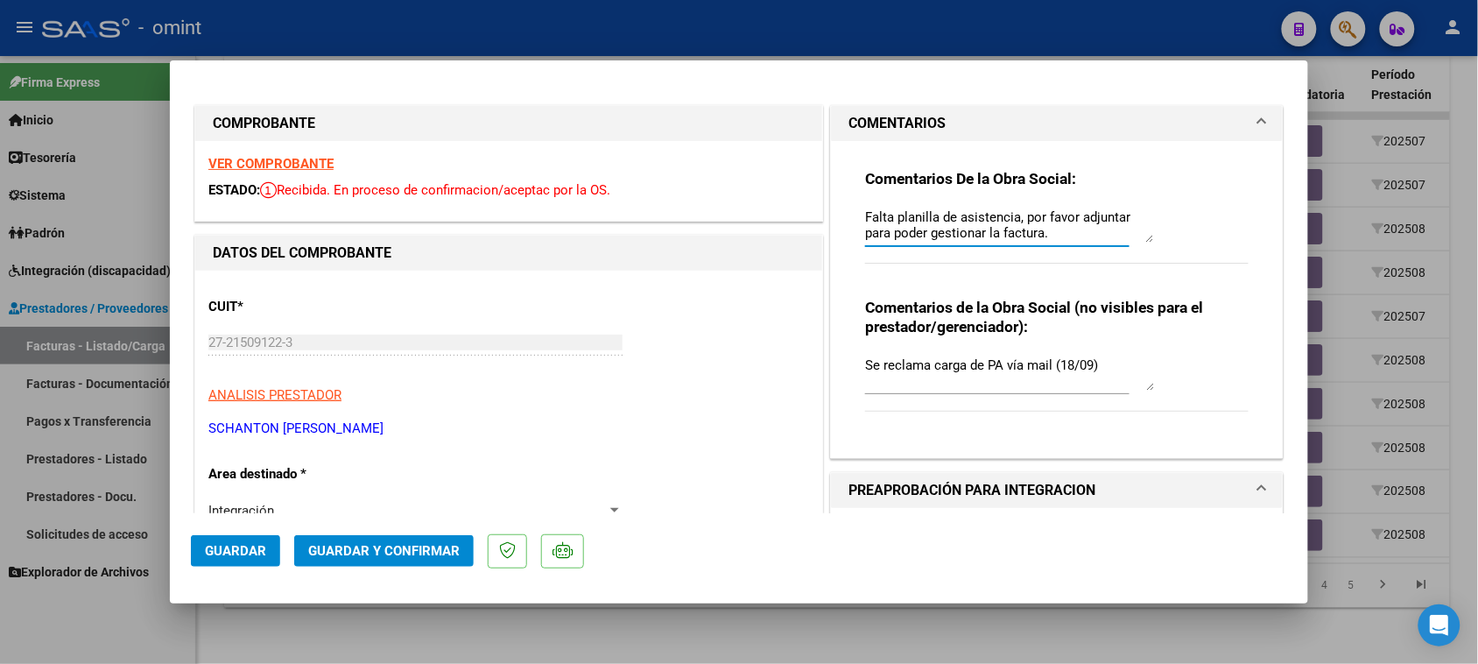
drag, startPoint x: 1047, startPoint y: 232, endPoint x: 758, endPoint y: 158, distance: 298.3
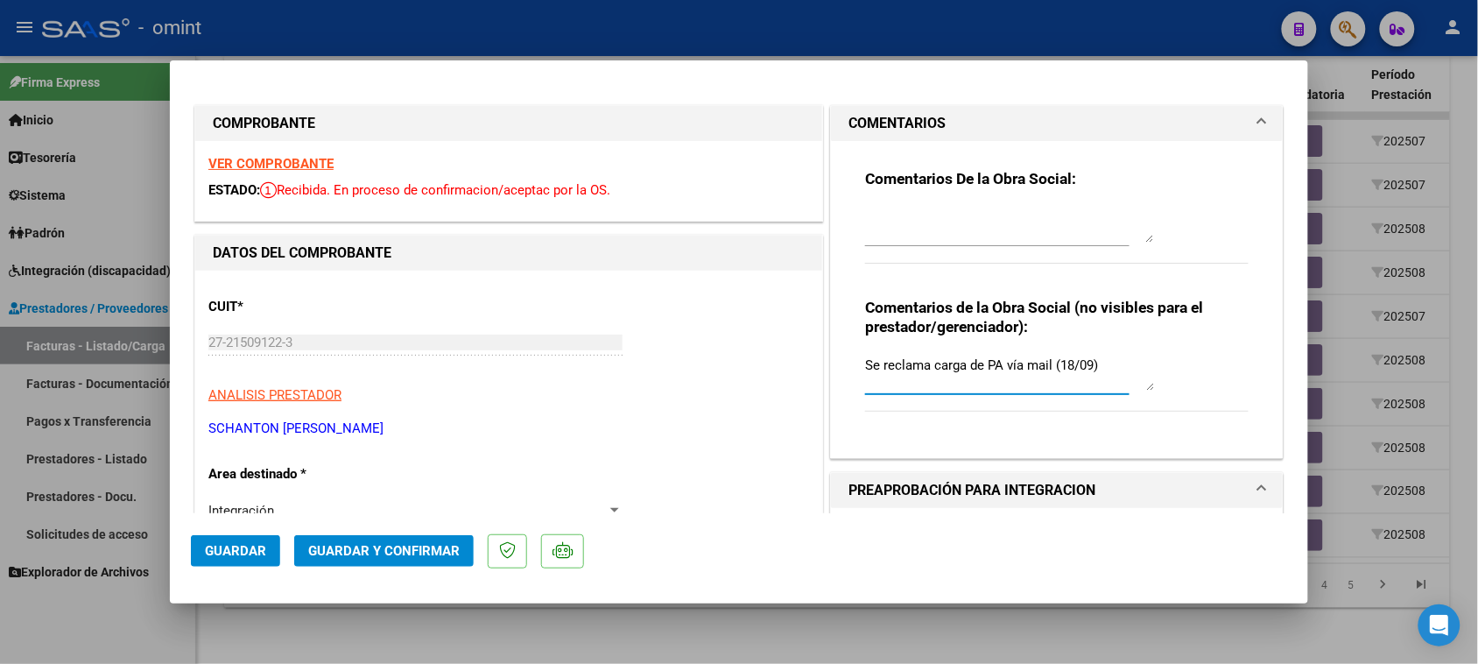
drag, startPoint x: 1134, startPoint y: 373, endPoint x: 557, endPoint y: 372, distance: 576.9
click at [205, 558] on span "Guardar" at bounding box center [235, 551] width 61 height 16
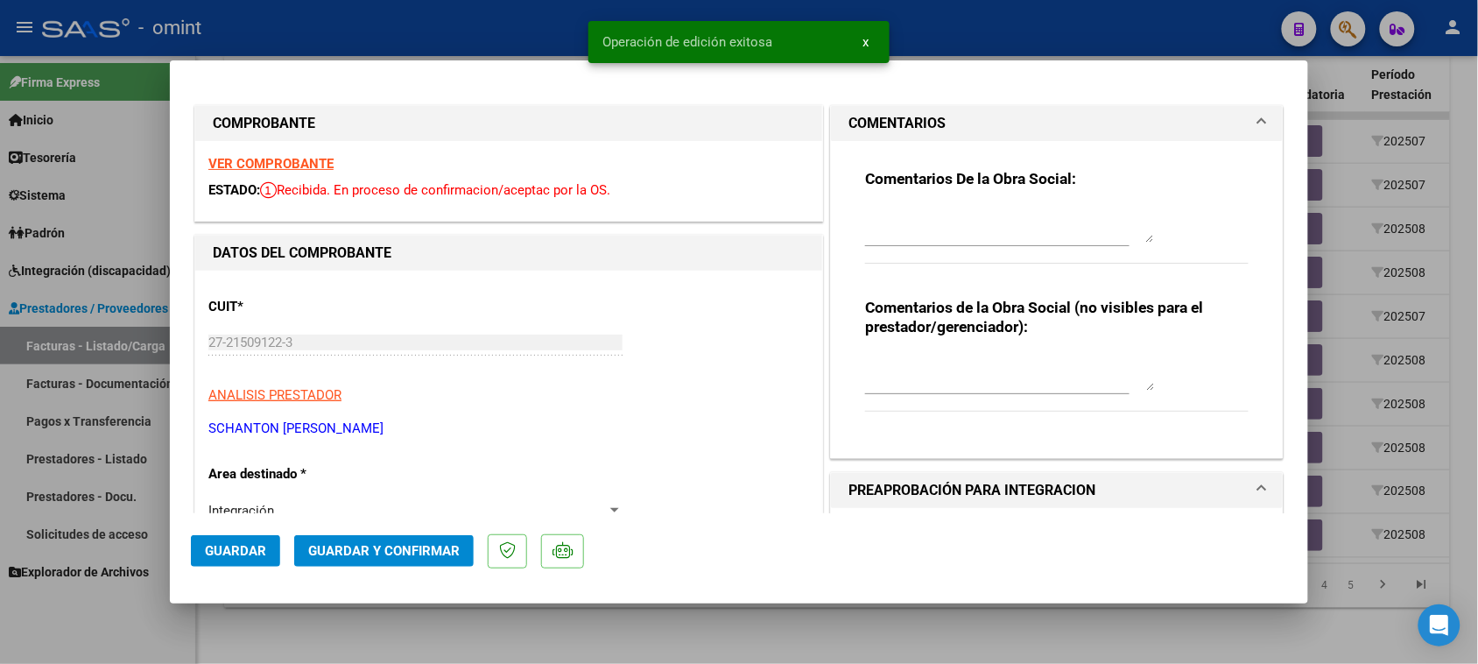
type input "$ 0,00"
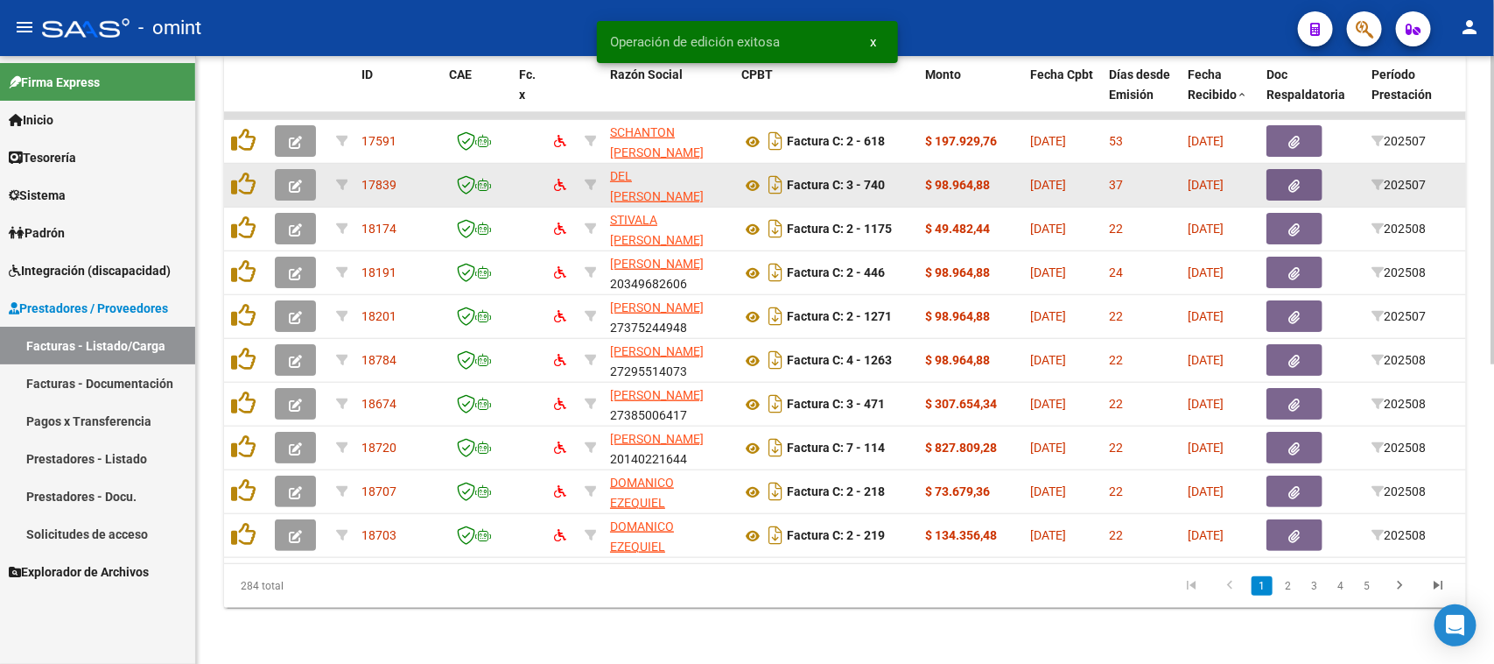
click at [283, 169] on button "button" at bounding box center [295, 185] width 41 height 32
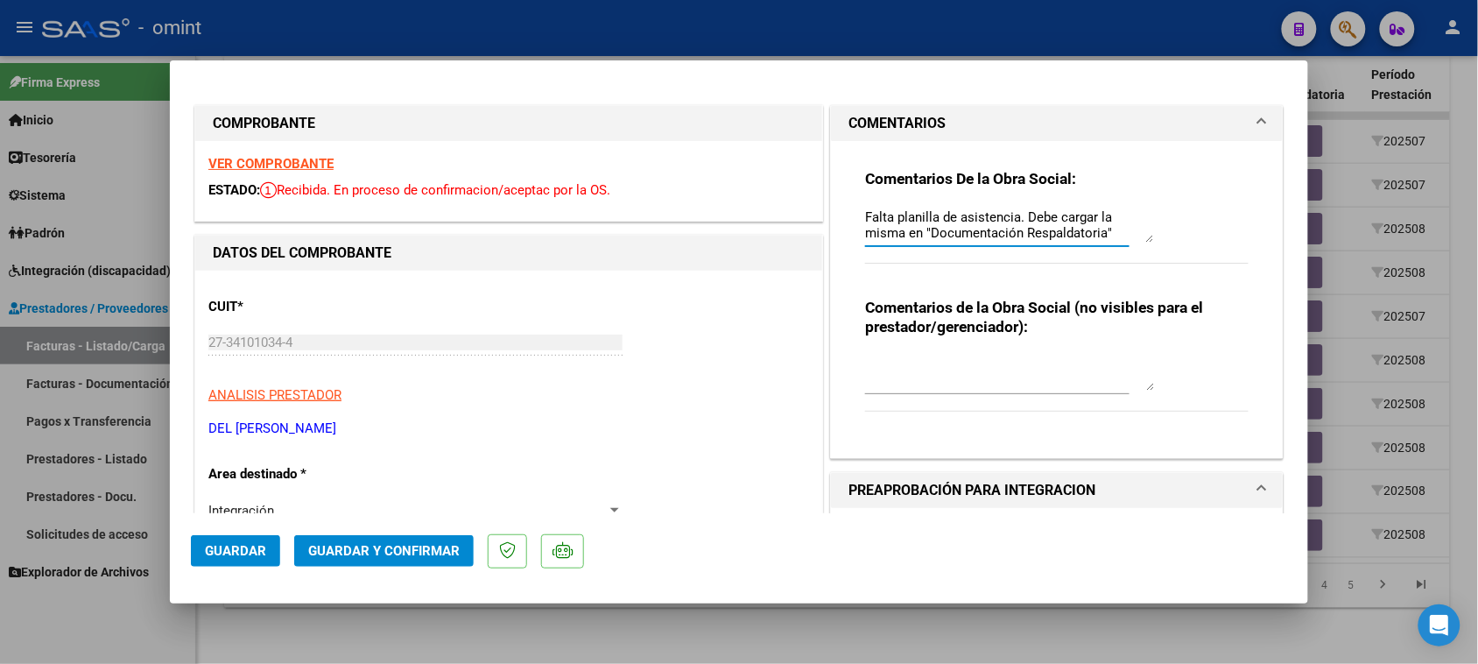
scroll to position [15, 0]
drag, startPoint x: 856, startPoint y: 217, endPoint x: 1116, endPoint y: 300, distance: 273.0
click at [1116, 300] on div "Comentarios De la Obra Social: Falta planilla de asistencia. Debe cargar la mis…" at bounding box center [1057, 292] width 410 height 303
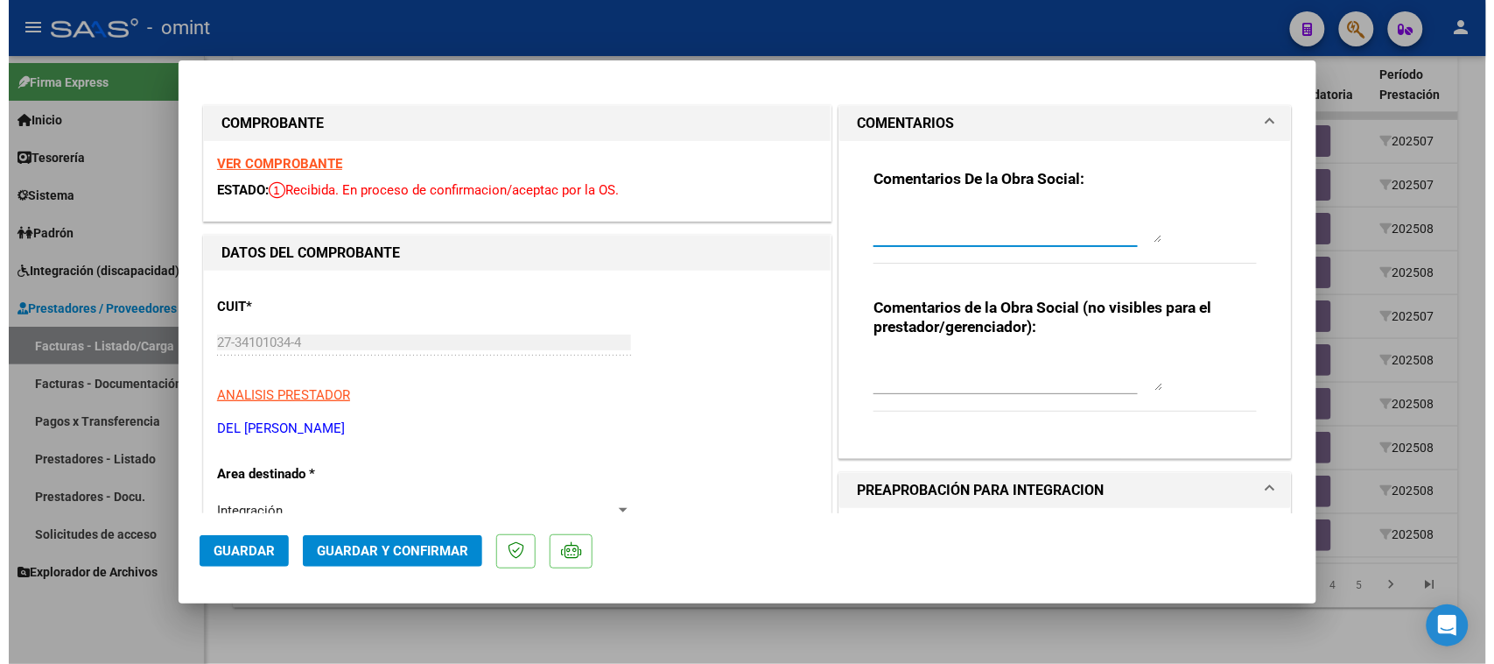
scroll to position [0, 0]
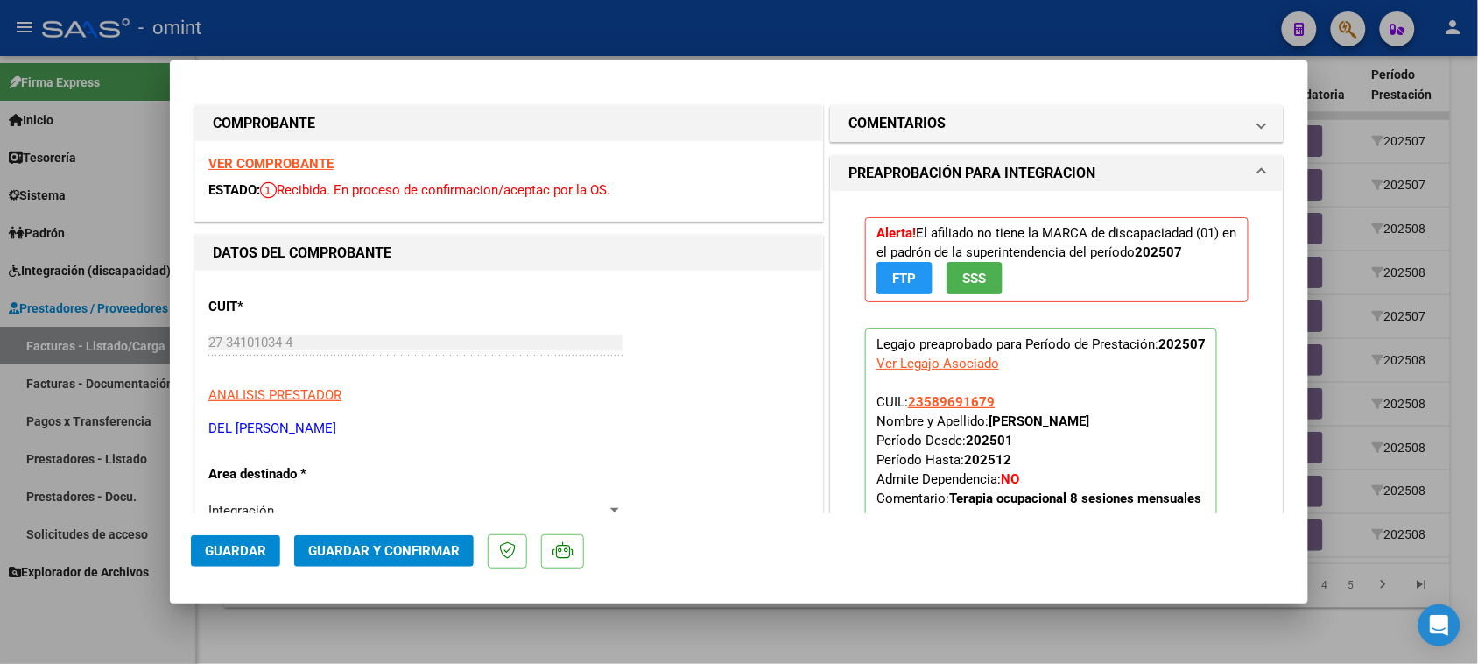
click at [248, 557] on span "Guardar" at bounding box center [235, 551] width 61 height 16
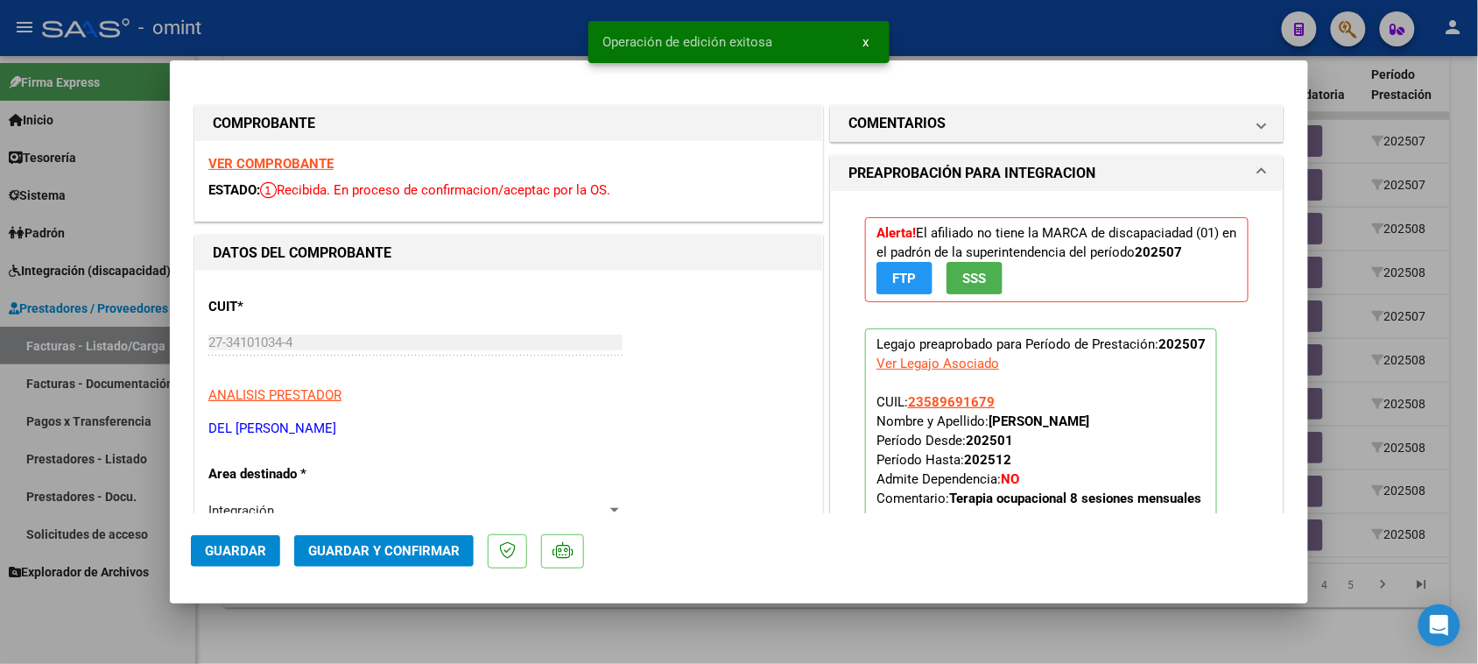
type input "$ 0,00"
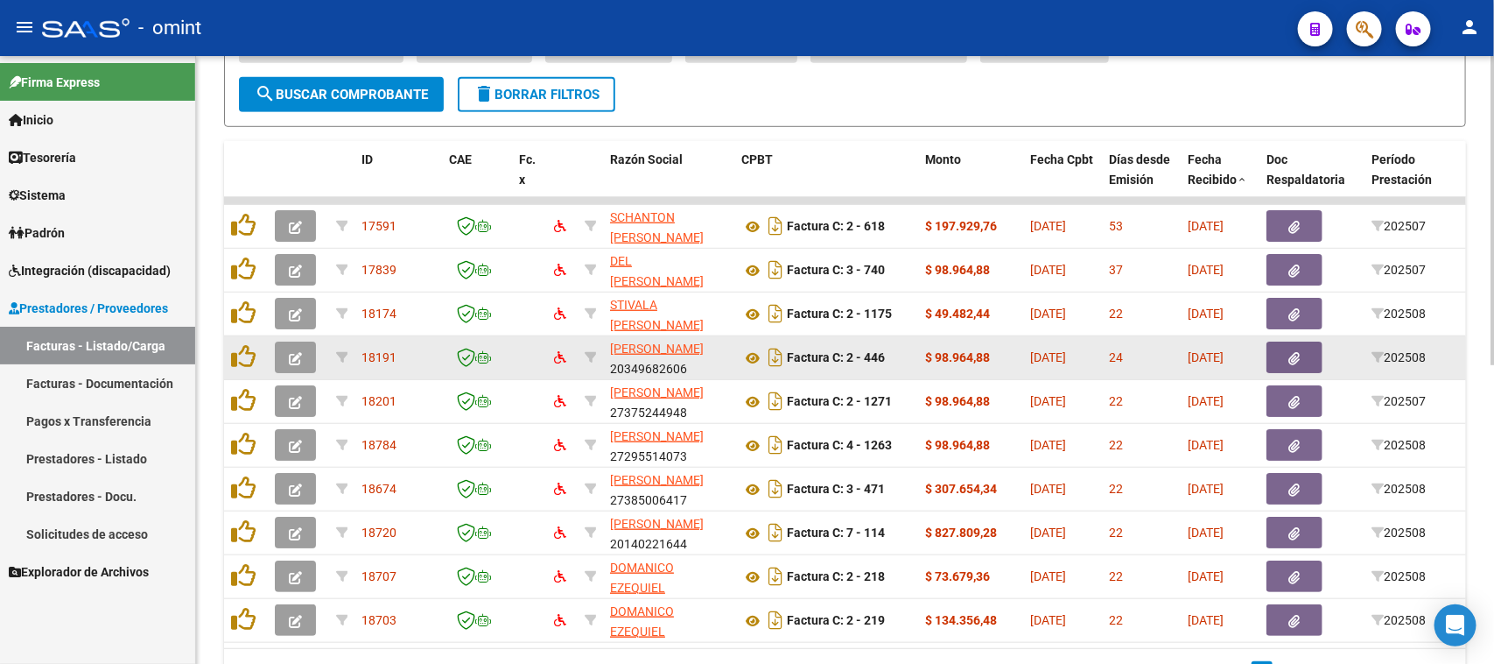
scroll to position [369, 0]
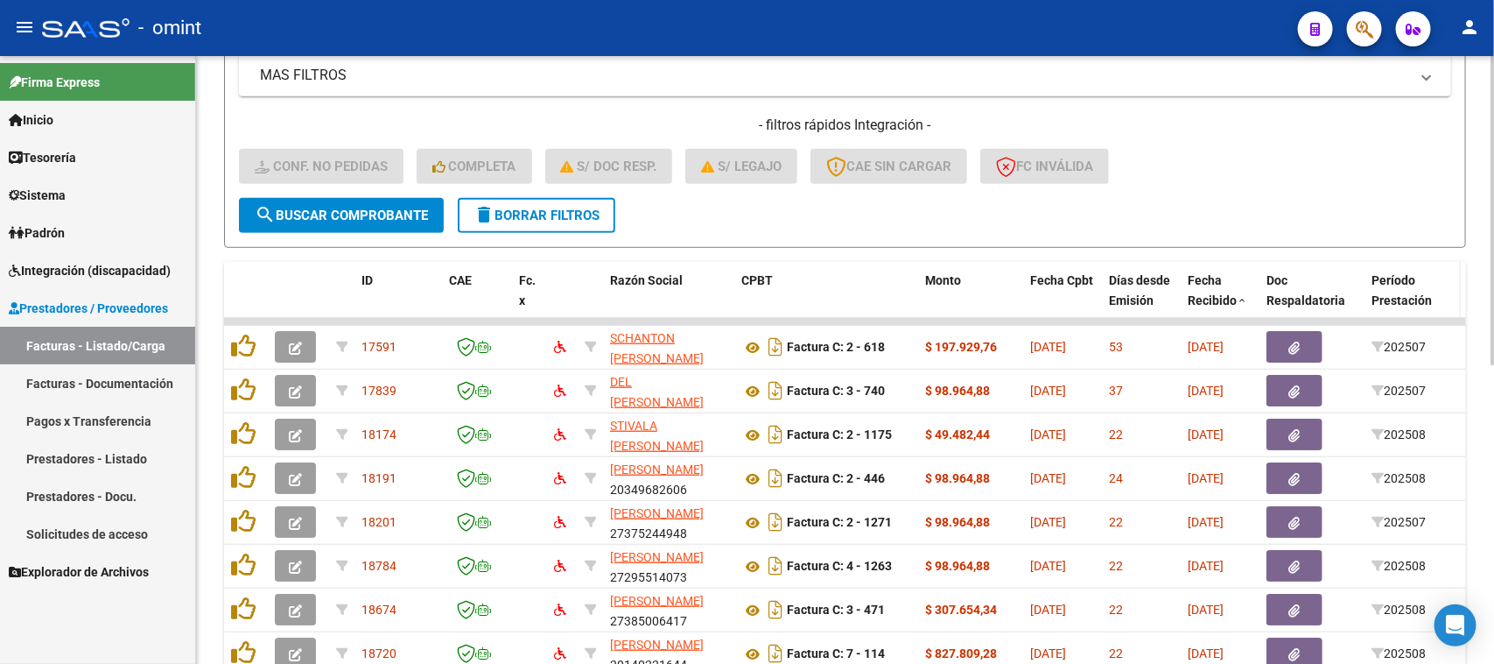
click at [1393, 282] on span "Período Prestación" at bounding box center [1402, 290] width 60 height 34
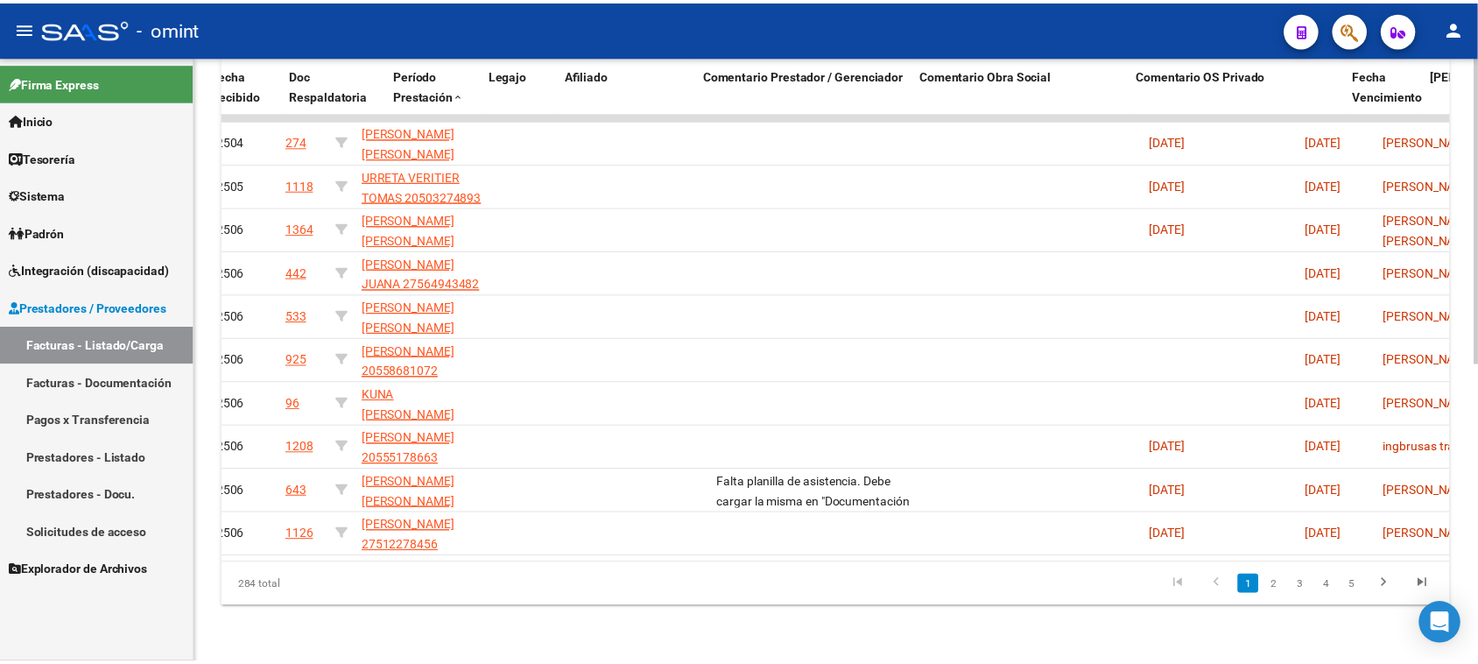
scroll to position [0, 0]
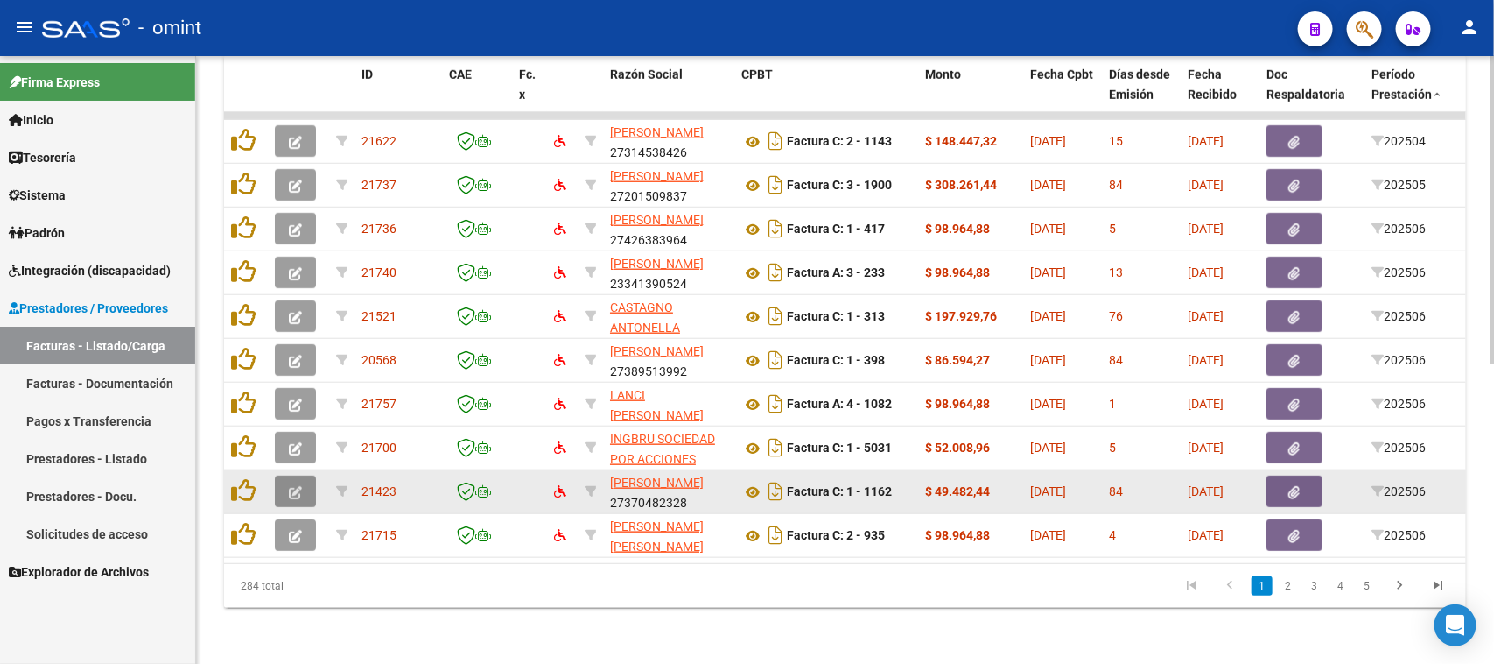
click at [302, 475] on button "button" at bounding box center [295, 491] width 41 height 32
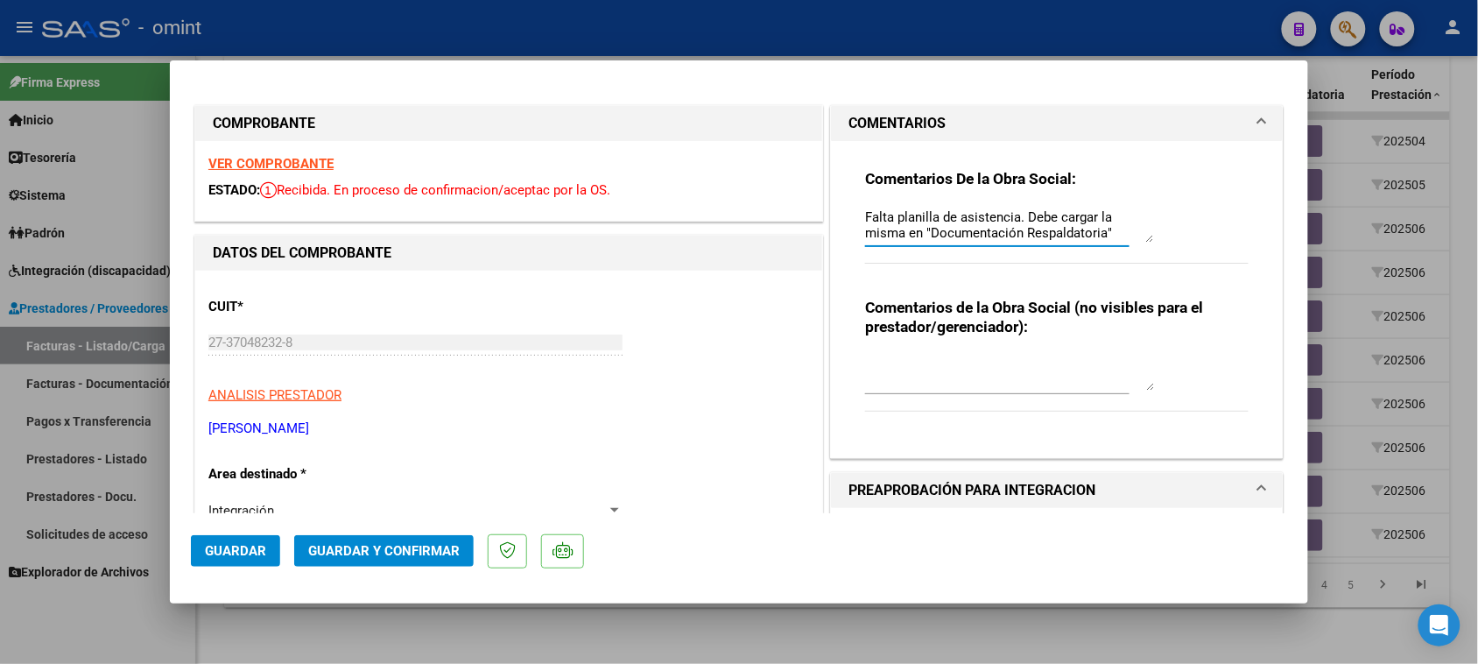
scroll to position [15, 0]
drag, startPoint x: 856, startPoint y: 219, endPoint x: 1249, endPoint y: 316, distance: 404.9
click at [1162, 306] on div "Comentarios De la Obra Social: Falta planilla de asistencia. Debe cargar la mis…" at bounding box center [1057, 292] width 410 height 303
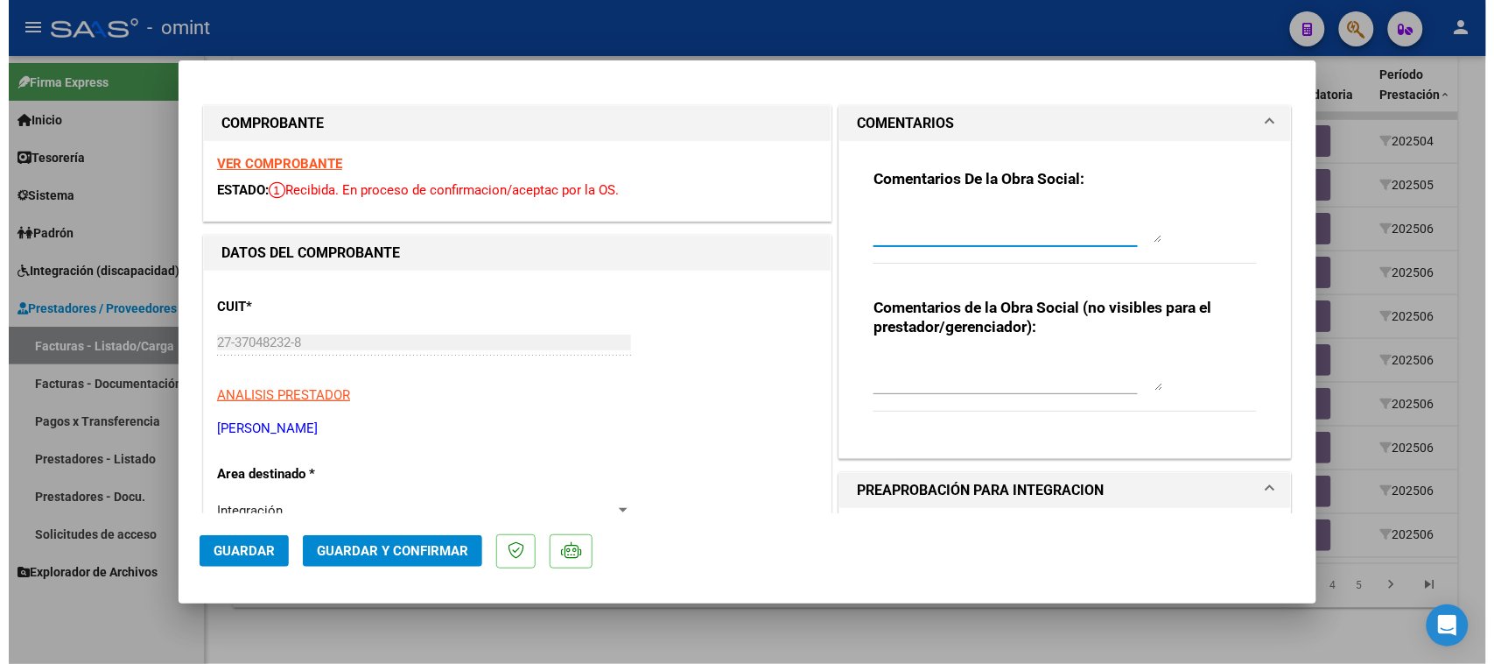
scroll to position [0, 0]
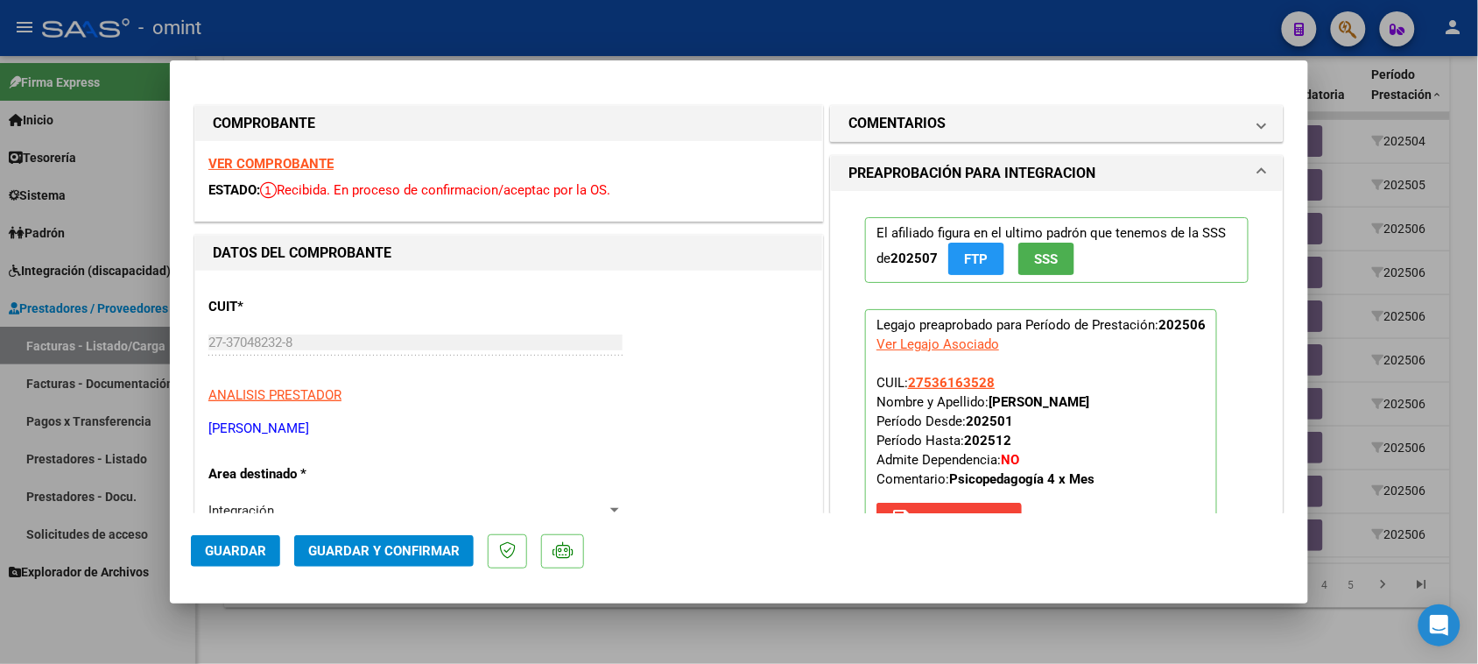
click at [246, 537] on button "Guardar" at bounding box center [235, 551] width 89 height 32
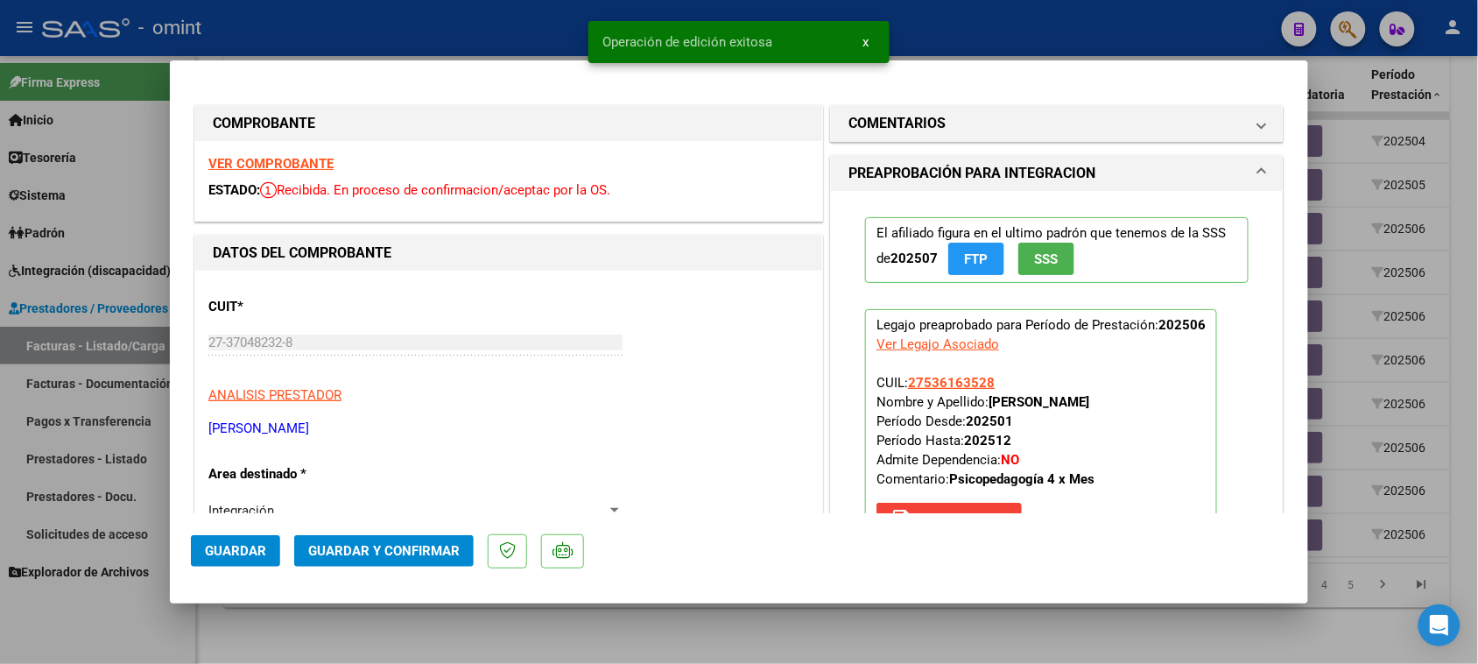
type input "$ 0,00"
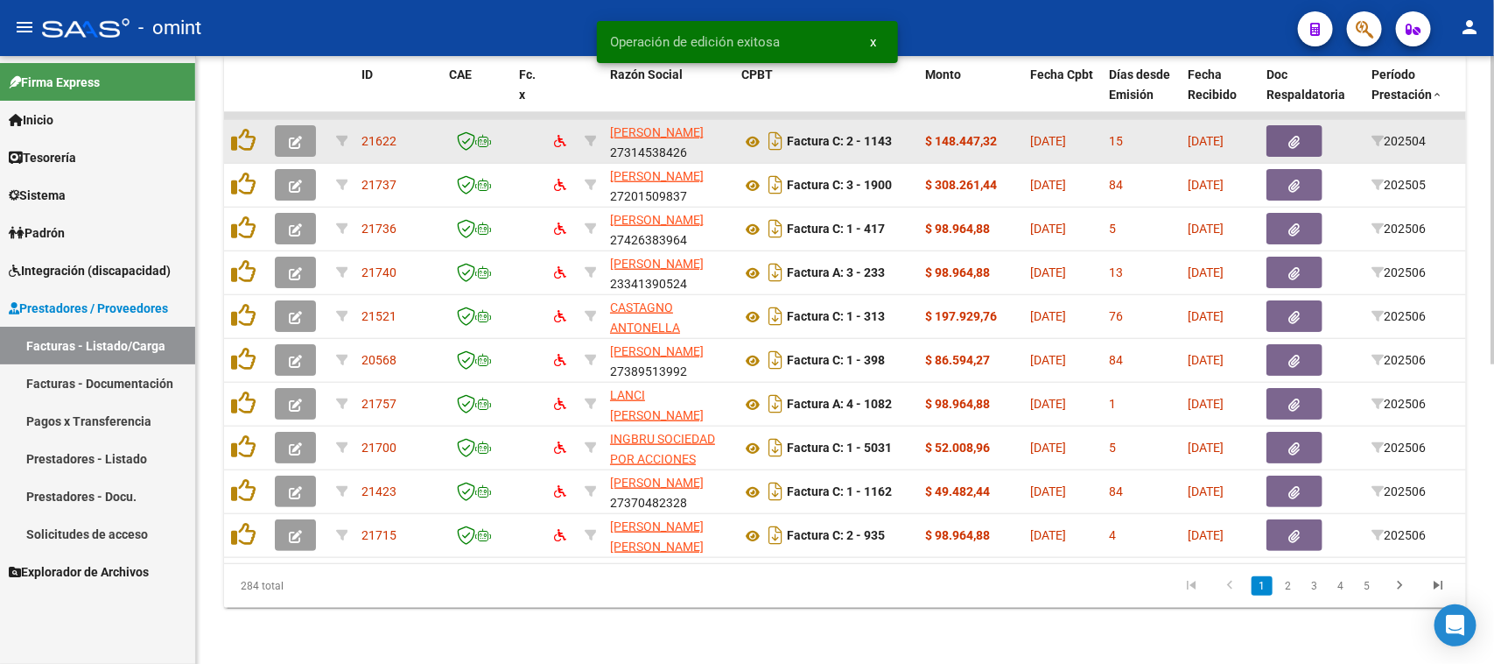
click at [299, 125] on button "button" at bounding box center [295, 141] width 41 height 32
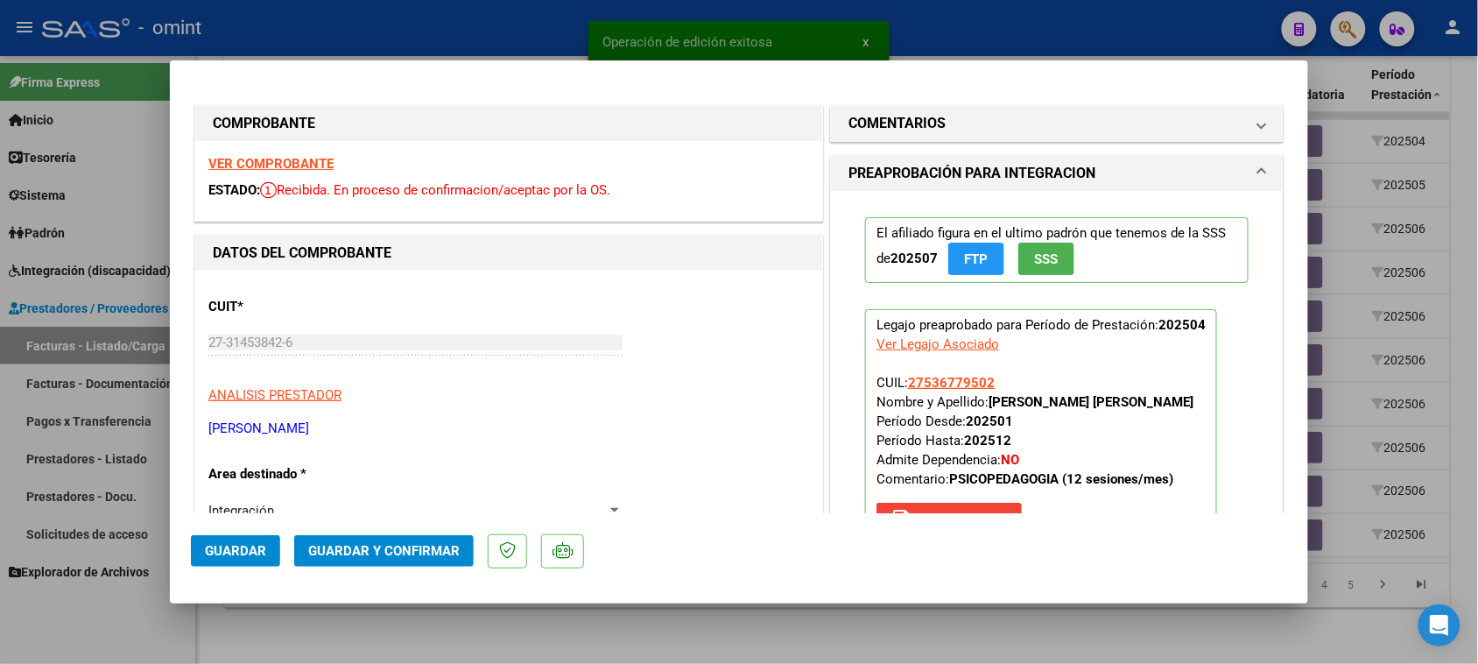
click at [313, 164] on strong "VER COMPROBANTE" at bounding box center [270, 164] width 125 height 16
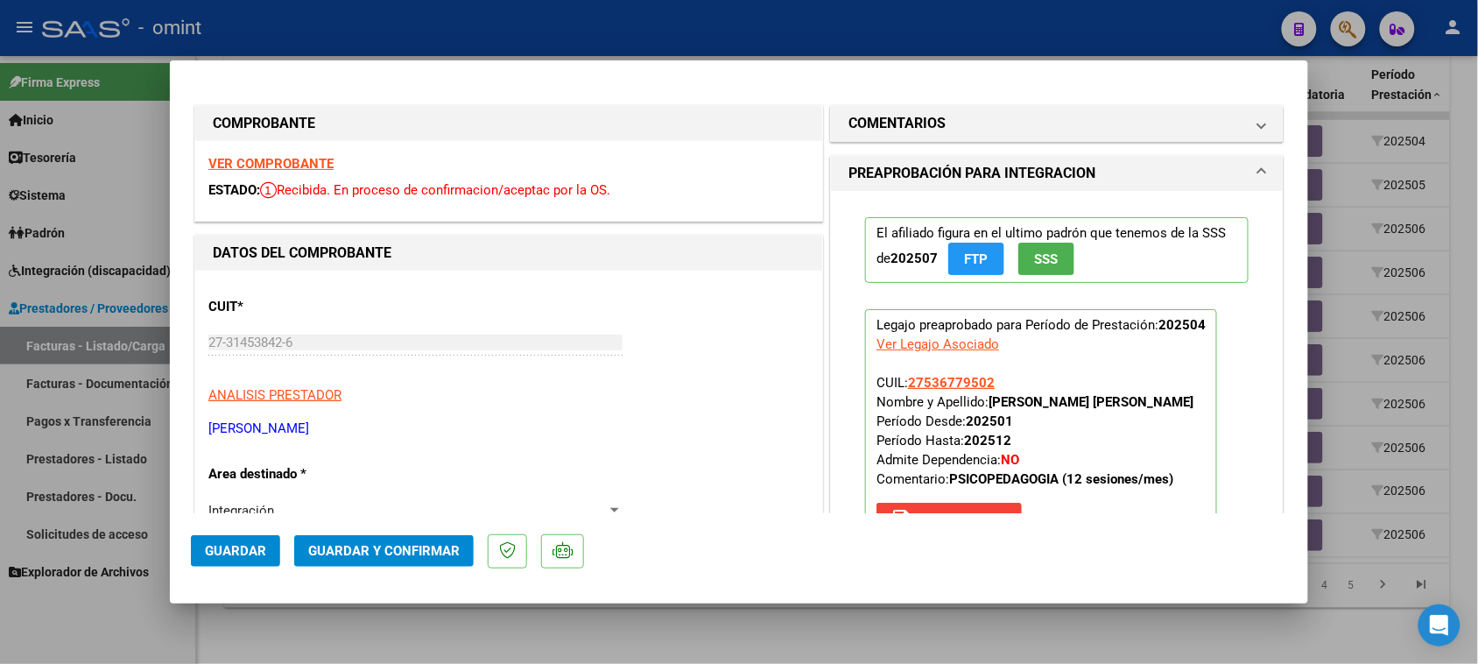
type input "$ 0,00"
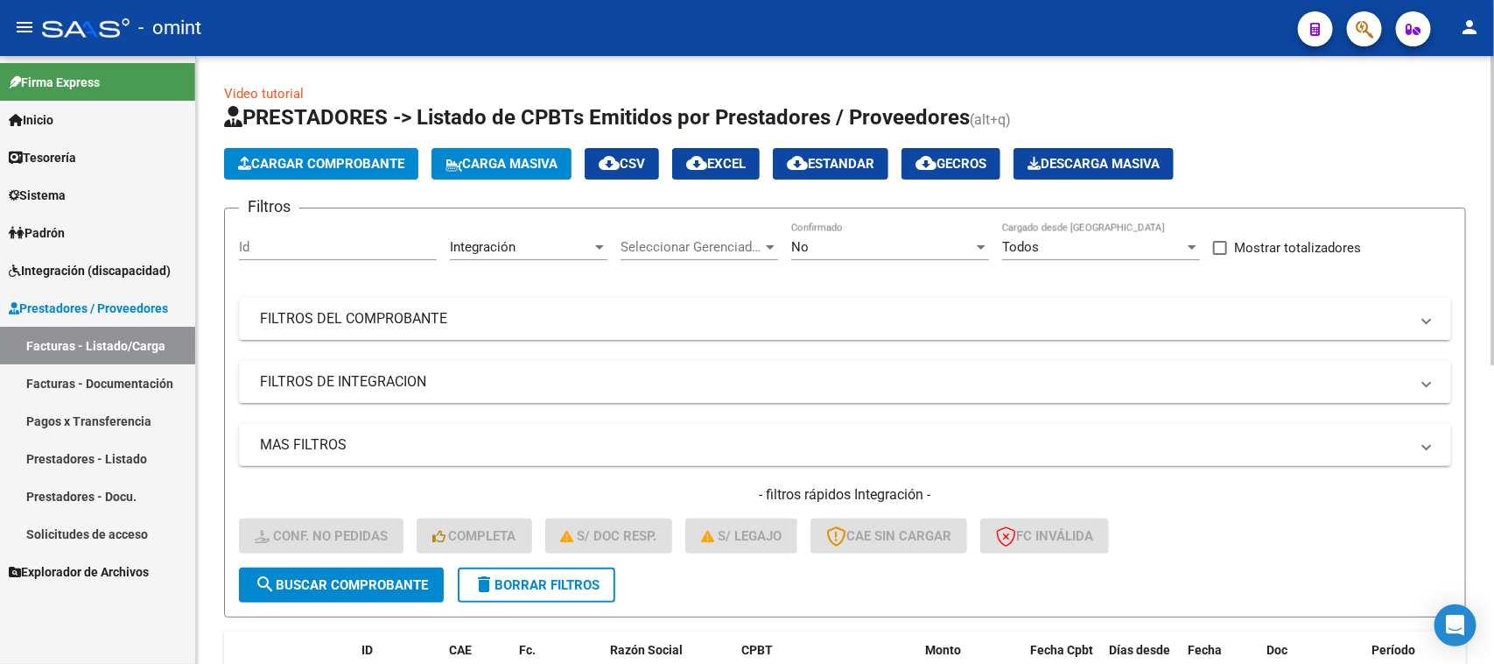
click at [746, 165] on span "cloud_download EXCEL" at bounding box center [716, 164] width 60 height 16
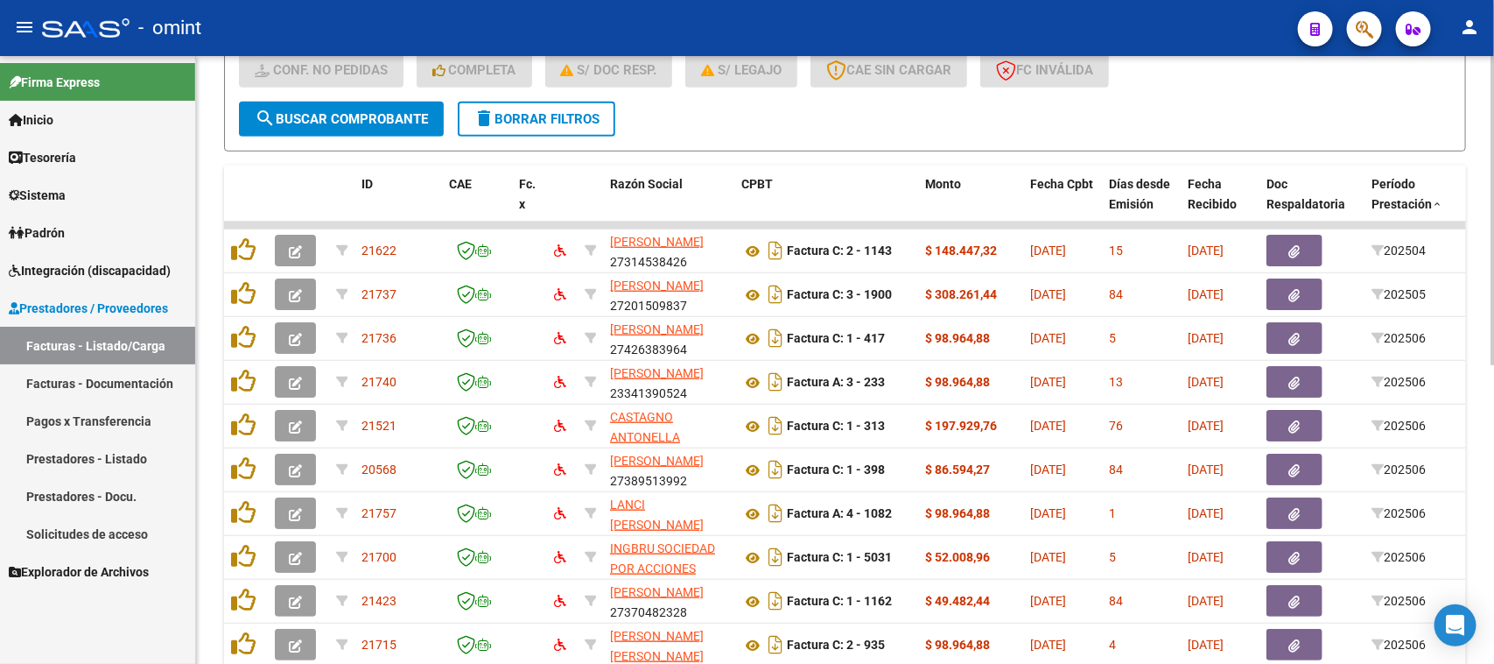
scroll to position [547, 0]
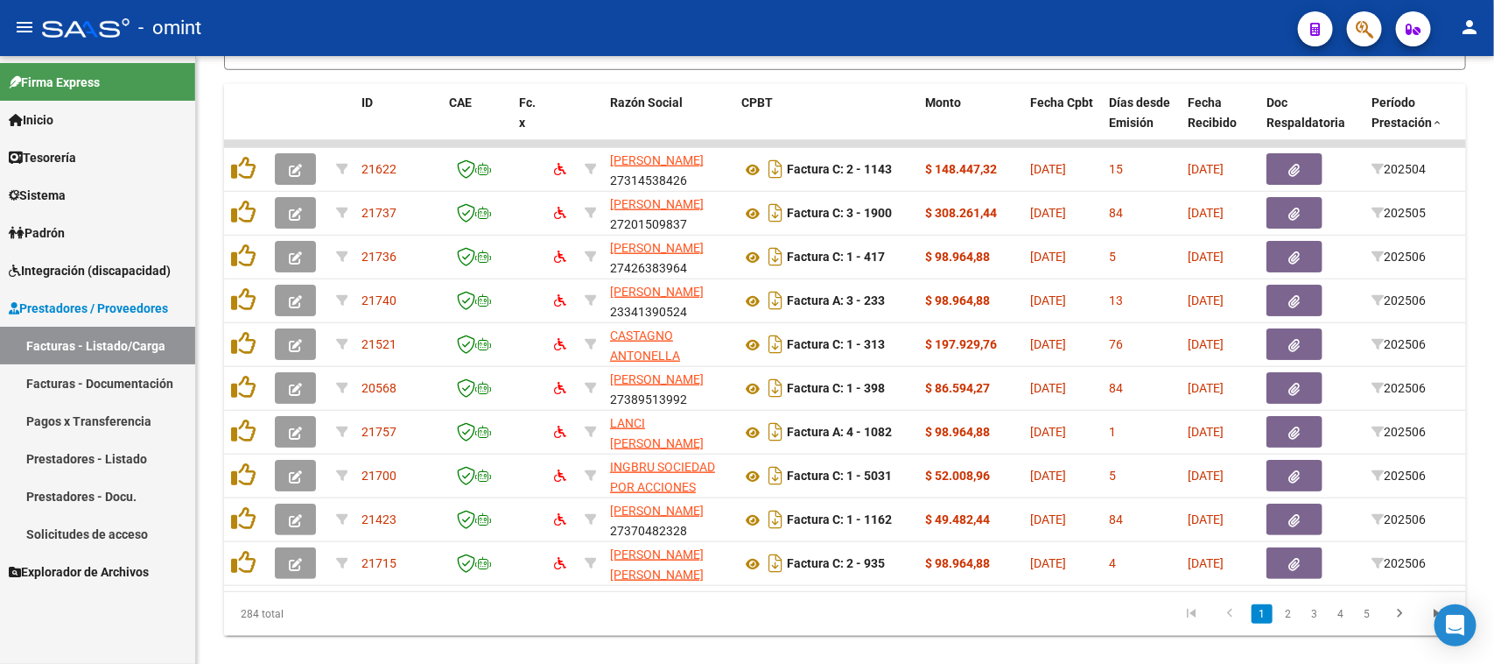
click at [97, 344] on link "Facturas - Listado/Carga" at bounding box center [97, 346] width 195 height 38
click at [132, 264] on span "Integración (discapacidad)" at bounding box center [90, 270] width 162 height 19
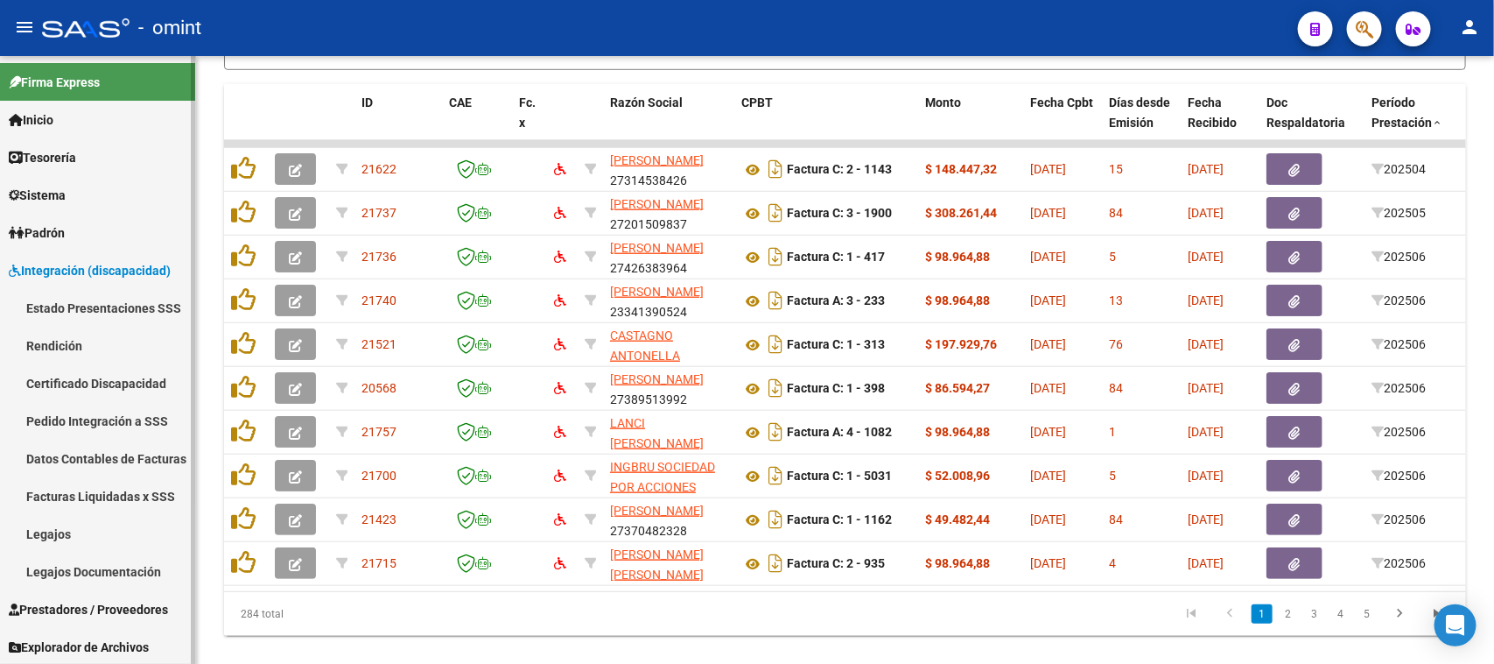
drag, startPoint x: 74, startPoint y: 536, endPoint x: 155, endPoint y: 509, distance: 85.0
click at [74, 537] on link "Legajos" at bounding box center [97, 534] width 195 height 38
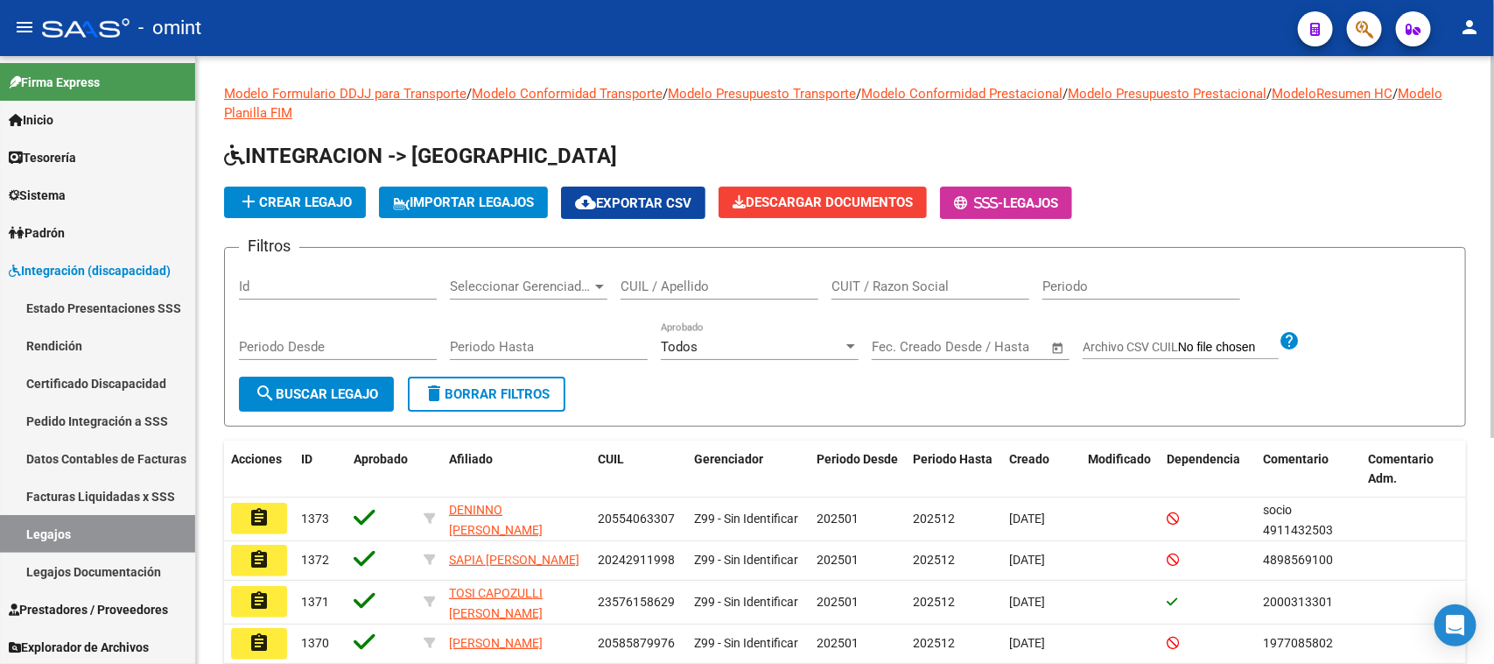
click at [741, 289] on input "CUIL / Apellido" at bounding box center [720, 286] width 198 height 16
paste input "20580981233"
type input "20580981233"
click at [340, 387] on span "search Buscar Legajo" at bounding box center [316, 394] width 123 height 16
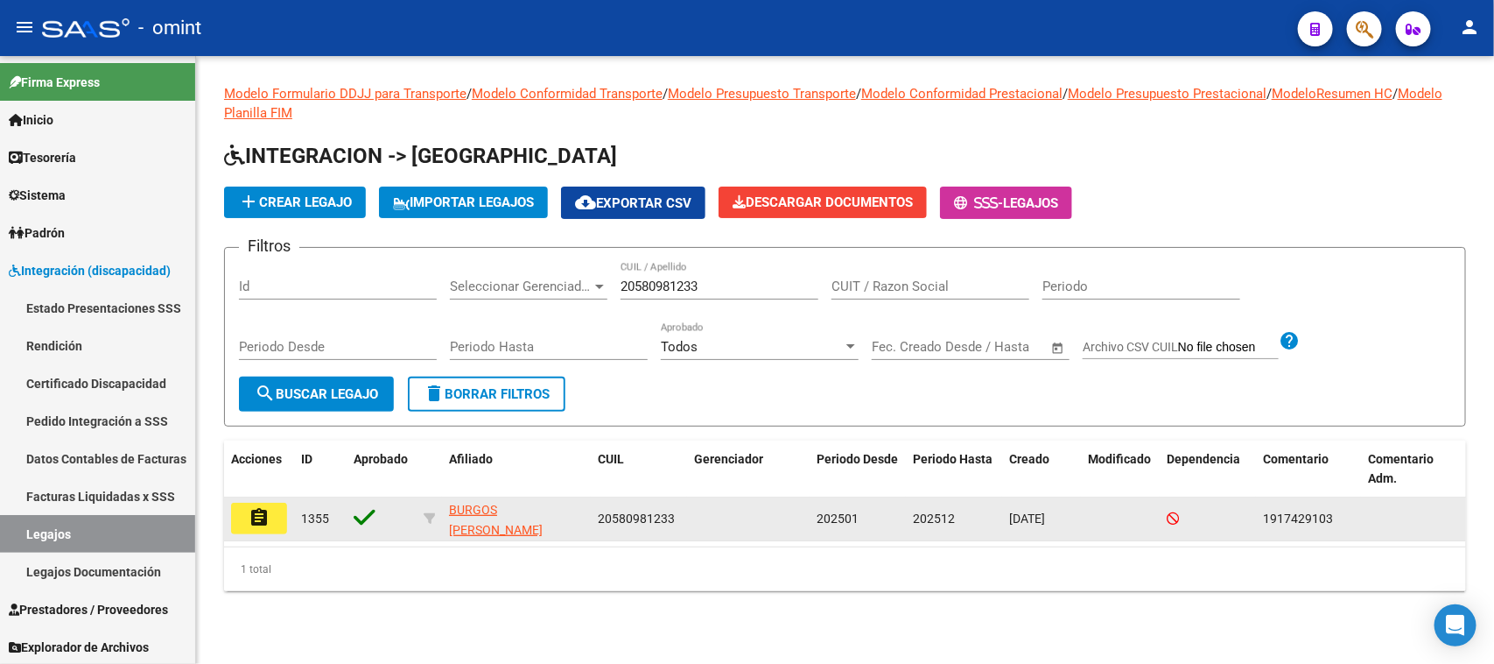
click at [270, 512] on button "assignment" at bounding box center [259, 519] width 56 height 32
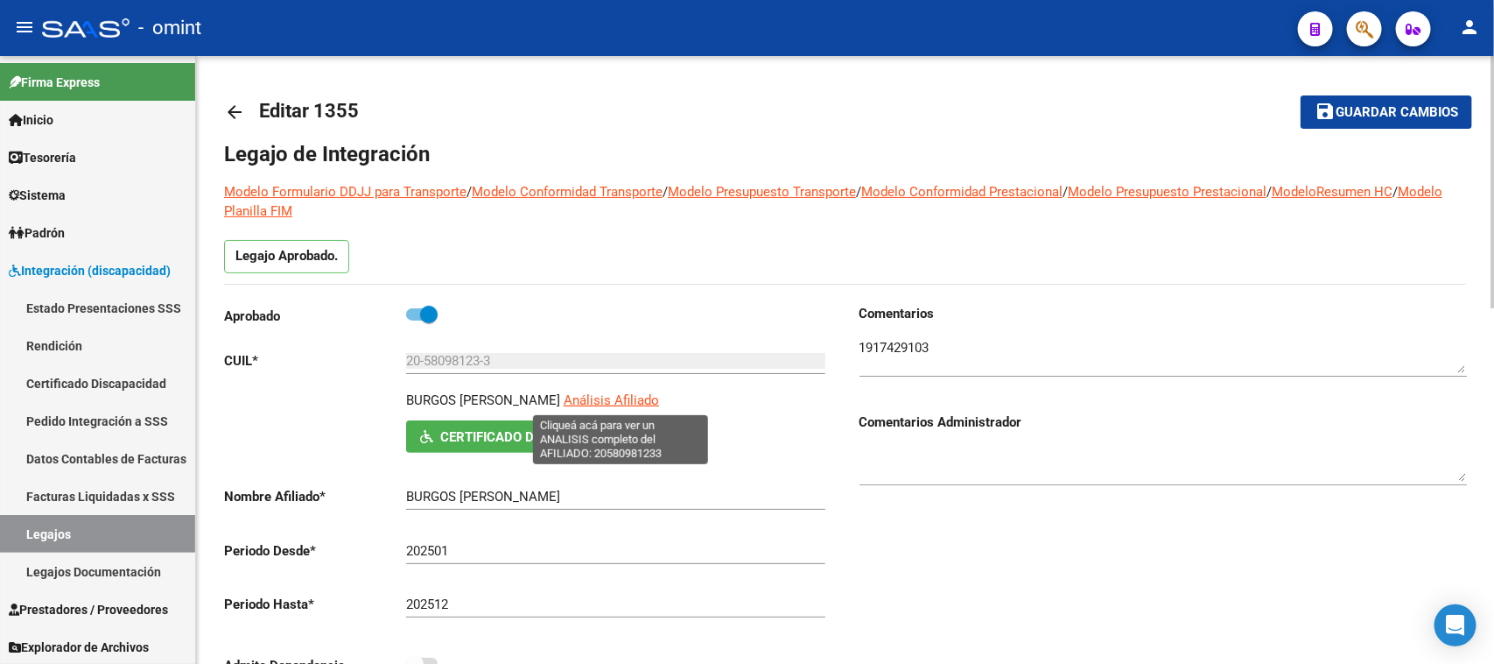
click at [622, 399] on span "Análisis Afiliado" at bounding box center [611, 400] width 95 height 16
click at [873, 342] on textarea at bounding box center [1164, 355] width 608 height 35
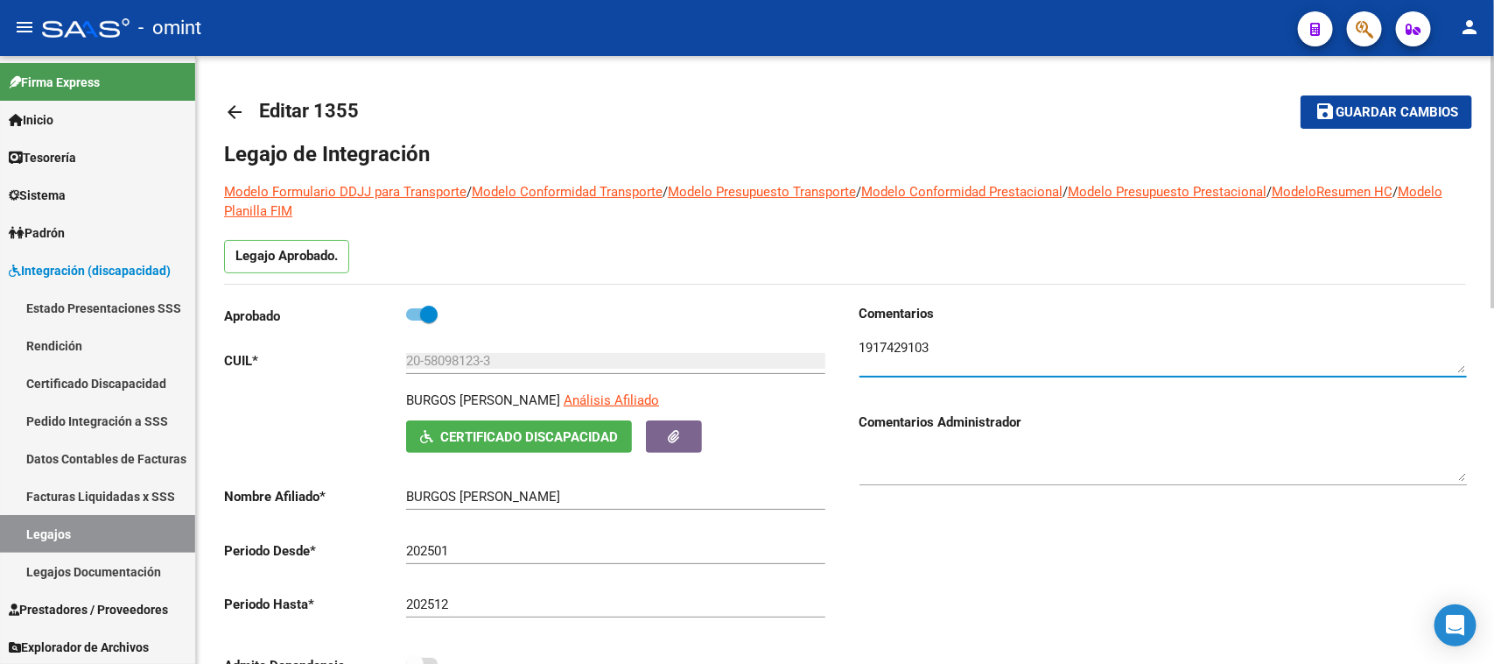
click at [873, 342] on textarea at bounding box center [1164, 355] width 608 height 35
drag, startPoint x: 408, startPoint y: 398, endPoint x: 569, endPoint y: 395, distance: 161.1
click at [560, 395] on p "BURGOS [PERSON_NAME]" at bounding box center [483, 399] width 154 height 19
copy p "BURGOS [PERSON_NAME]"
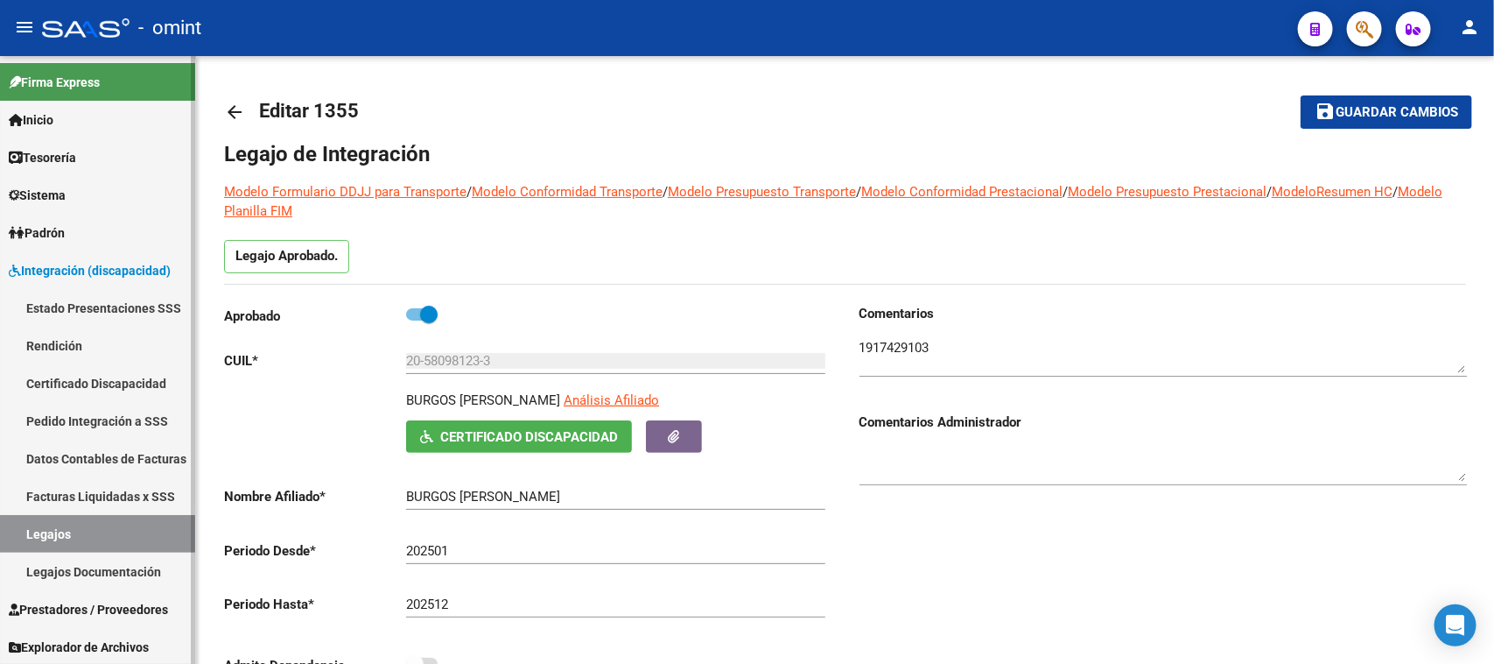
click at [99, 539] on link "Legajos" at bounding box center [97, 534] width 195 height 38
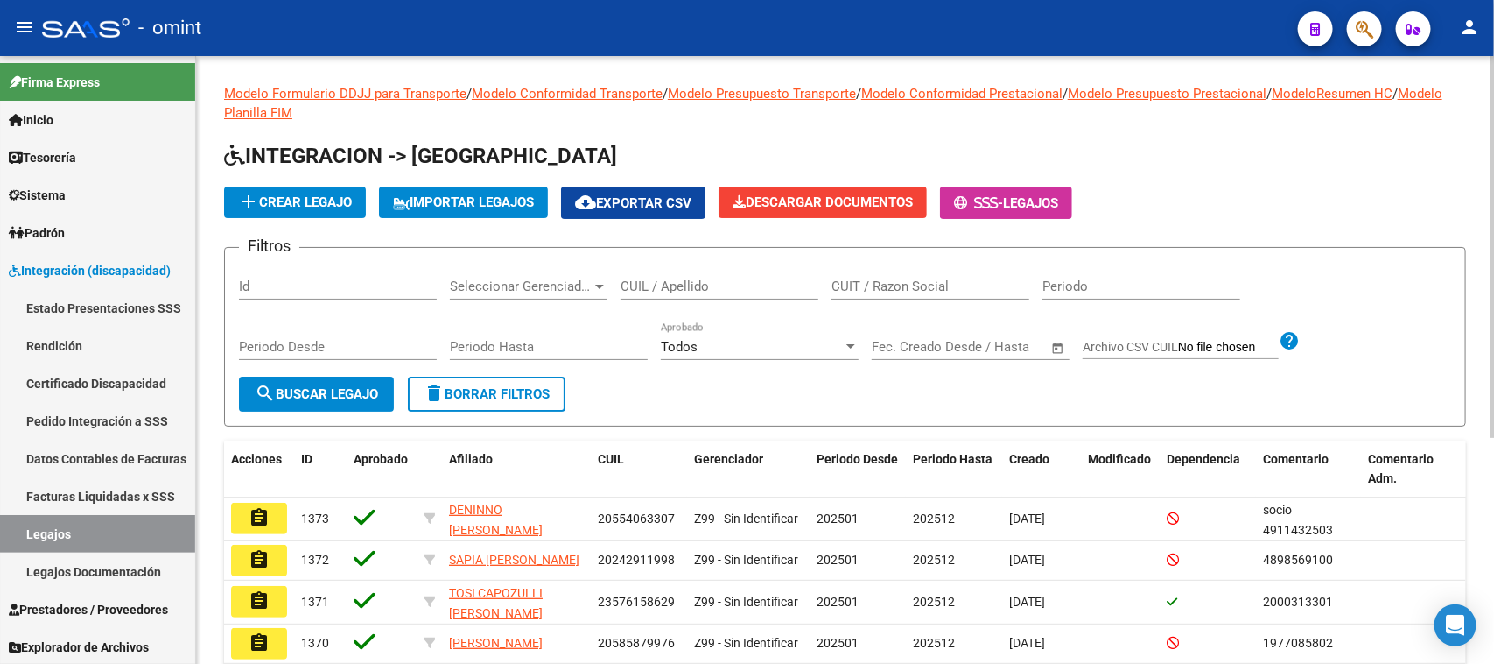
click at [770, 287] on input "CUIL / Apellido" at bounding box center [720, 286] width 198 height 16
paste input "23589691679"
type input "23589691679"
click at [294, 395] on span "search Buscar Legajo" at bounding box center [316, 394] width 123 height 16
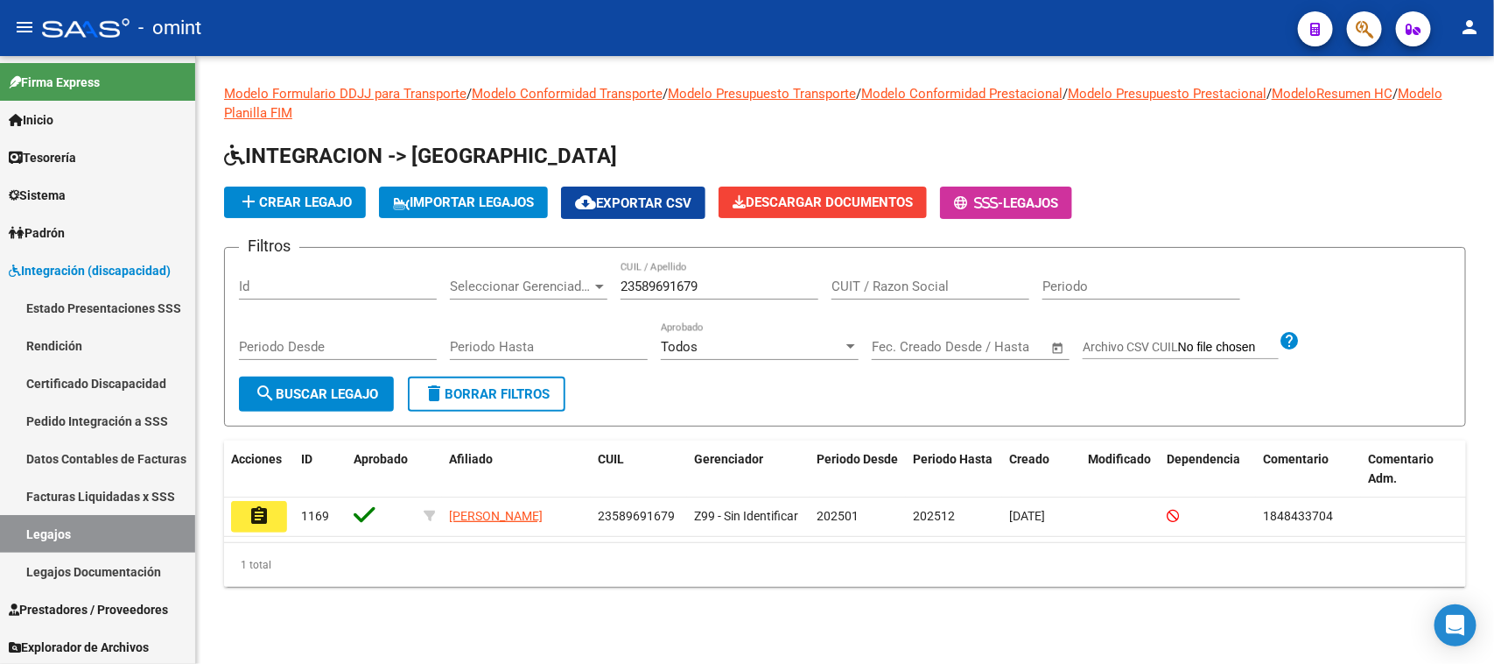
click at [256, 505] on mat-icon "assignment" at bounding box center [259, 515] width 21 height 21
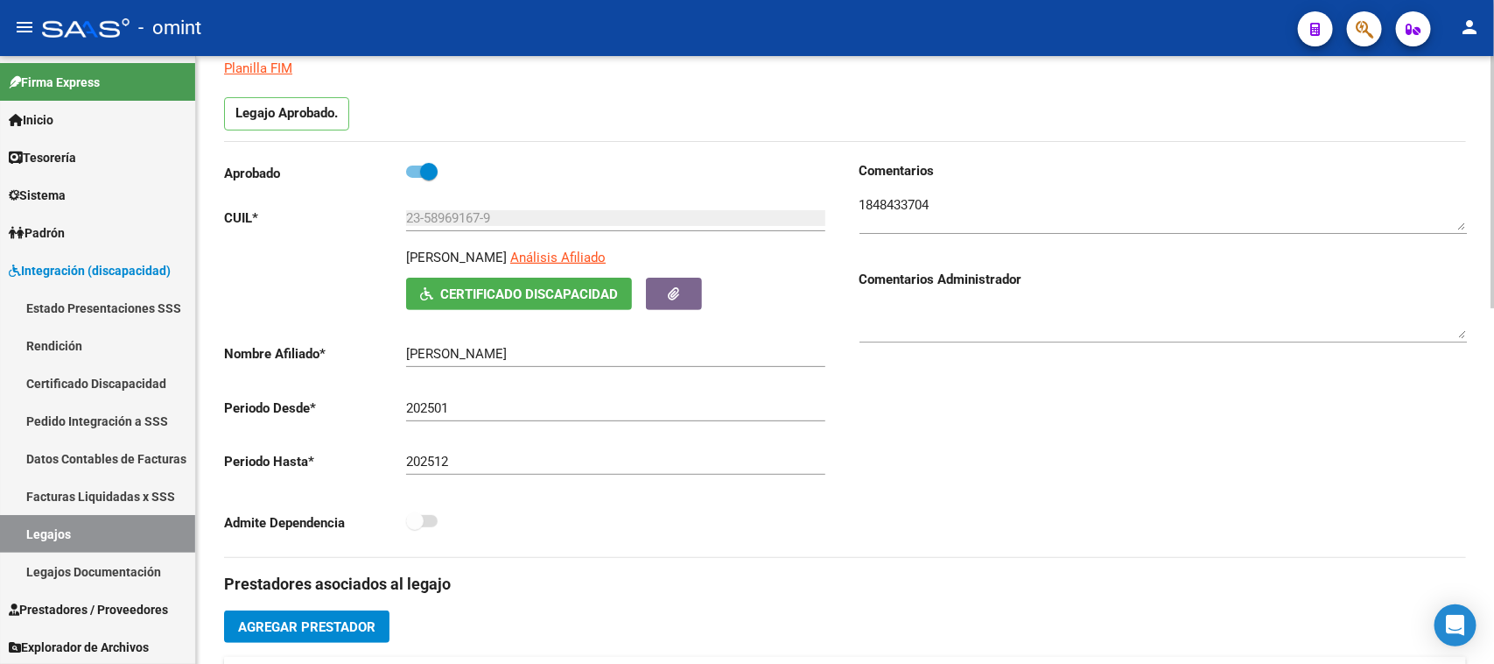
scroll to position [93, 0]
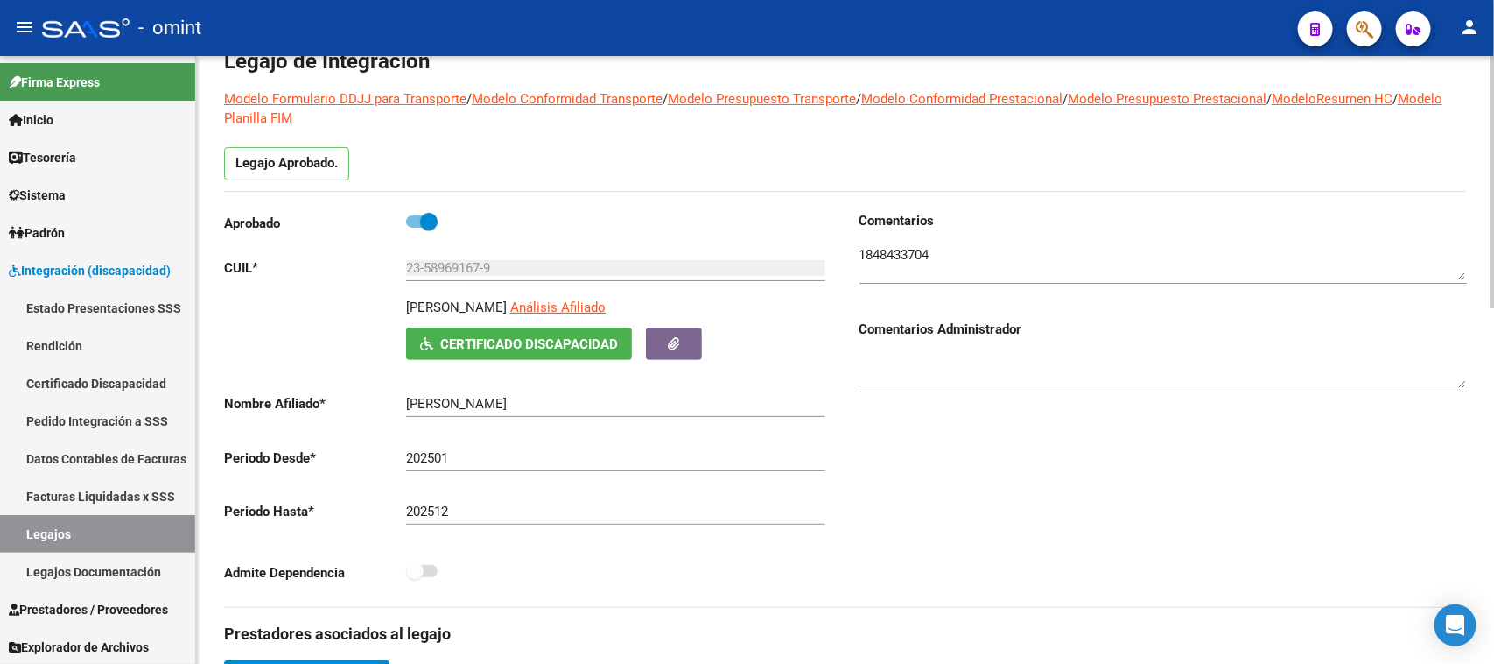
click at [900, 258] on textarea at bounding box center [1164, 262] width 608 height 35
drag, startPoint x: 403, startPoint y: 304, endPoint x: 573, endPoint y: 306, distance: 170.7
click at [573, 306] on div "[PERSON_NAME] Afiliado Certificado Discapacidad [PERSON_NAME]" at bounding box center [528, 329] width 608 height 62
copy p "[PERSON_NAME]"
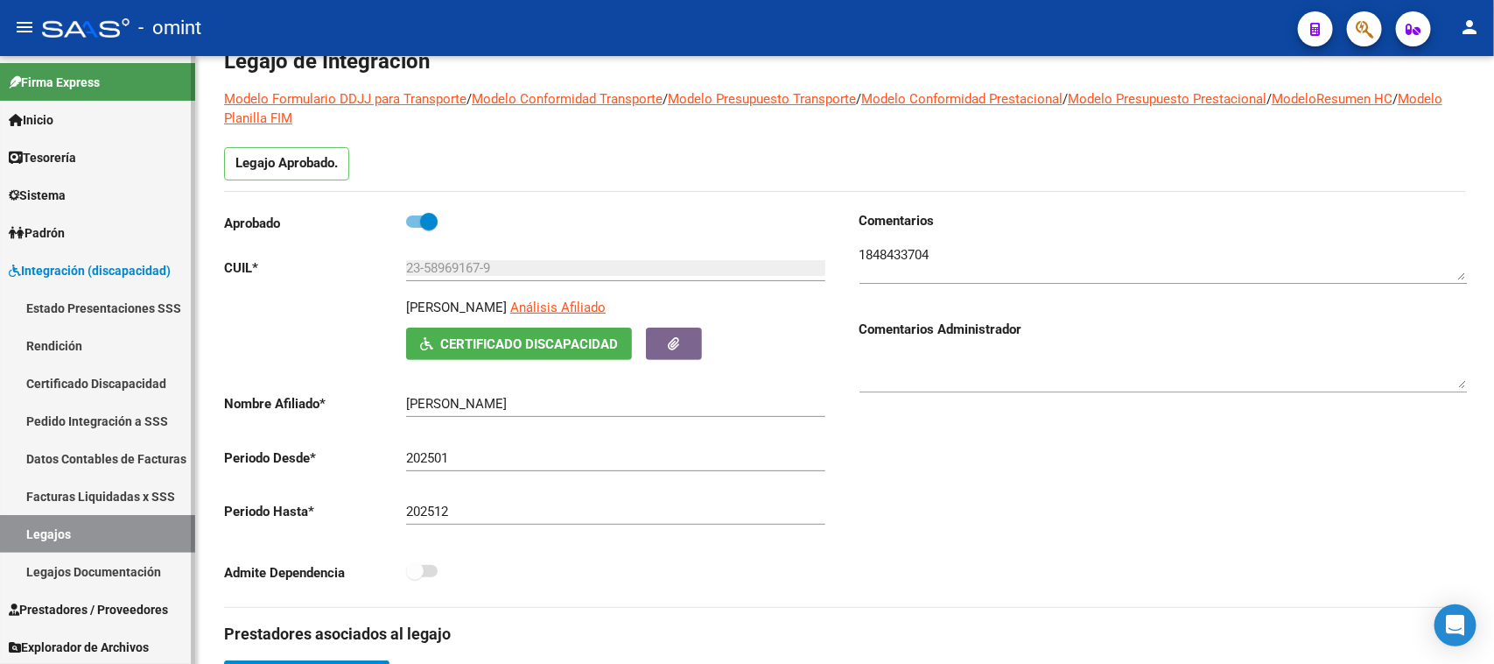
click at [67, 526] on link "Legajos" at bounding box center [97, 534] width 195 height 38
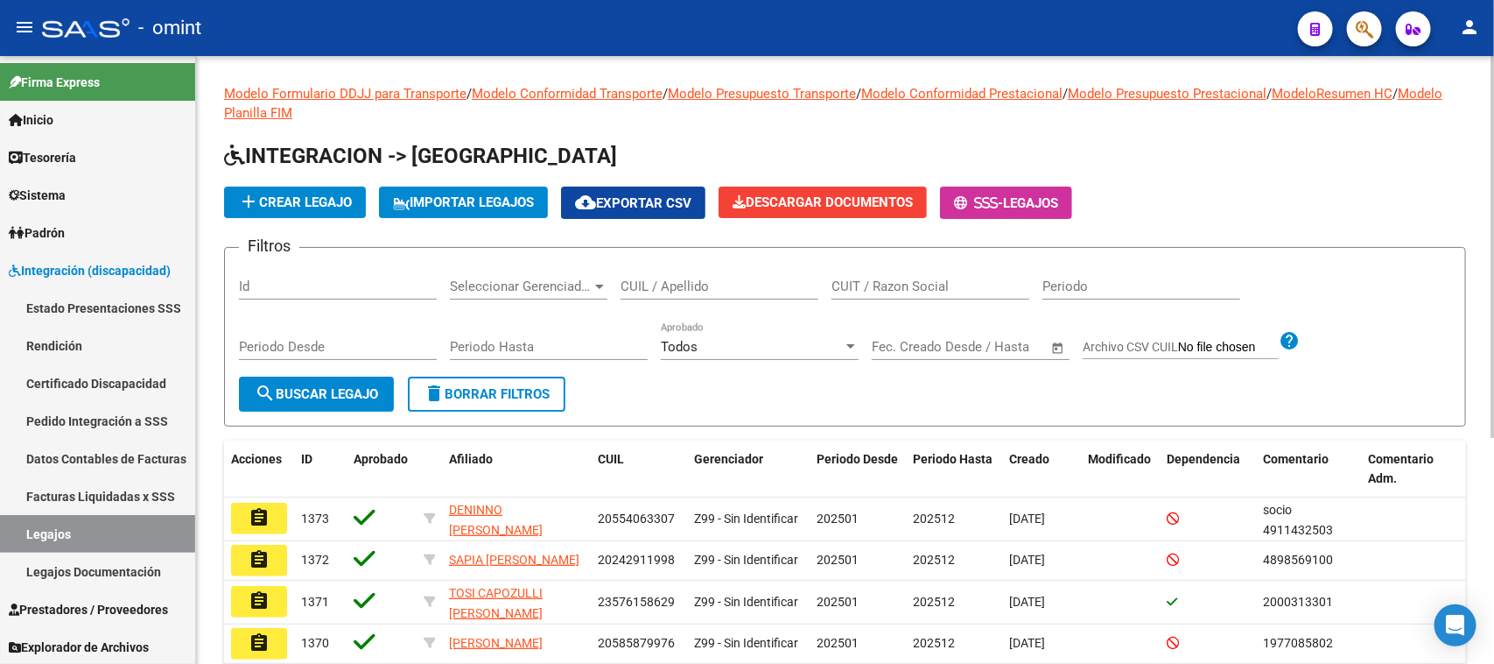
click at [710, 286] on input "CUIL / Apellido" at bounding box center [720, 286] width 198 height 16
paste input "20592109248"
type input "20592109248"
click at [328, 386] on span "search Buscar Legajo" at bounding box center [316, 394] width 123 height 16
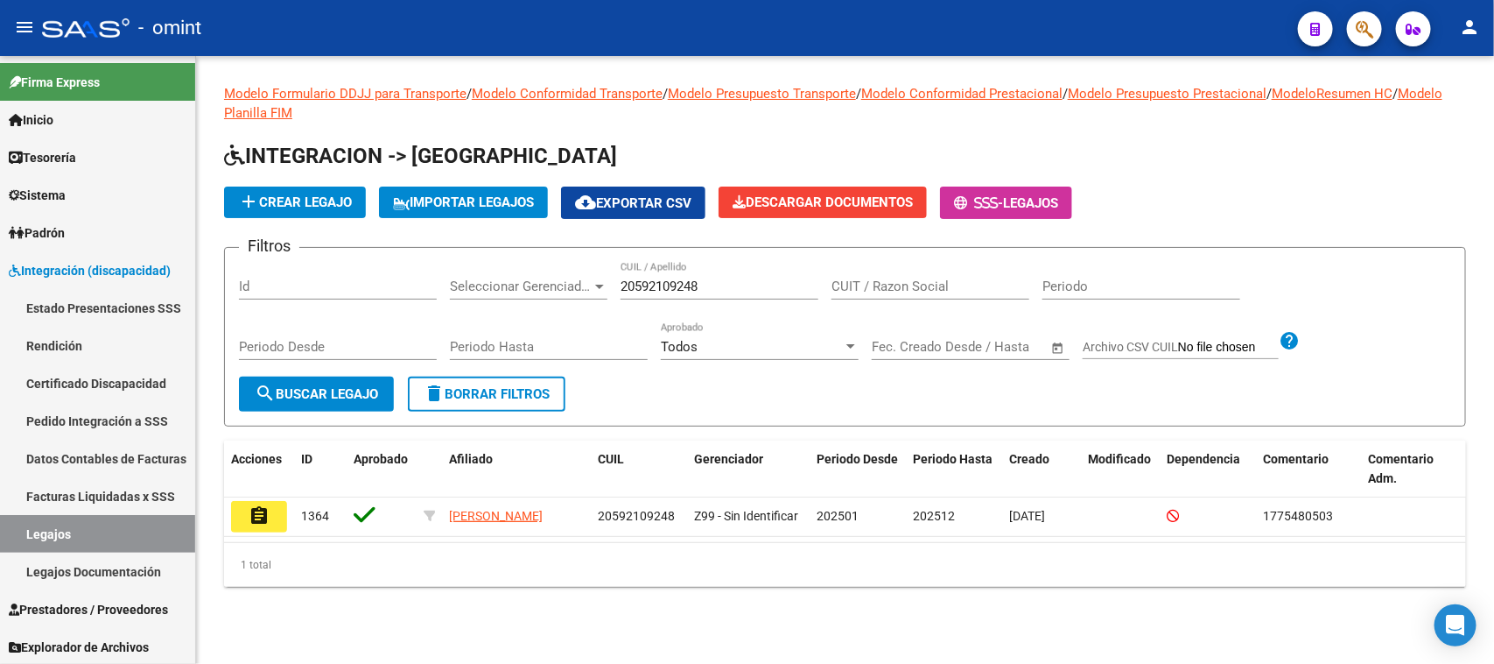
drag, startPoint x: 278, startPoint y: 517, endPoint x: 381, endPoint y: 510, distance: 102.7
click at [278, 517] on button "assignment" at bounding box center [259, 517] width 56 height 32
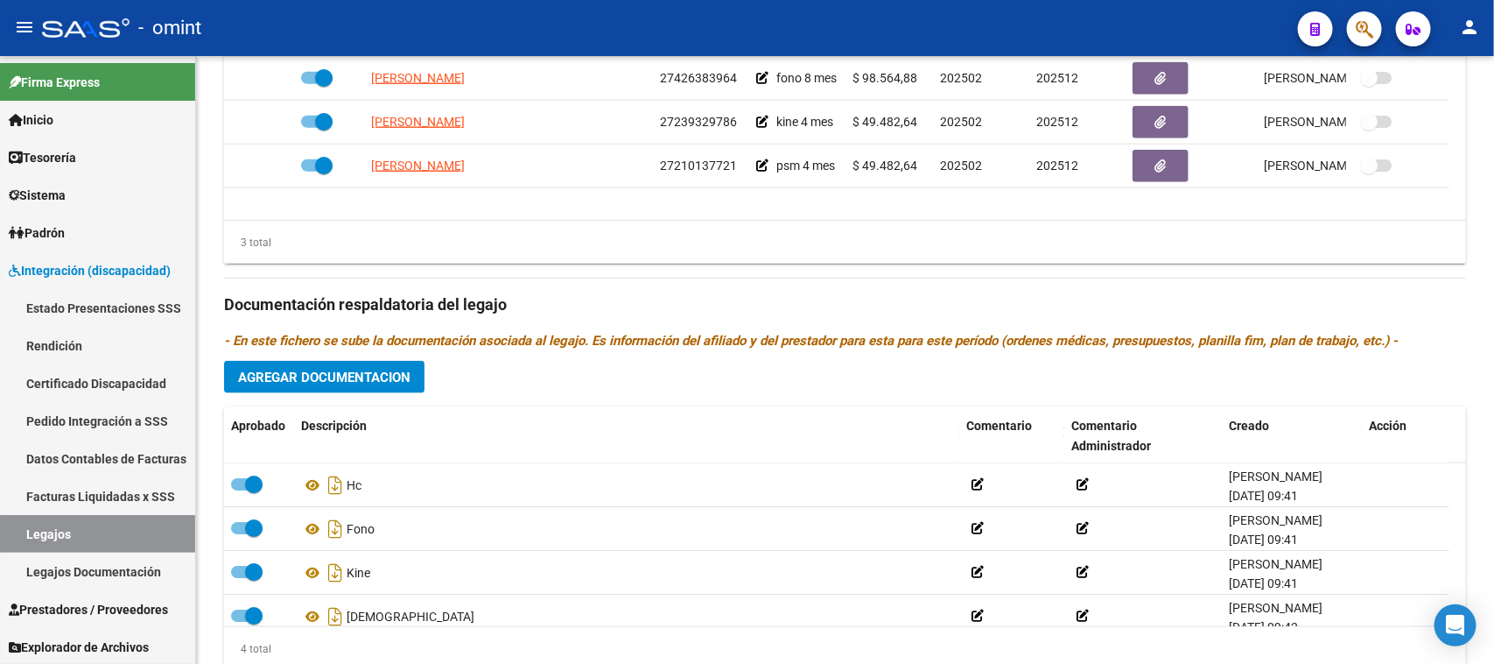
scroll to position [859, 0]
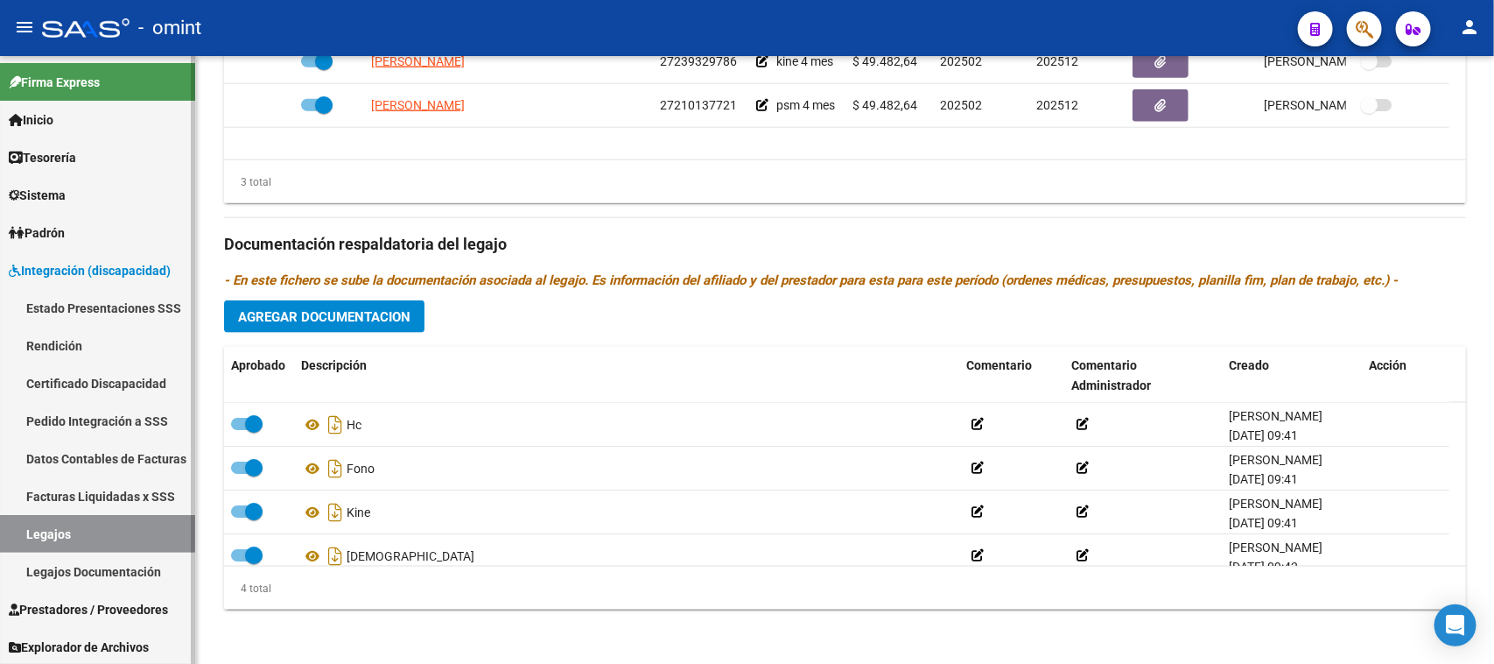
click at [127, 509] on link "Facturas Liquidadas x SSS" at bounding box center [97, 496] width 195 height 38
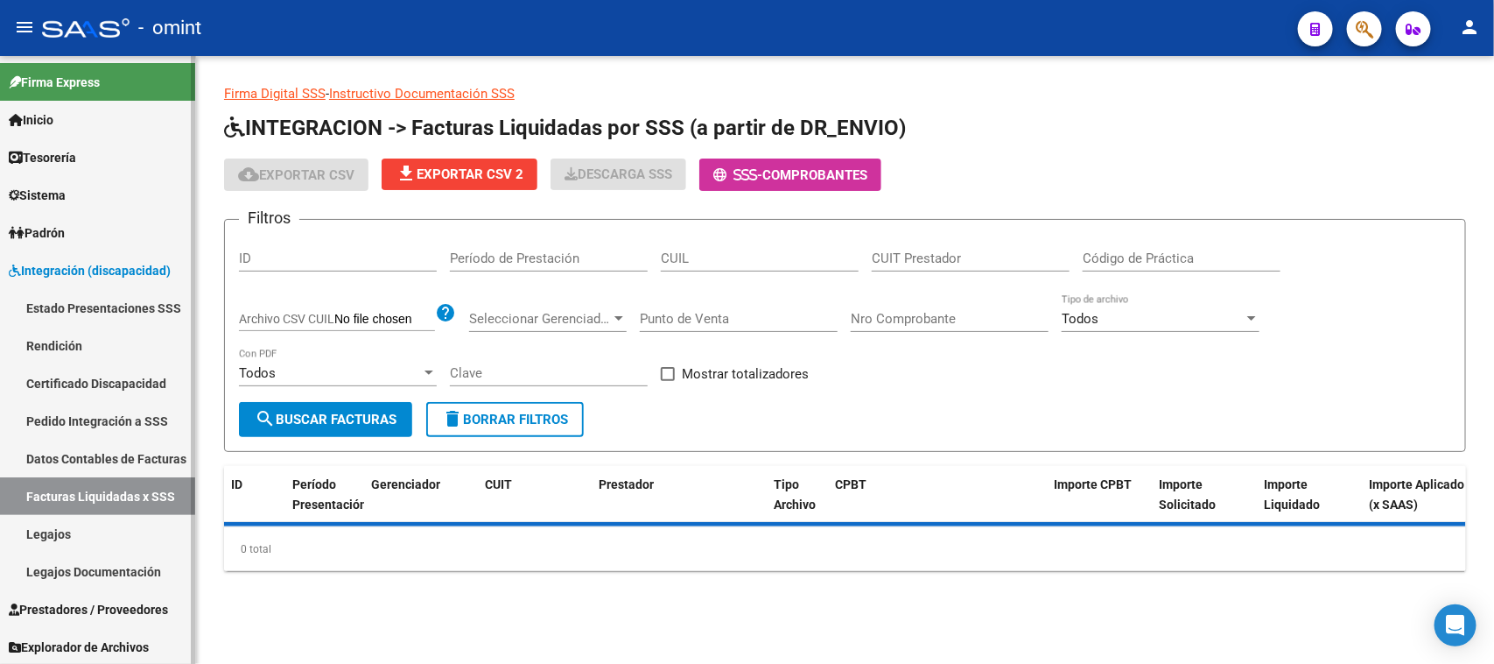
click at [121, 535] on link "Legajos" at bounding box center [97, 534] width 195 height 38
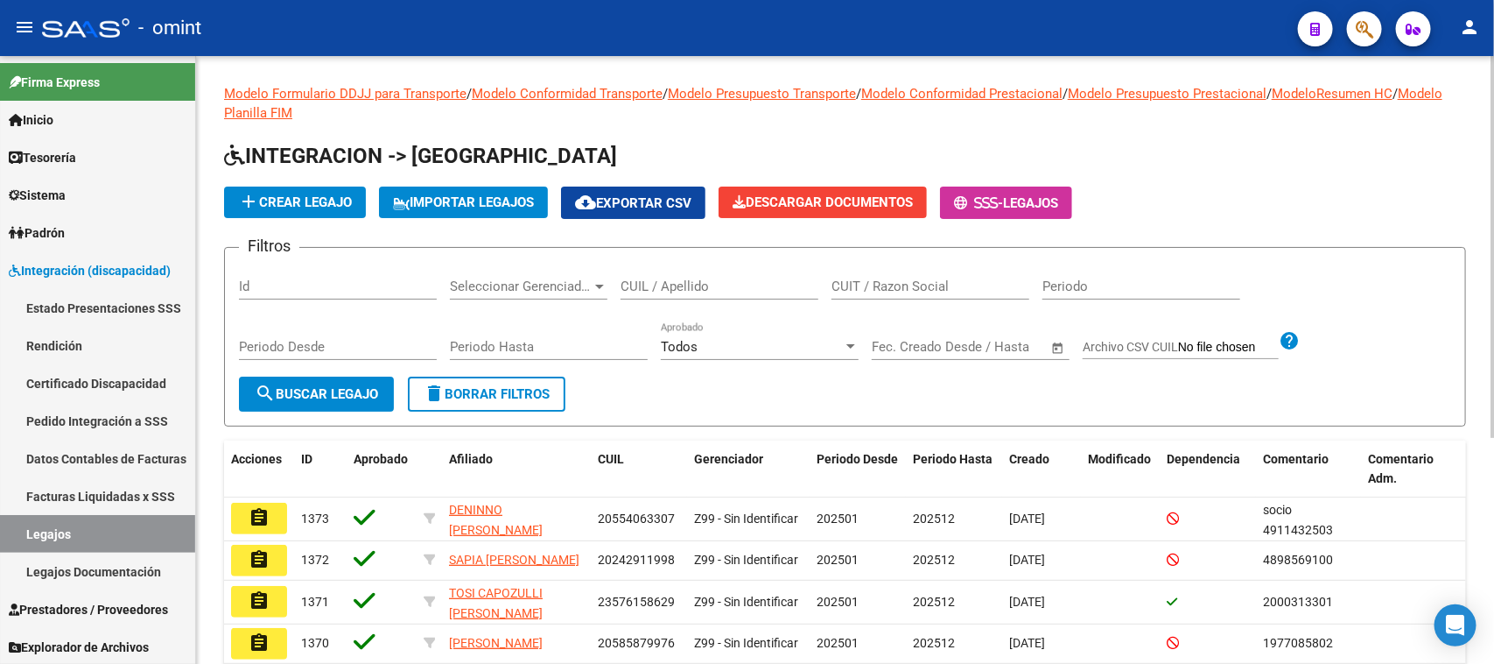
click at [777, 286] on input "CUIL / Apellido" at bounding box center [720, 286] width 198 height 16
paste input "27422130751"
type input "27422130751"
click at [306, 398] on span "search Buscar Legajo" at bounding box center [316, 394] width 123 height 16
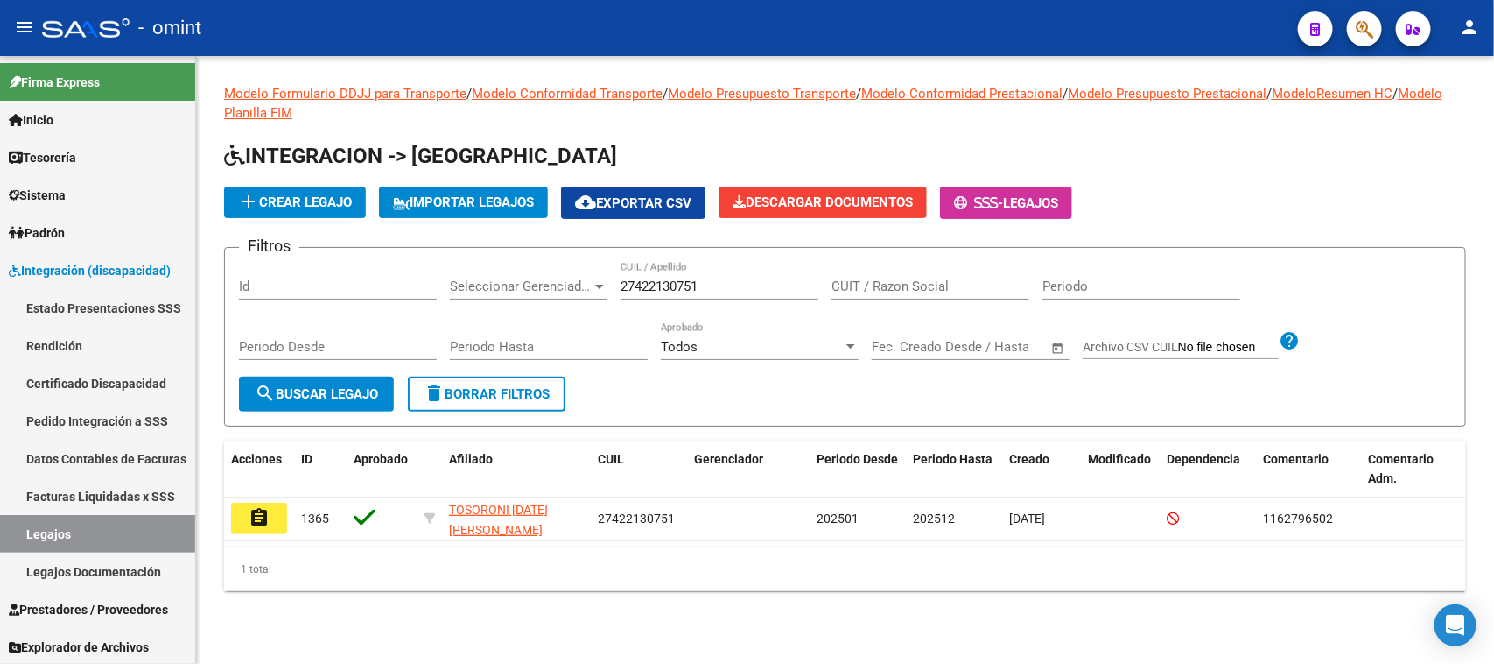
click at [269, 524] on button "assignment" at bounding box center [259, 519] width 56 height 32
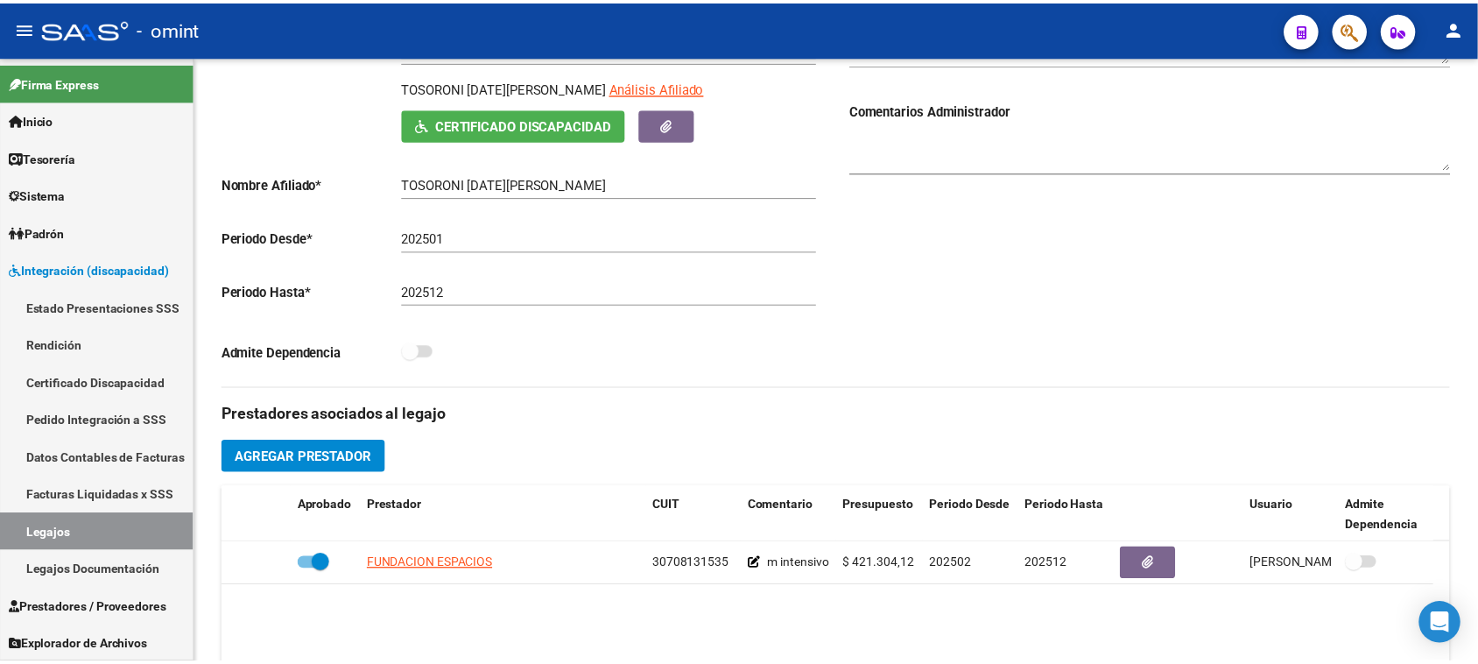
scroll to position [202, 0]
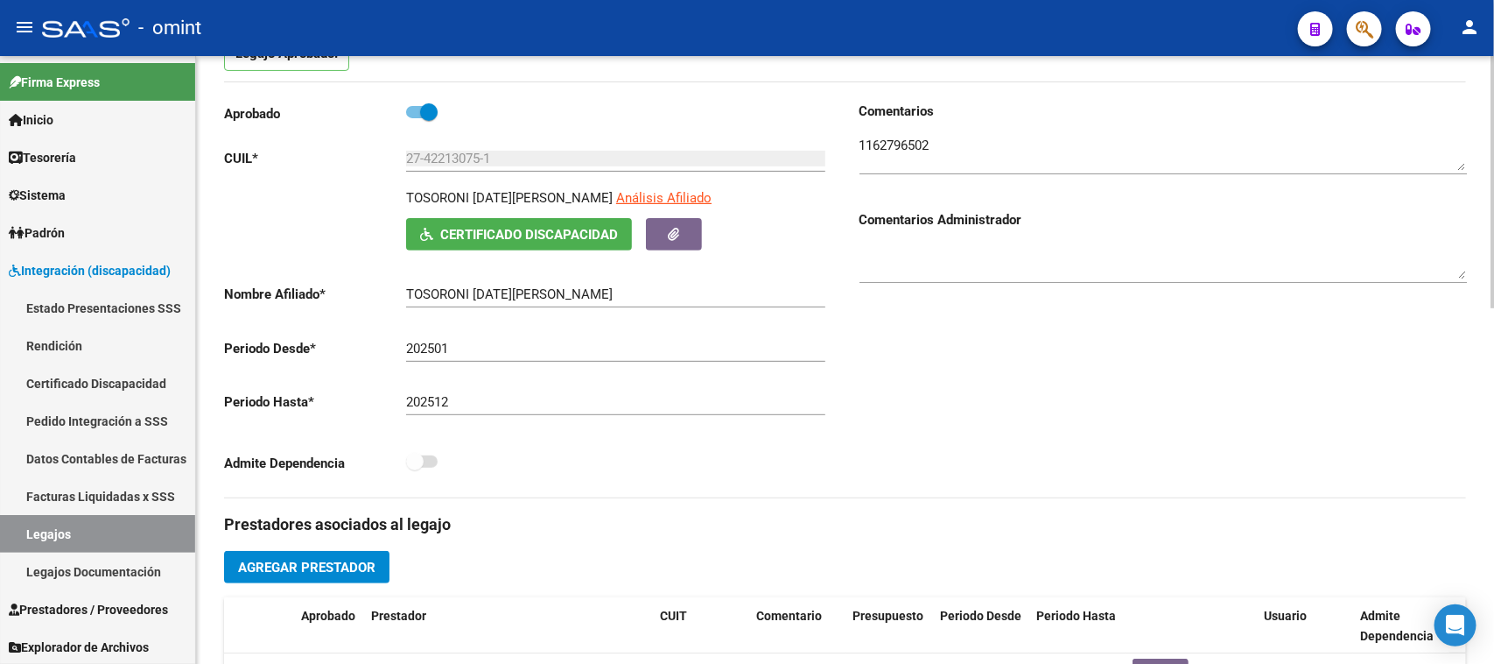
click at [620, 181] on div "27-42213075-1 Ingresar CUIL" at bounding box center [615, 161] width 419 height 54
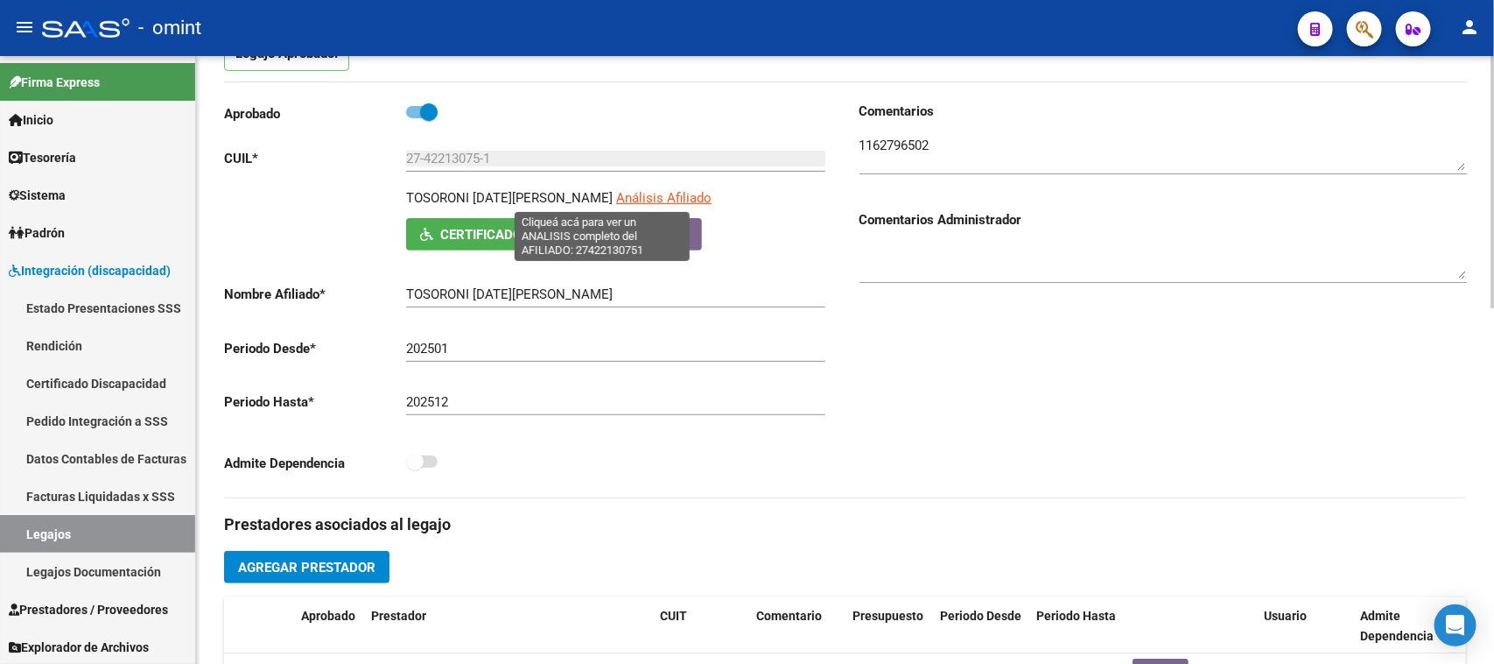
click at [618, 199] on span "Análisis Afiliado" at bounding box center [663, 198] width 95 height 16
type textarea "27422130751"
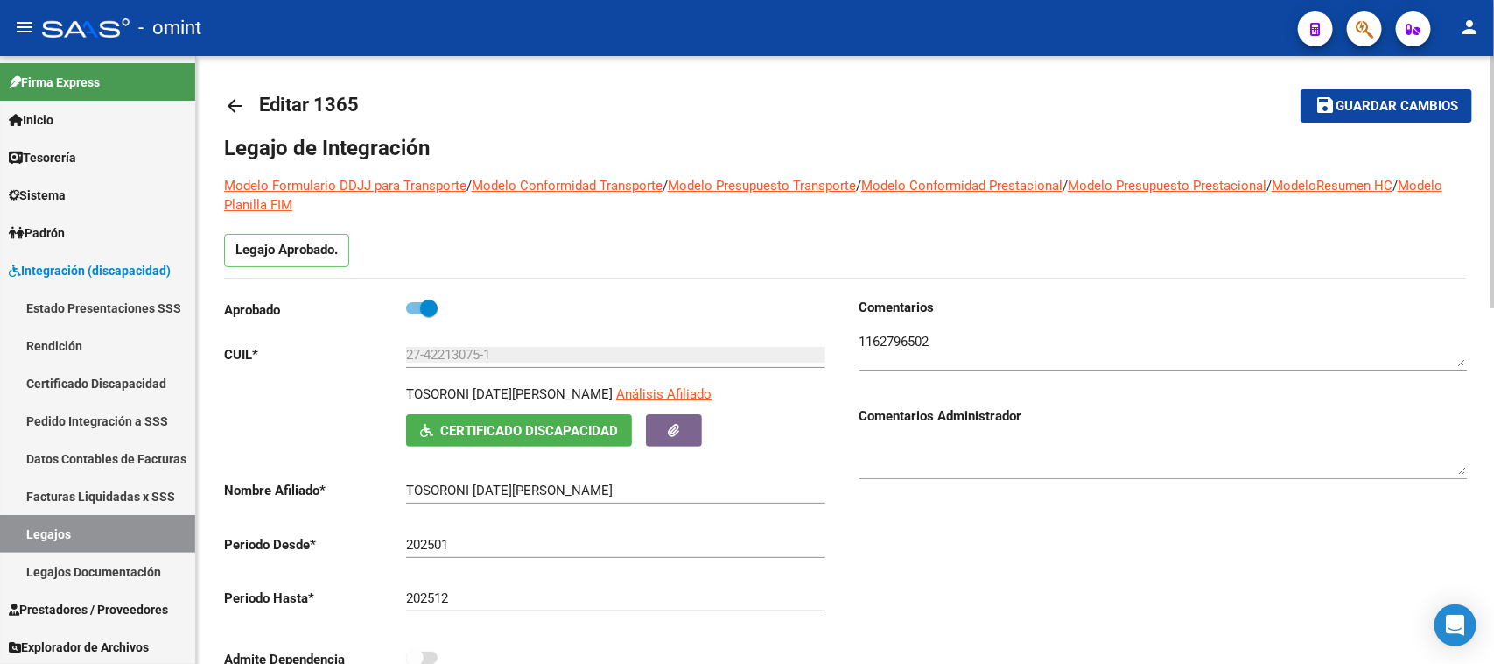
scroll to position [0, 0]
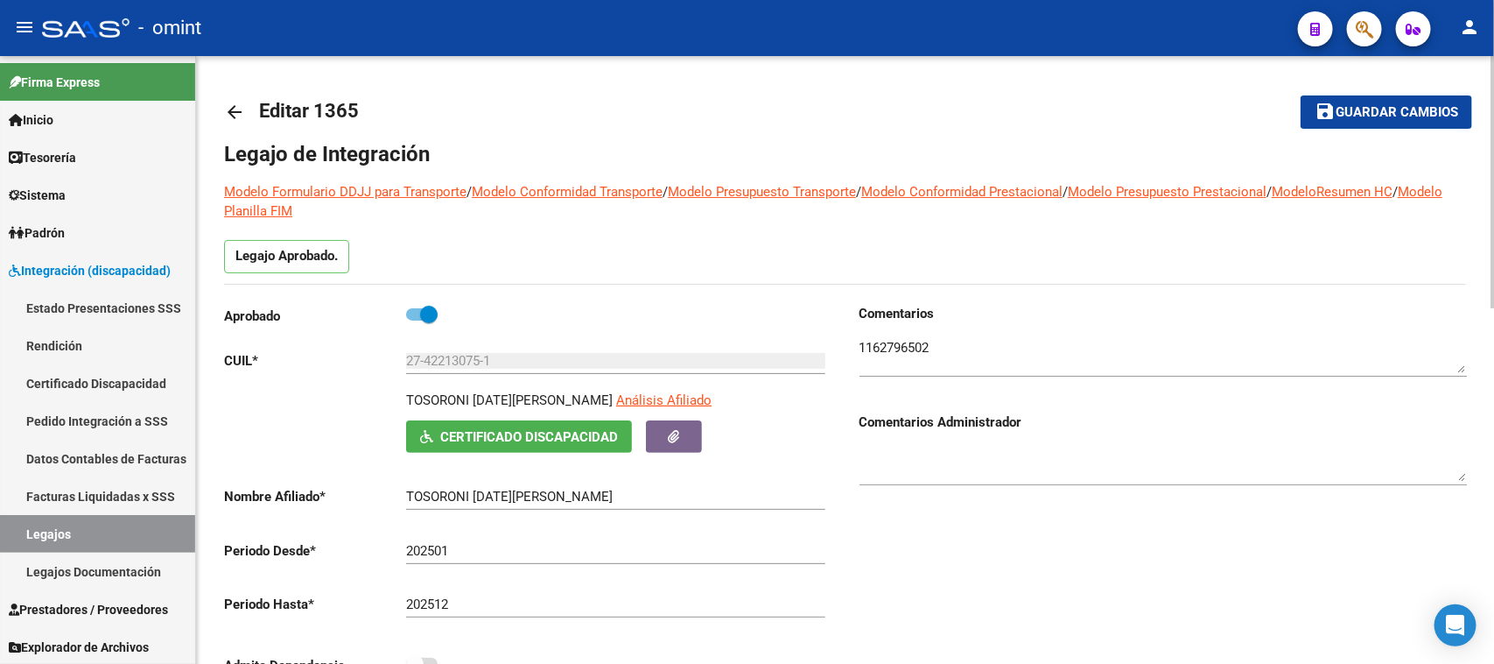
click at [882, 334] on div at bounding box center [1164, 349] width 608 height 53
click at [881, 342] on textarea at bounding box center [1164, 355] width 608 height 35
drag, startPoint x: 405, startPoint y: 398, endPoint x: 548, endPoint y: 397, distance: 142.7
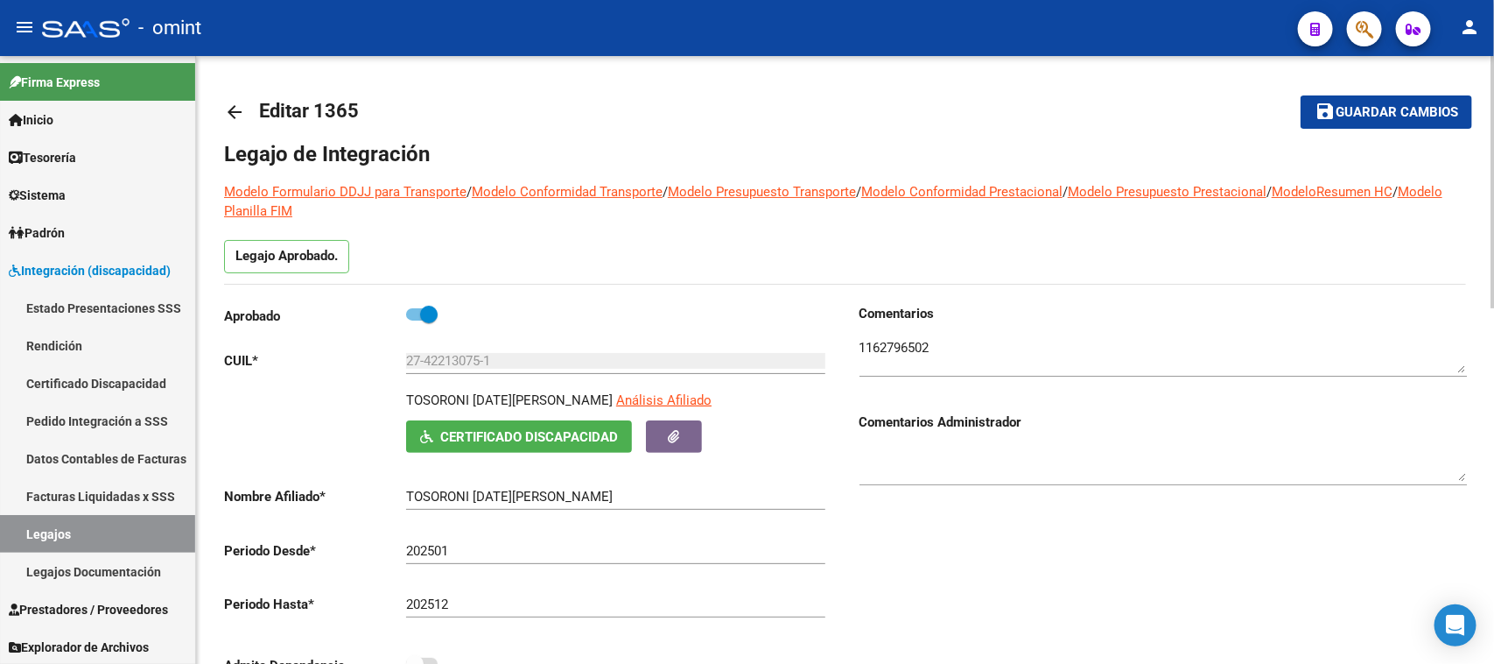
click at [548, 398] on p "TOSORONI [DATE][PERSON_NAME]" at bounding box center [509, 399] width 207 height 19
copy p "TOSORONI [DATE][PERSON_NAME]"
click at [38, 523] on link "Legajos" at bounding box center [97, 534] width 195 height 38
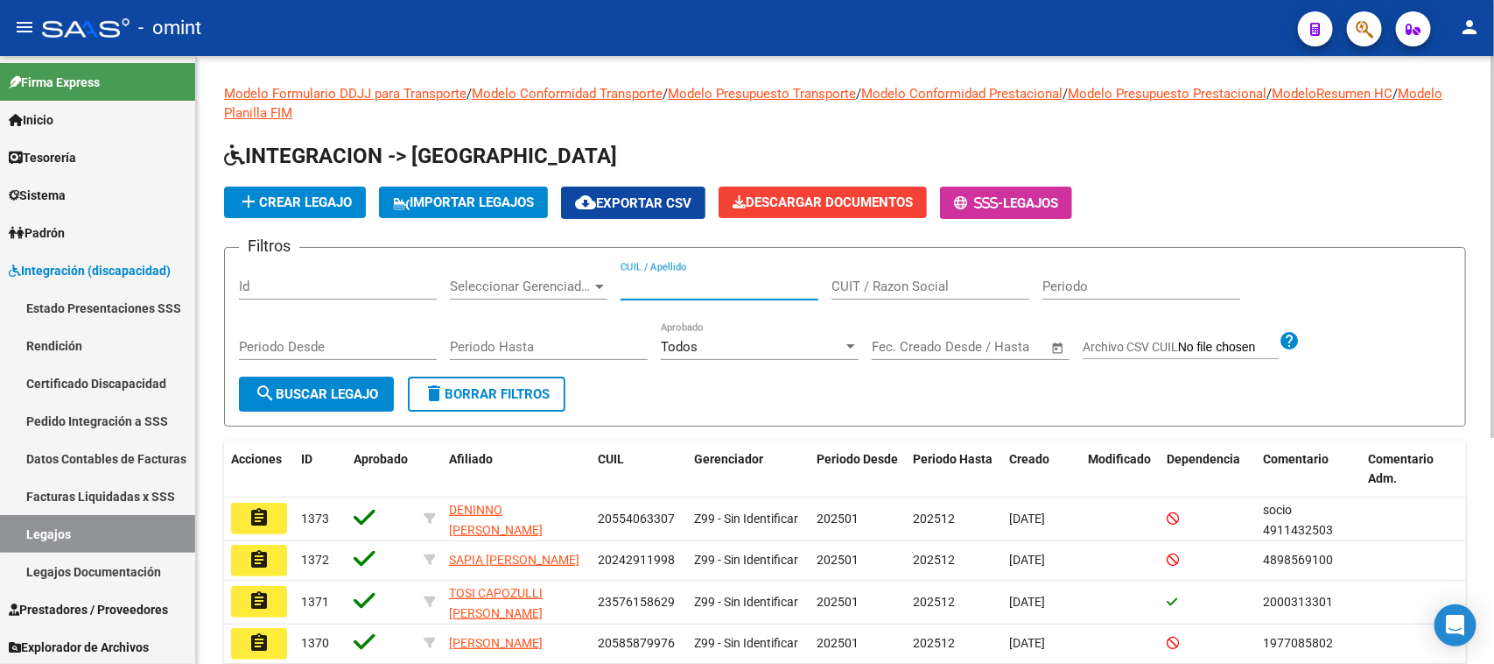
click at [731, 283] on input "CUIL / Apellido" at bounding box center [720, 286] width 198 height 16
paste input "20592109248"
type input "20592109248"
click at [335, 411] on form "Filtros Id Seleccionar Gerenciador Seleccionar Gerenciador 20592109248 CUIL / A…" at bounding box center [845, 336] width 1242 height 179
drag, startPoint x: 339, startPoint y: 399, endPoint x: 360, endPoint y: 439, distance: 44.6
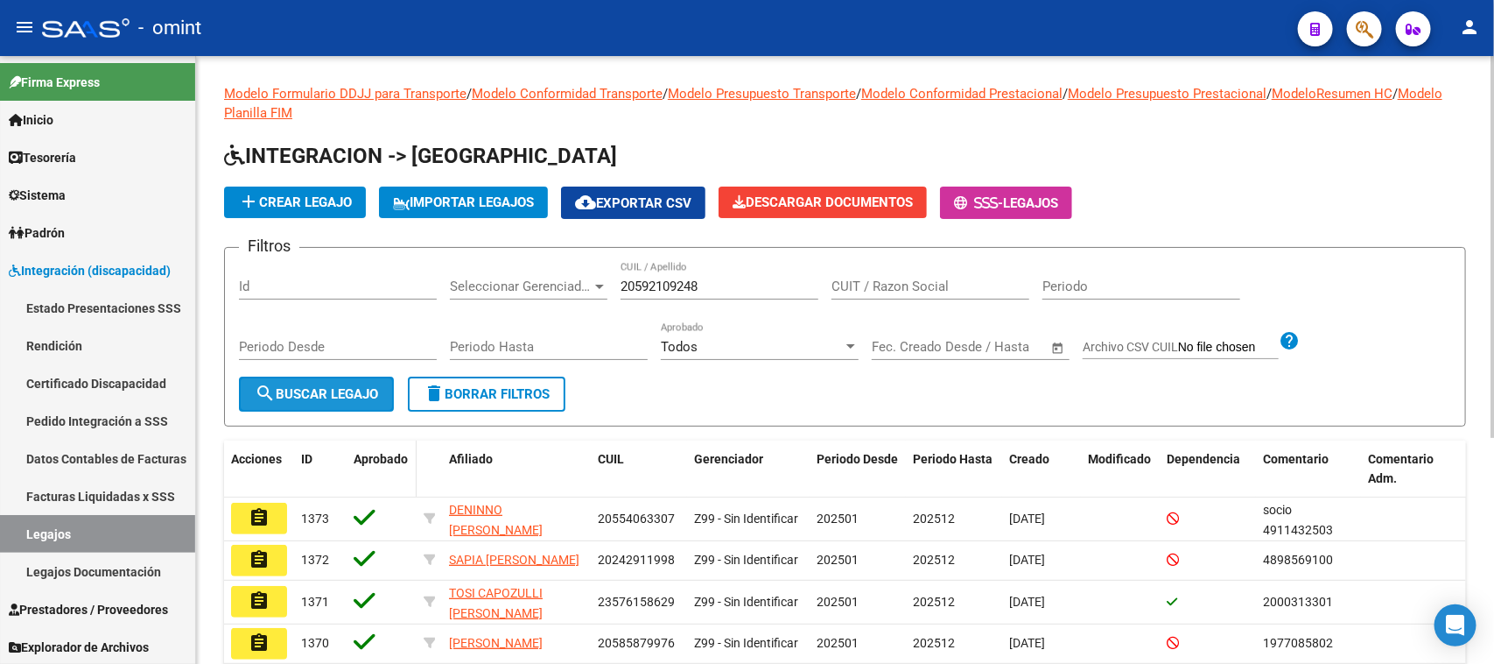
click at [339, 398] on button "search Buscar Legajo" at bounding box center [316, 393] width 155 height 35
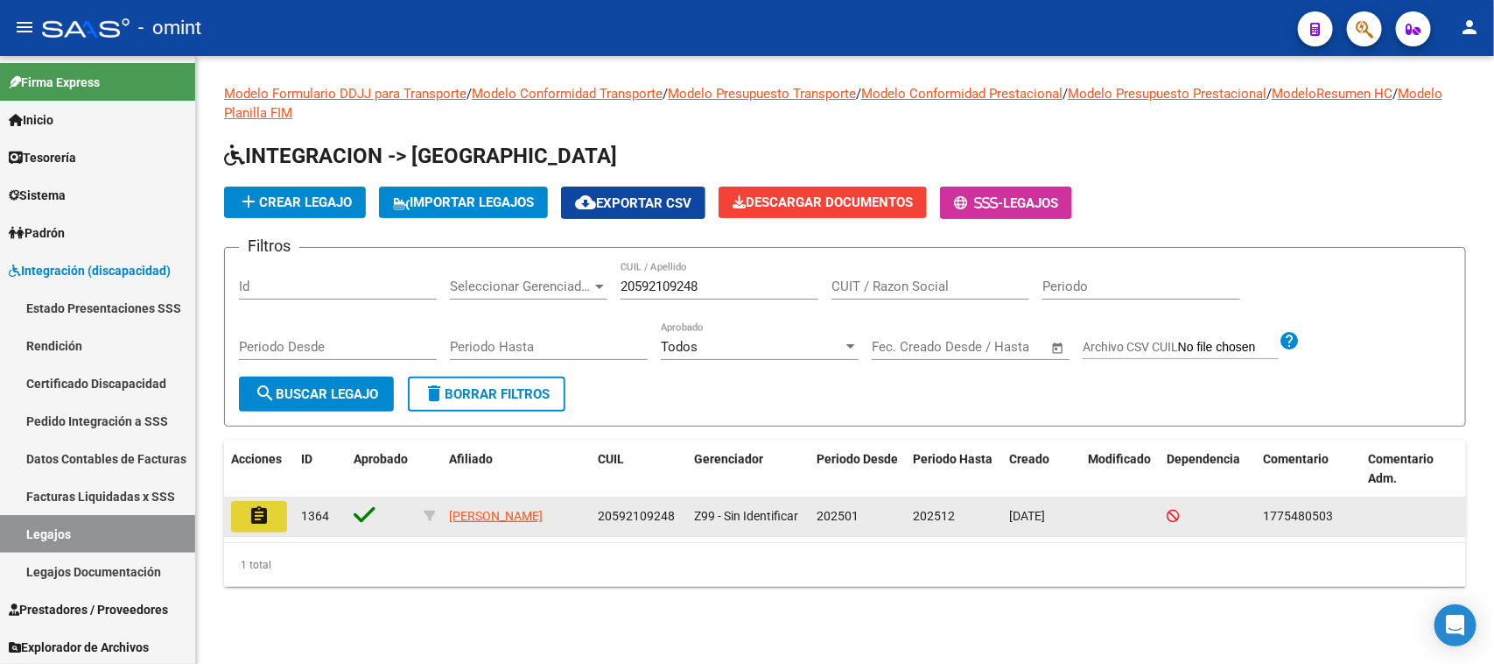
click at [278, 515] on button "assignment" at bounding box center [259, 517] width 56 height 32
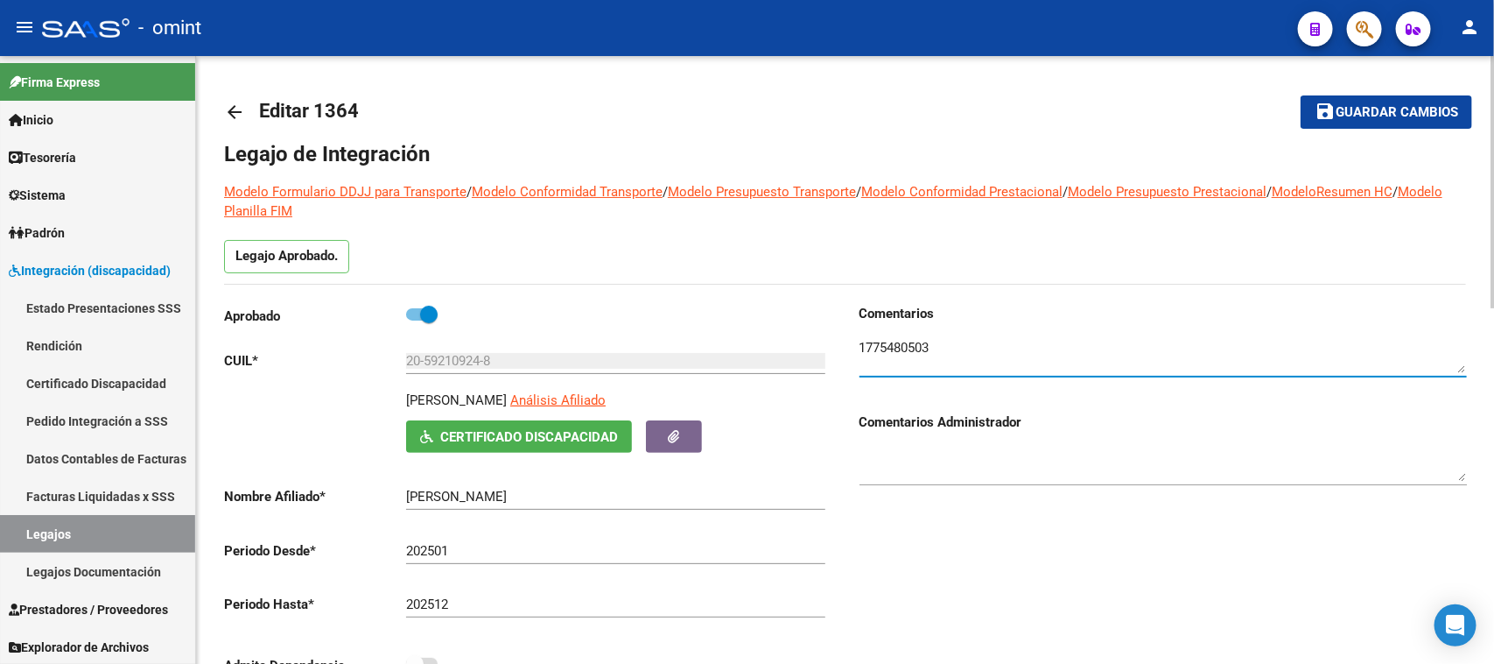
click at [874, 347] on textarea at bounding box center [1164, 355] width 608 height 35
click at [893, 335] on div at bounding box center [1164, 349] width 608 height 53
click at [893, 334] on div at bounding box center [1164, 349] width 608 height 53
click at [887, 343] on textarea at bounding box center [1164, 355] width 608 height 35
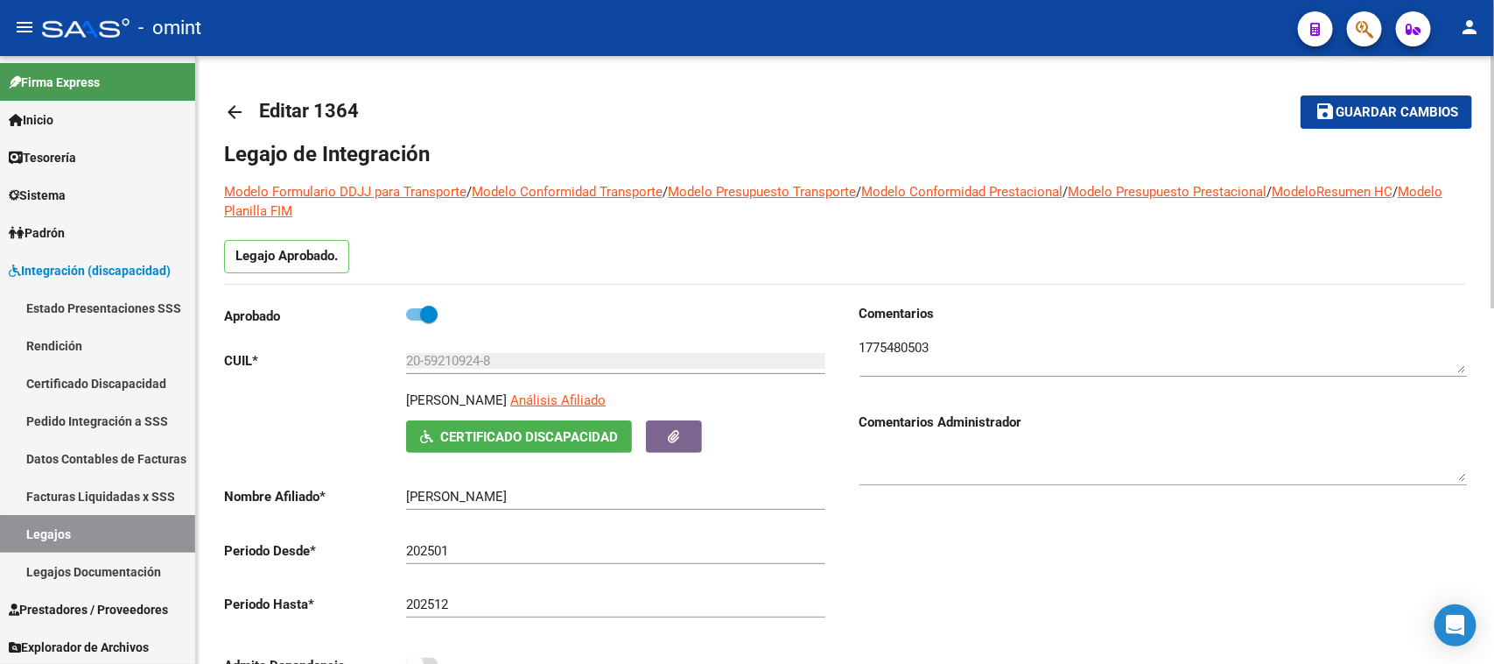
drag, startPoint x: 404, startPoint y: 396, endPoint x: 567, endPoint y: 396, distance: 162.8
click at [567, 396] on div "[PERSON_NAME] [PERSON_NAME] Afiliado Certificado Discapacidad ARCA Padrón" at bounding box center [528, 421] width 608 height 62
copy p "[PERSON_NAME]"
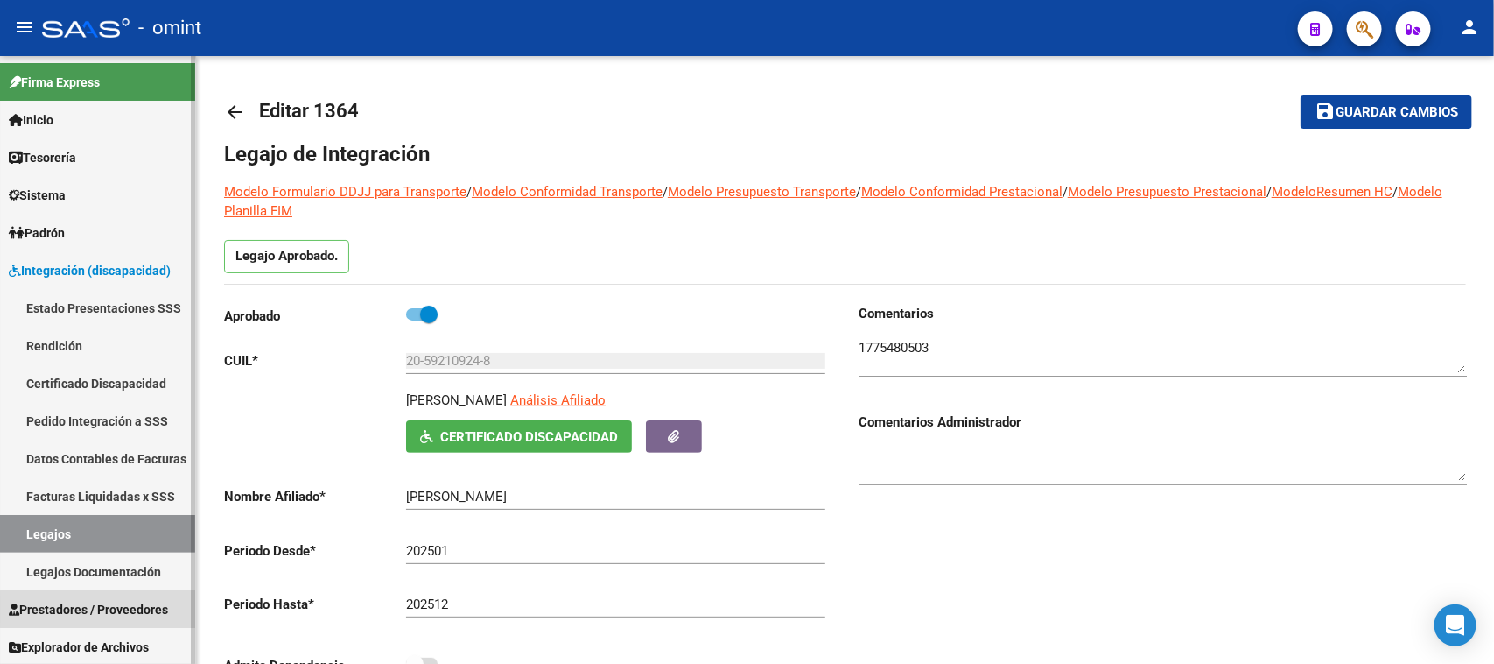
drag, startPoint x: 125, startPoint y: 609, endPoint x: 125, endPoint y: 588, distance: 21.0
click at [124, 610] on span "Prestadores / Proveedores" at bounding box center [88, 609] width 159 height 19
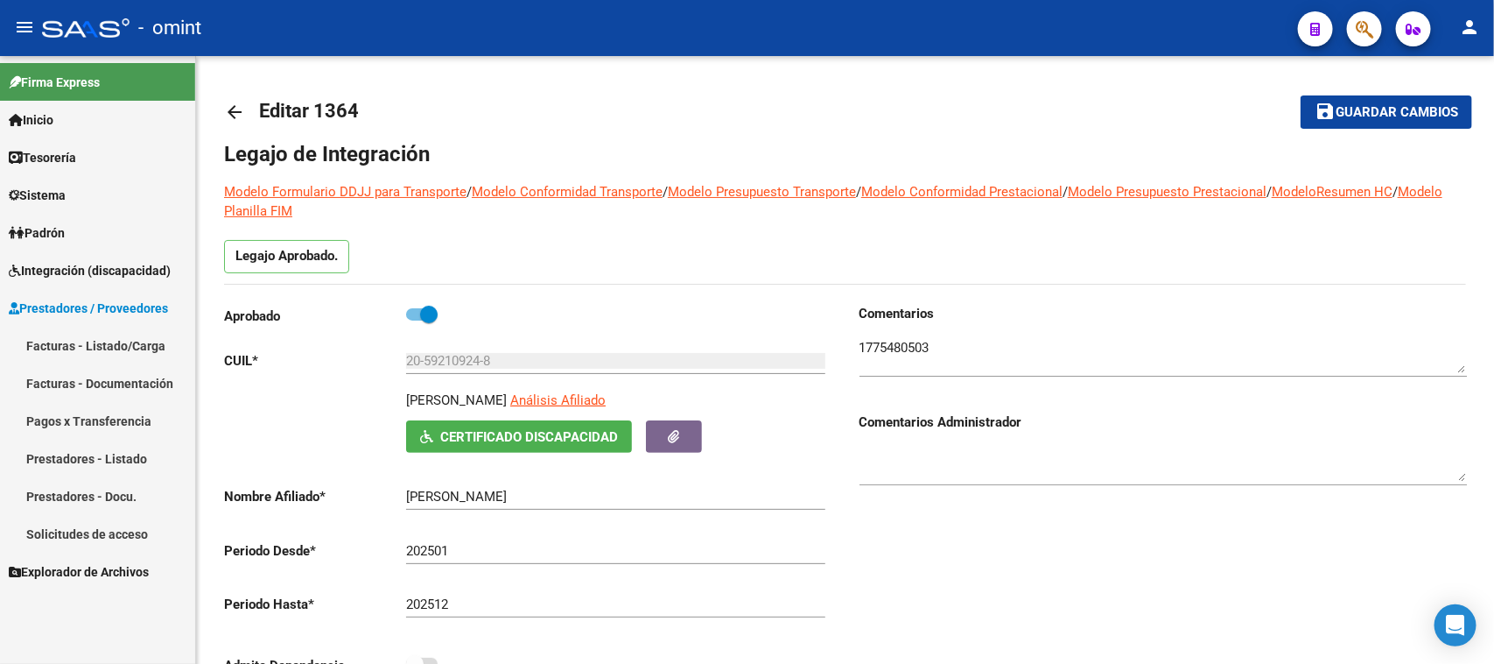
click at [110, 342] on link "Facturas - Listado/Carga" at bounding box center [97, 346] width 195 height 38
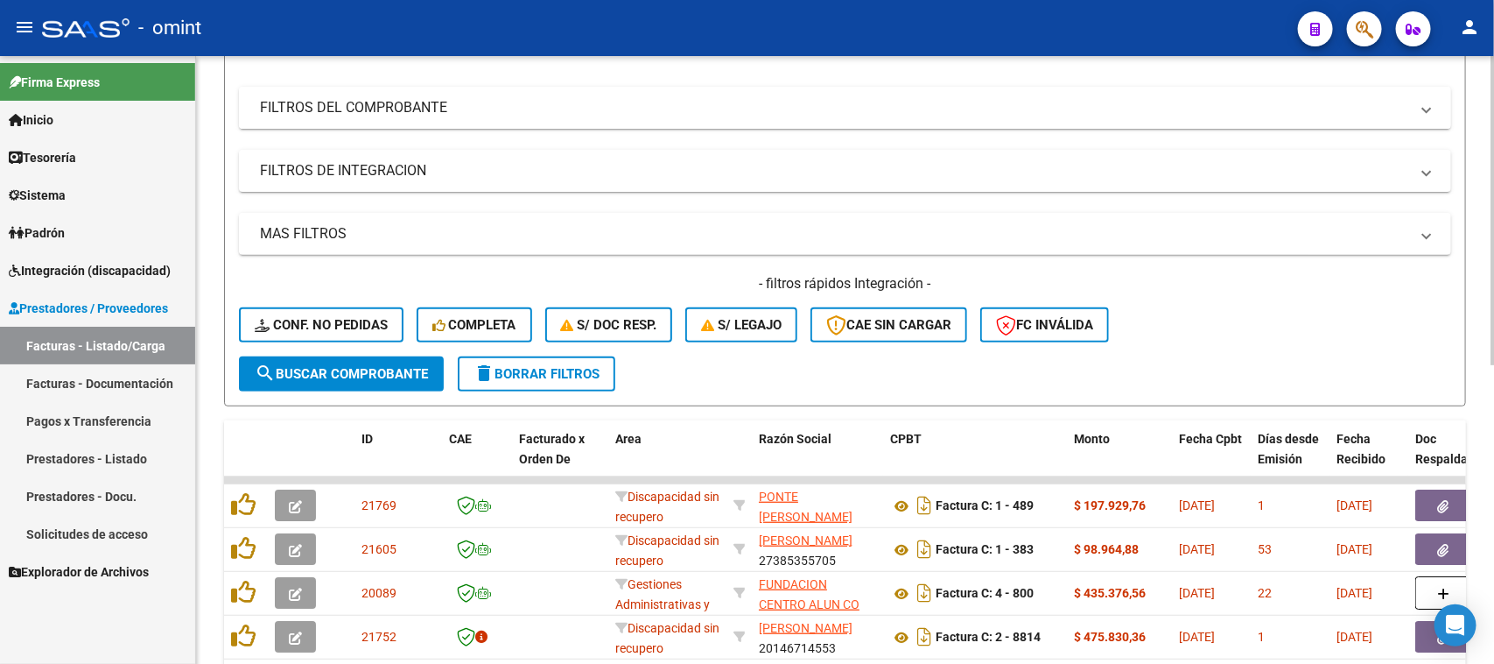
scroll to position [219, 0]
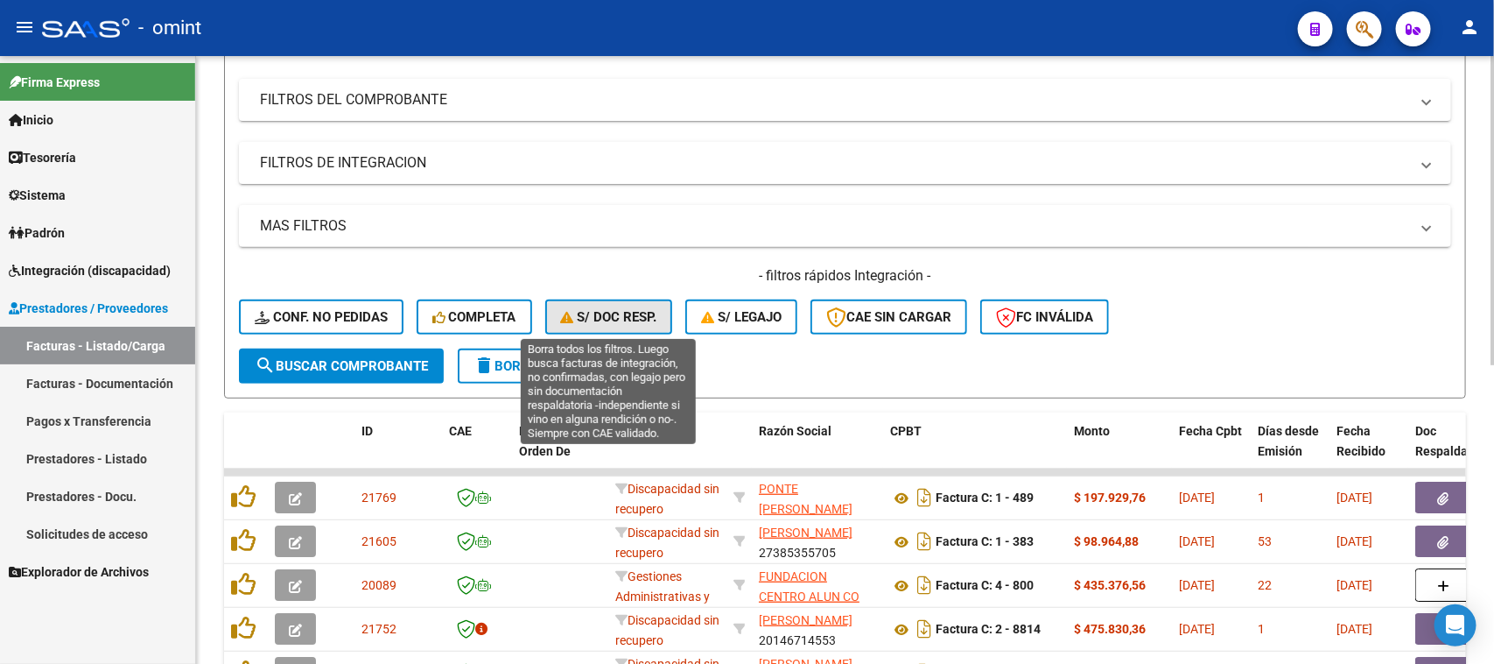
click at [618, 316] on span "S/ Doc Resp." at bounding box center [609, 317] width 96 height 16
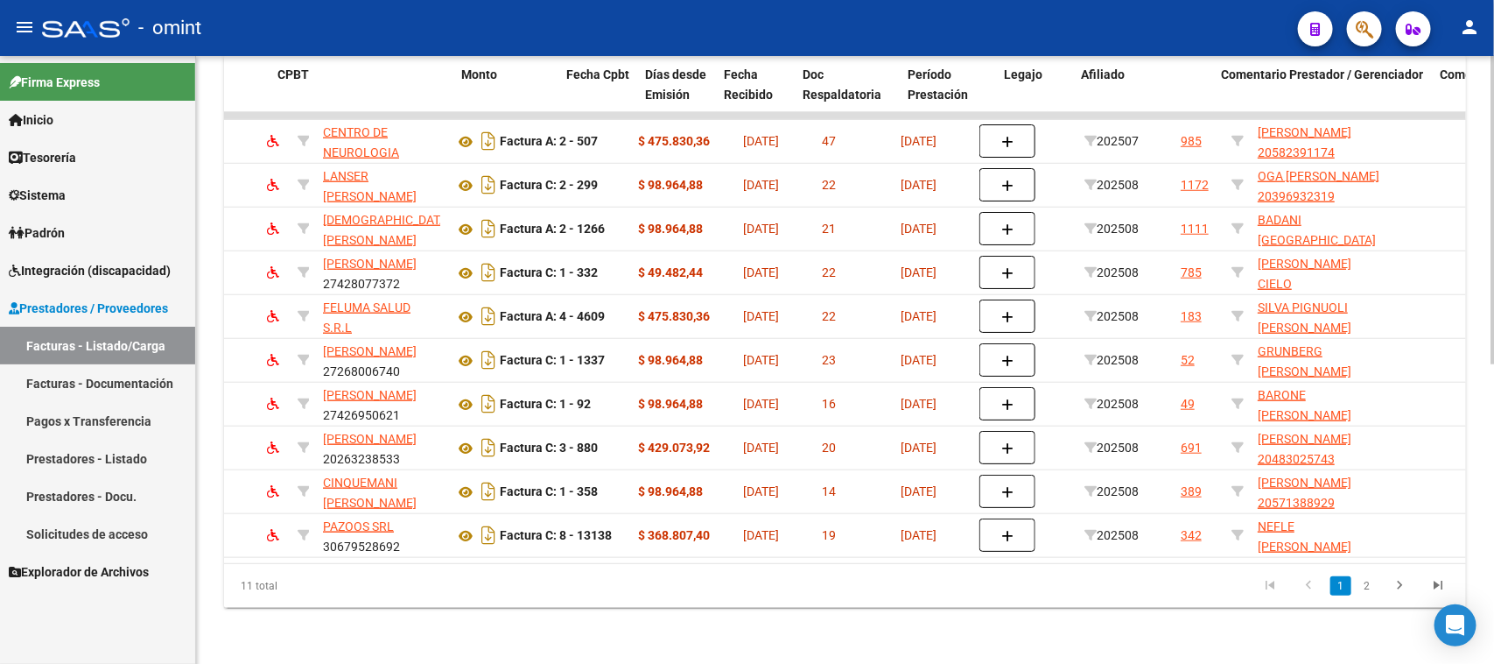
scroll to position [0, 51]
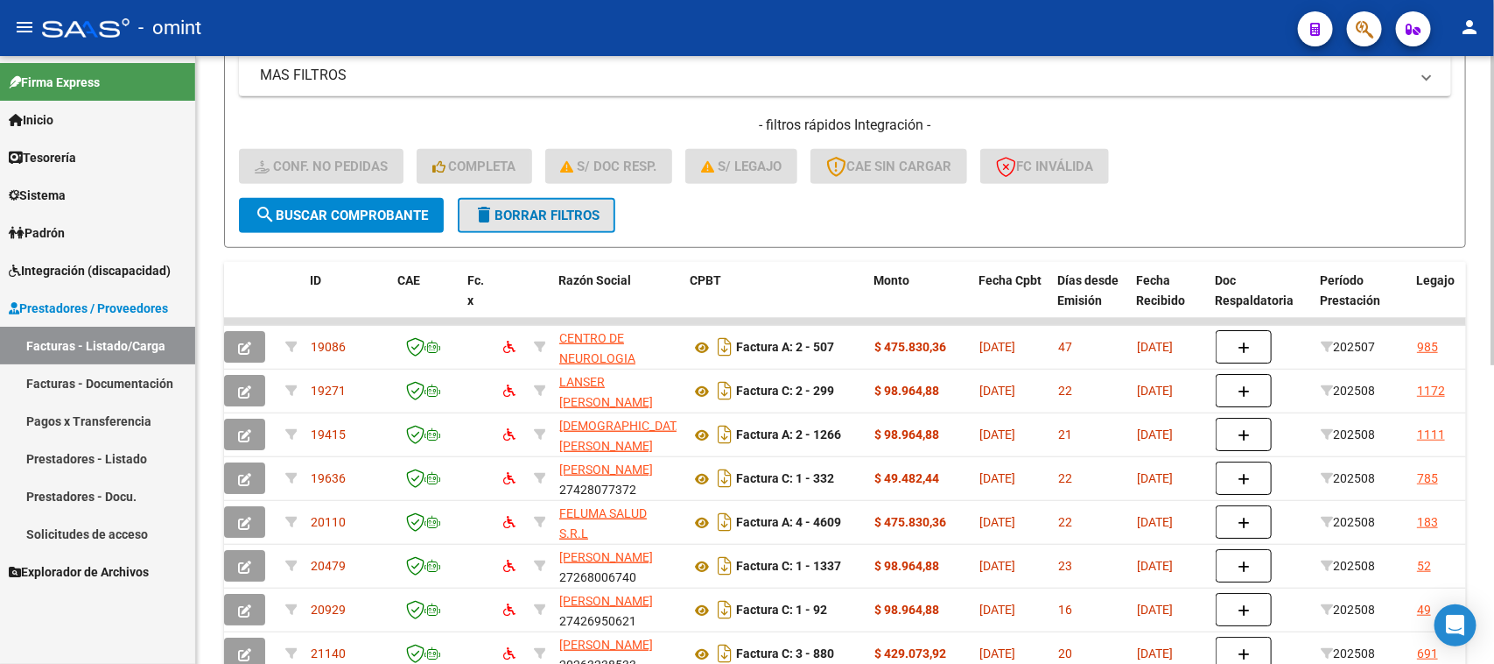
click at [594, 215] on span "delete Borrar Filtros" at bounding box center [537, 215] width 126 height 16
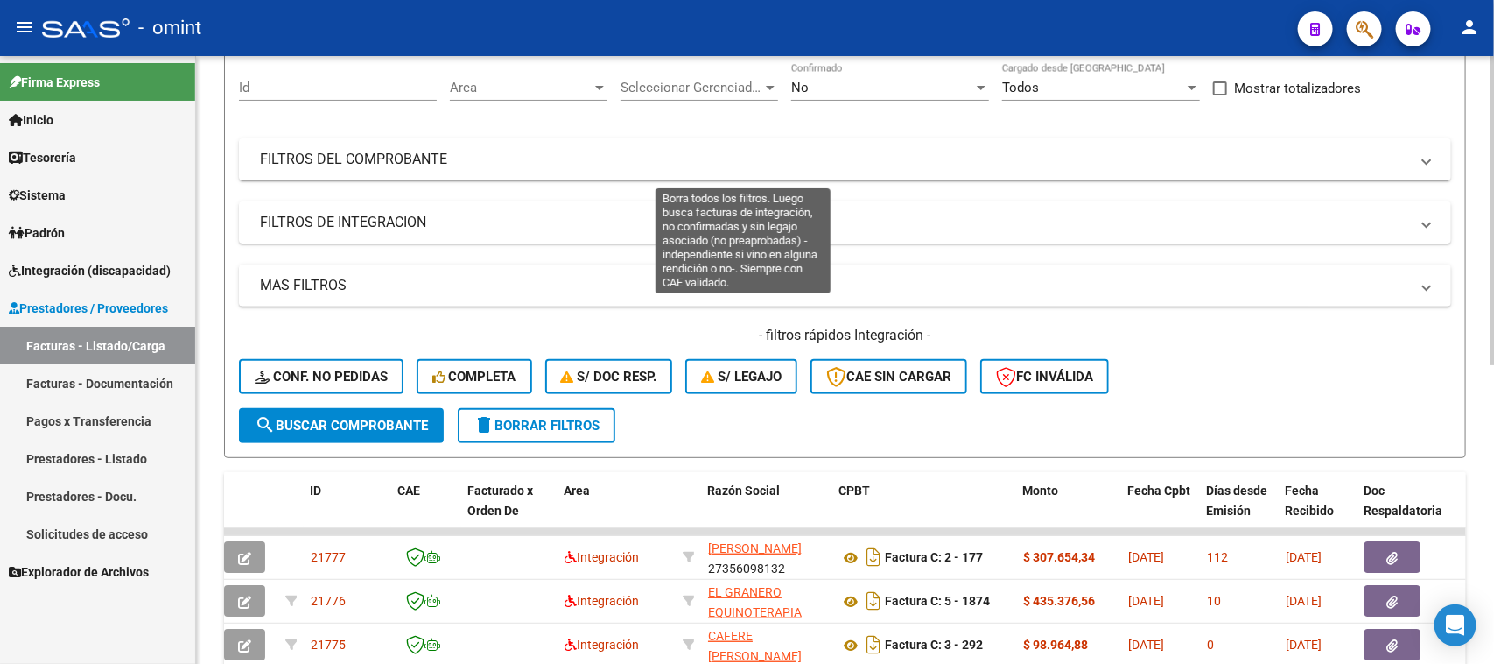
scroll to position [369, 0]
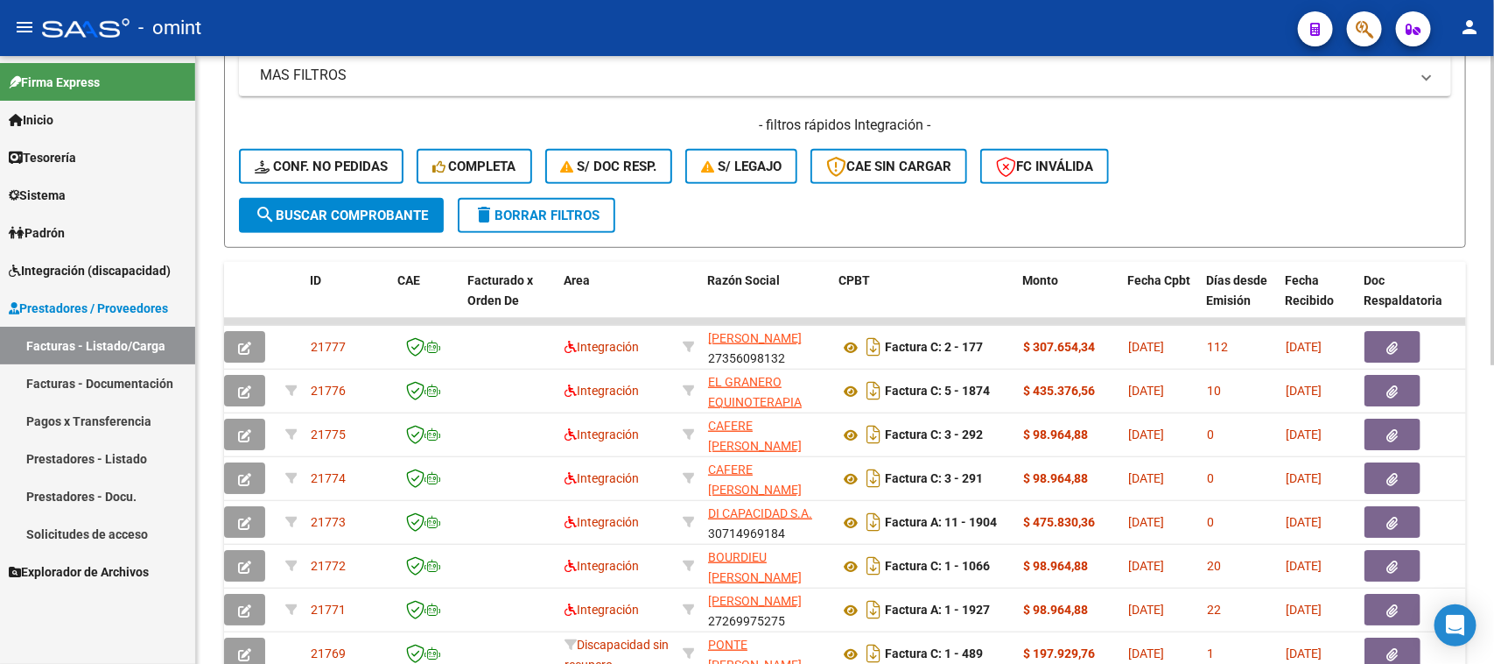
click at [749, 175] on button "S/ legajo" at bounding box center [741, 166] width 112 height 35
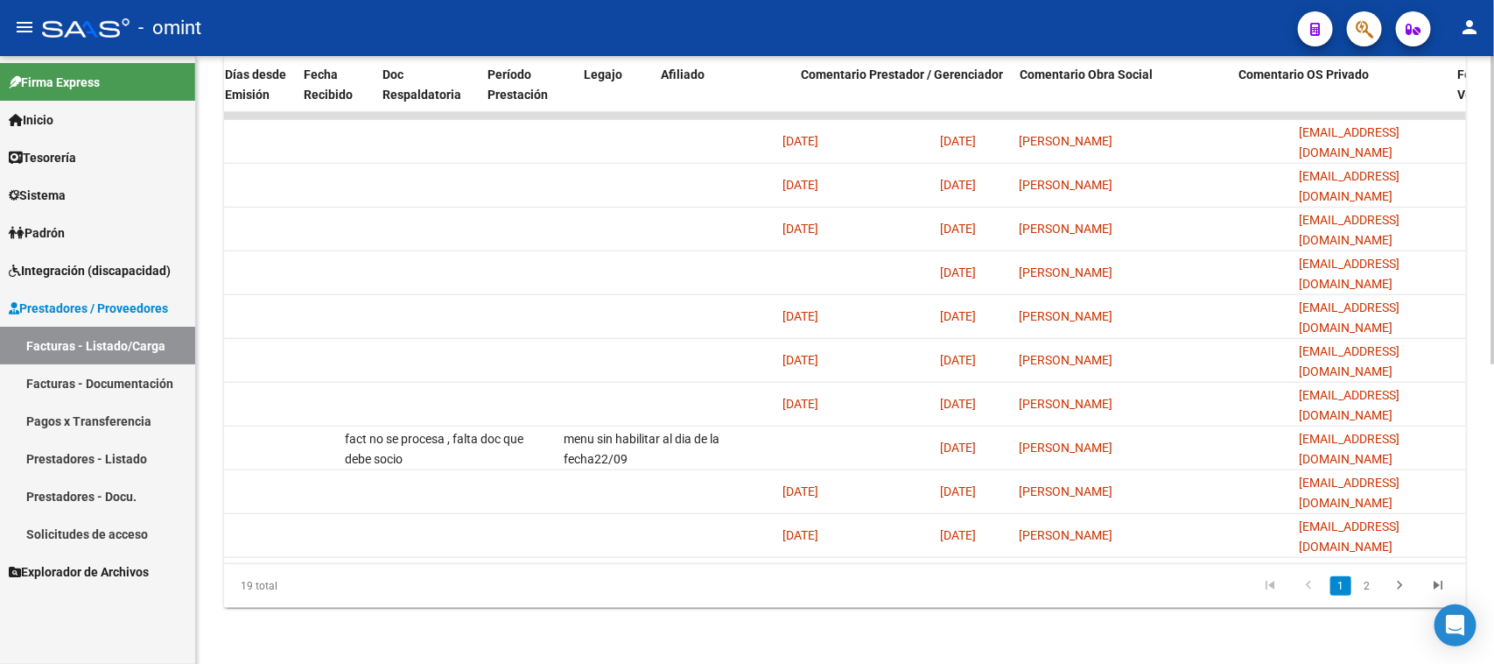
scroll to position [0, 0]
